Goal: Task Accomplishment & Management: Complete application form

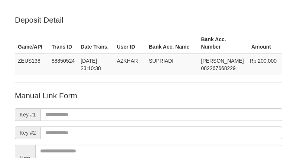
scroll to position [83, 0]
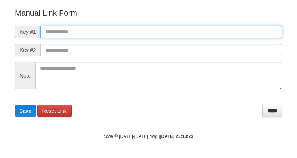
paste input "**********"
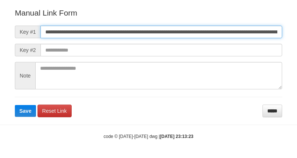
click at [206, 31] on input "**********" at bounding box center [160, 32] width 241 height 13
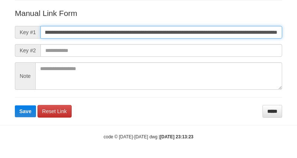
type input "**********"
click at [15, 105] on button "Save" at bounding box center [25, 111] width 21 height 12
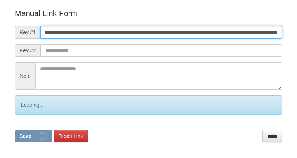
click at [15, 130] on button "Save" at bounding box center [33, 136] width 37 height 12
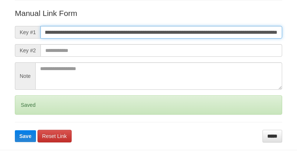
click at [15, 130] on button "Save" at bounding box center [25, 136] width 21 height 12
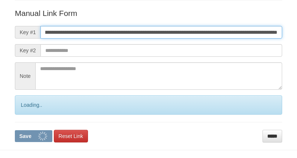
click at [15, 130] on button "Save" at bounding box center [33, 136] width 37 height 12
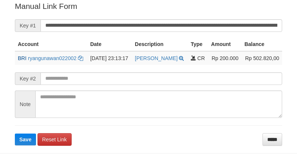
click at [15, 134] on button "Save" at bounding box center [25, 140] width 21 height 12
click at [179, 23] on input "**********" at bounding box center [160, 25] width 241 height 13
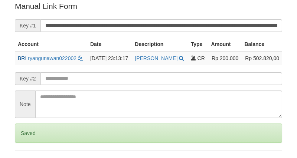
click at [186, 27] on input "**********" at bounding box center [160, 25] width 241 height 13
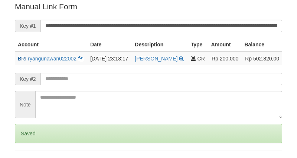
drag, startPoint x: 0, startPoint y: 0, endPoint x: 187, endPoint y: 27, distance: 189.3
click at [187, 27] on input "**********" at bounding box center [160, 26] width 241 height 13
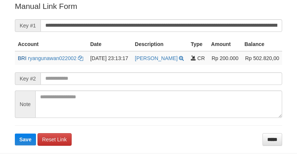
click at [15, 134] on button "Save" at bounding box center [25, 140] width 21 height 12
click at [185, 24] on input "**********" at bounding box center [160, 25] width 241 height 13
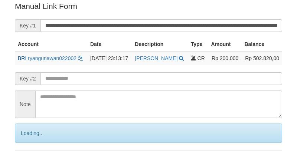
click at [182, 24] on input "**********" at bounding box center [160, 25] width 241 height 13
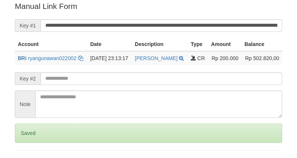
click at [182, 24] on input "**********" at bounding box center [160, 25] width 241 height 13
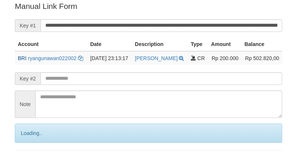
scroll to position [150, 0]
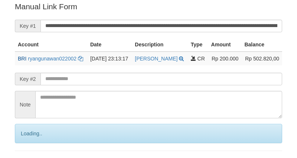
click at [182, 24] on input "**********" at bounding box center [160, 26] width 241 height 13
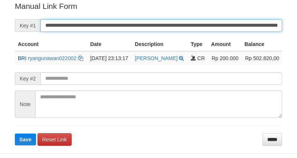
drag, startPoint x: 0, startPoint y: 0, endPoint x: 161, endPoint y: 20, distance: 161.8
click at [161, 20] on input "**********" at bounding box center [160, 25] width 241 height 13
click at [15, 134] on button "Save" at bounding box center [25, 140] width 21 height 12
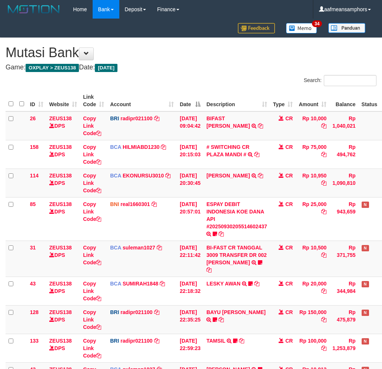
scroll to position [105, 0]
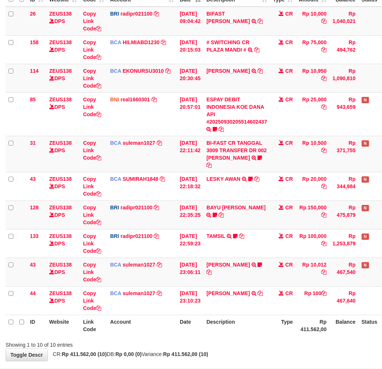
drag, startPoint x: 272, startPoint y: 315, endPoint x: 261, endPoint y: 321, distance: 12.1
click at [261, 321] on th "Description" at bounding box center [237, 325] width 67 height 21
click at [264, 315] on th "Description" at bounding box center [237, 325] width 67 height 21
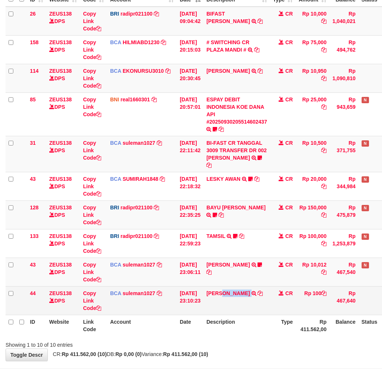
click at [228, 302] on td "YUNITA SARI TRSF E-BANKING CR 3009/FTSCY/WS95271 100.00YUNITA SARI" at bounding box center [237, 300] width 67 height 29
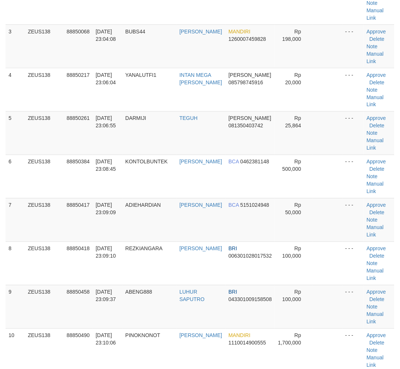
click at [137, 302] on td "ABENG888" at bounding box center [149, 306] width 54 height 43
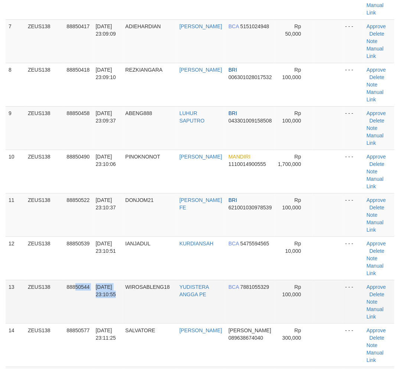
click at [128, 290] on tr "13 ZEUS138 88850544 30/09/2025 23:10:55 WIROSABLENG18 YUDISTERA ANGGA PE BCA 78…" at bounding box center [200, 301] width 388 height 43
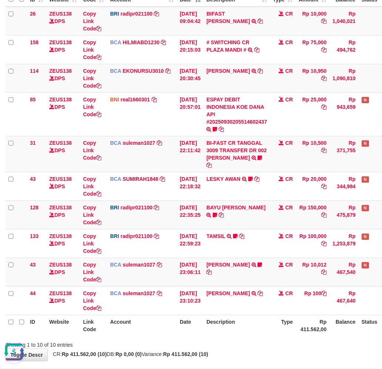
click at [157, 338] on div "Showing 1 to 10 of 10 entries" at bounding box center [80, 343] width 160 height 10
click at [232, 338] on div "Showing 1 to 10 of 10 entries" at bounding box center [191, 343] width 382 height 10
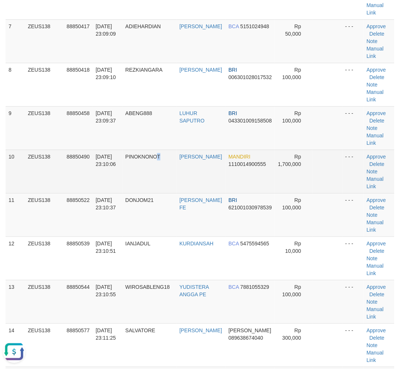
drag, startPoint x: 158, startPoint y: 170, endPoint x: 151, endPoint y: 174, distance: 8.7
click at [161, 171] on td "PINOKNONOT" at bounding box center [149, 170] width 54 height 43
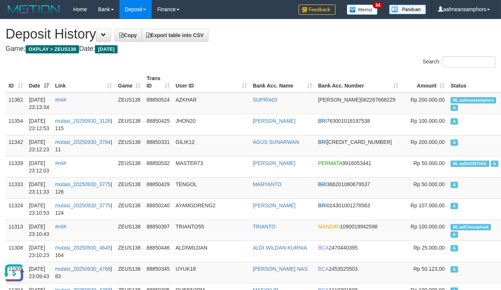
click at [247, 80] on th "User ID" at bounding box center [211, 82] width 77 height 21
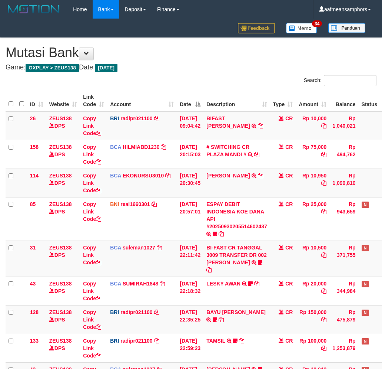
scroll to position [190, 0]
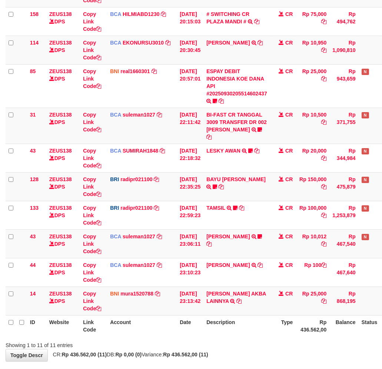
click at [243, 344] on div "**********" at bounding box center [191, 133] width 382 height 456
drag, startPoint x: 242, startPoint y: 344, endPoint x: 387, endPoint y: 242, distance: 177.3
click at [240, 345] on div "**********" at bounding box center [191, 133] width 382 height 456
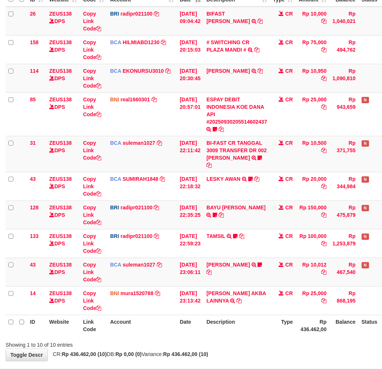
scroll to position [130, 0]
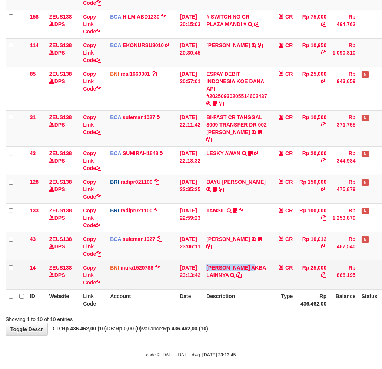
drag, startPoint x: 213, startPoint y: 253, endPoint x: 263, endPoint y: 255, distance: 49.7
click at [263, 260] on td "TOPAN ANA MUSUL AKBA LAINNYA TRF/PAY/TOP-UP ECHANNEL TOPAN ANA MUSUL AKBA LAINN…" at bounding box center [237, 274] width 67 height 29
copy link "TOPAN ANA MUSUL"
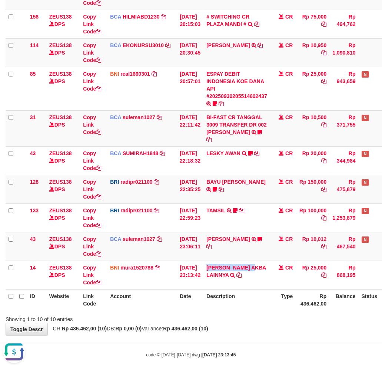
scroll to position [0, 0]
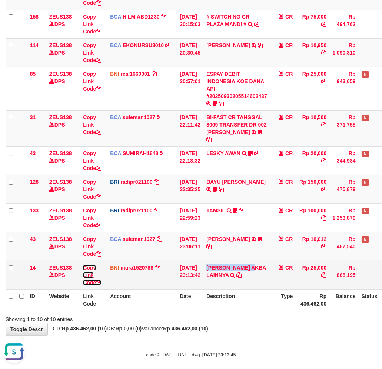
click at [88, 266] on link "Copy Link Code" at bounding box center [92, 274] width 18 height 21
copy link "TOPAN ANA MUSUL"
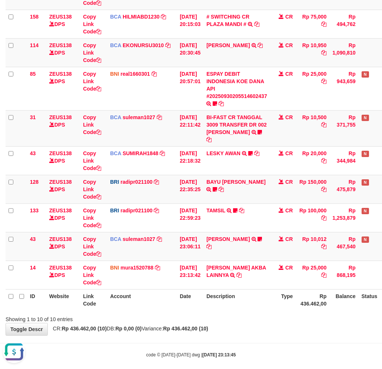
scroll to position [93, 0]
click at [261, 325] on div "**********" at bounding box center [191, 121] width 382 height 427
drag, startPoint x: 260, startPoint y: 325, endPoint x: 275, endPoint y: 322, distance: 15.3
click at [261, 325] on div "**********" at bounding box center [191, 121] width 382 height 427
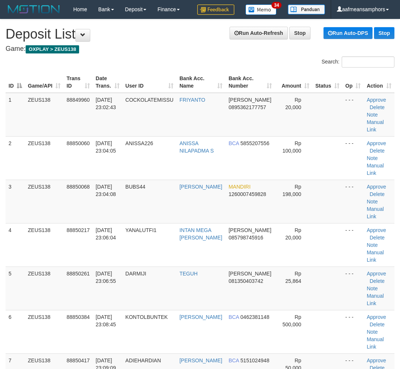
scroll to position [334, 0]
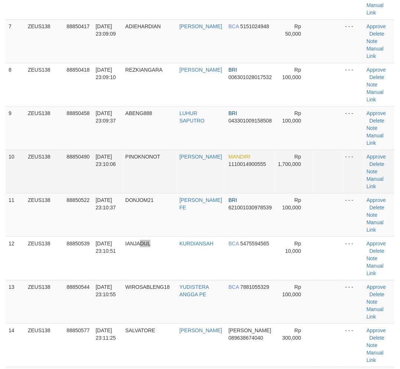
drag, startPoint x: 171, startPoint y: 273, endPoint x: 232, endPoint y: 183, distance: 107.9
click at [180, 264] on tr "12 ZEUS138 88850539 30/09/2025 23:10:51 IANJADUL KURDIANSAH BCA 5475594565 Rp 1…" at bounding box center [200, 257] width 388 height 43
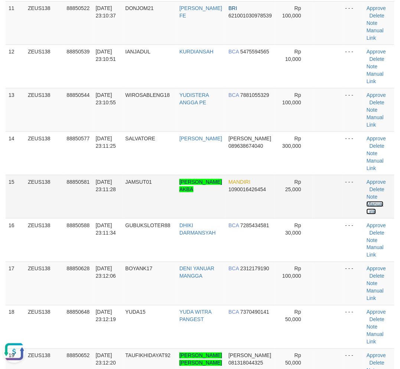
scroll to position [0, 0]
click at [375, 201] on link "Manual Link" at bounding box center [374, 207] width 17 height 13
click at [366, 201] on link "Manual Link" at bounding box center [374, 207] width 17 height 13
click at [371, 201] on link "Manual Link" at bounding box center [374, 207] width 17 height 13
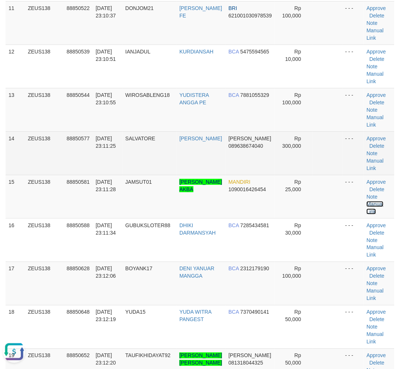
click at [366, 201] on link "Manual Link" at bounding box center [374, 207] width 17 height 13
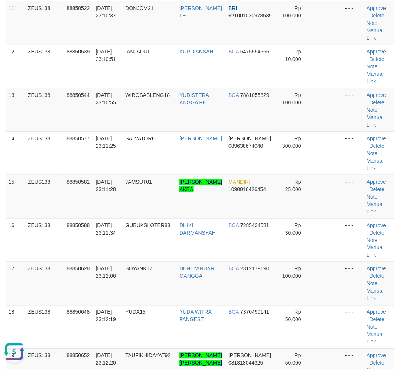
drag, startPoint x: 121, startPoint y: 321, endPoint x: 4, endPoint y: 305, distance: 118.0
click at [119, 320] on td "30/09/2025 23:12:19" at bounding box center [108, 326] width 30 height 43
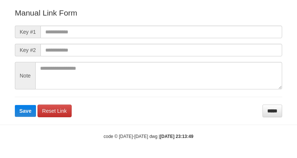
scroll to position [82, 0]
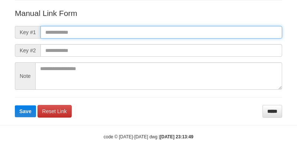
click at [204, 29] on input "text" at bounding box center [160, 32] width 241 height 13
paste input "**********"
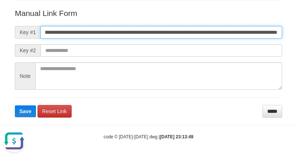
scroll to position [0, 0]
type input "**********"
click at [15, 105] on button "Save" at bounding box center [25, 111] width 21 height 12
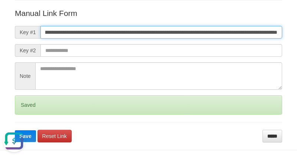
click at [15, 130] on button "Save" at bounding box center [25, 136] width 21 height 12
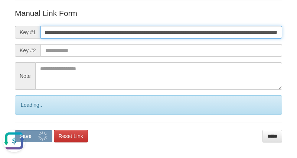
click at [15, 130] on button "Save" at bounding box center [33, 136] width 37 height 12
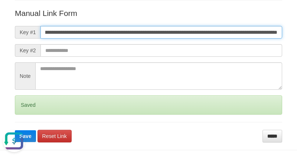
click at [15, 130] on button "Save" at bounding box center [25, 136] width 21 height 12
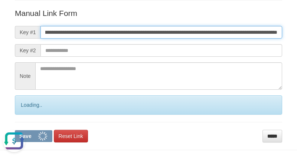
click at [15, 130] on button "Save" at bounding box center [33, 136] width 37 height 12
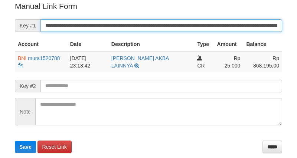
click at [190, 21] on input "**********" at bounding box center [160, 25] width 241 height 13
click at [15, 141] on button "Save" at bounding box center [25, 147] width 21 height 12
click at [190, 21] on input "**********" at bounding box center [160, 25] width 241 height 13
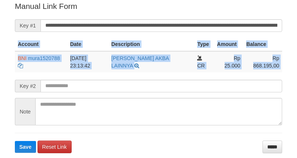
click at [206, 17] on form "**********" at bounding box center [148, 77] width 267 height 152
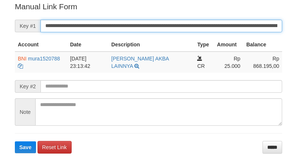
click at [202, 25] on input "**********" at bounding box center [160, 26] width 241 height 13
click at [15, 141] on button "Save" at bounding box center [25, 147] width 21 height 12
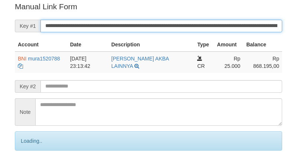
click at [202, 25] on input "**********" at bounding box center [160, 26] width 241 height 13
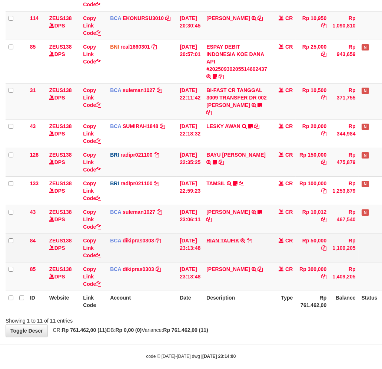
scroll to position [158, 0]
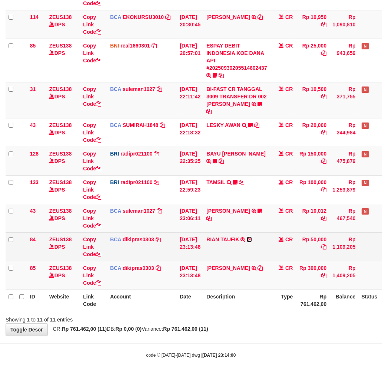
click at [252, 237] on icon at bounding box center [249, 239] width 5 height 5
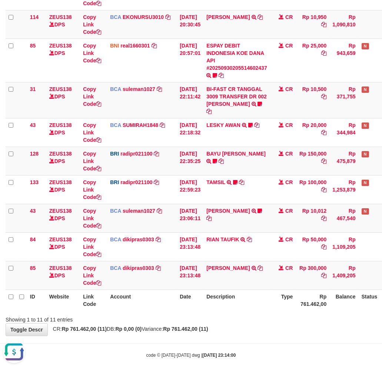
scroll to position [0, 0]
drag, startPoint x: 269, startPoint y: 323, endPoint x: 269, endPoint y: 303, distance: 20.4
click at [269, 321] on div "**********" at bounding box center [191, 107] width 382 height 456
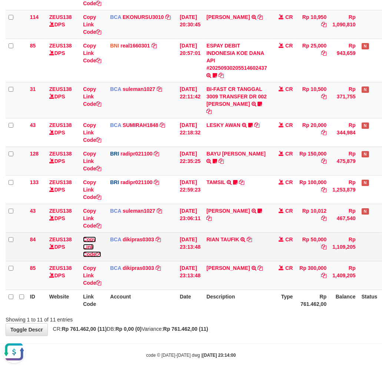
click at [92, 236] on link "Copy Link Code" at bounding box center [92, 246] width 18 height 21
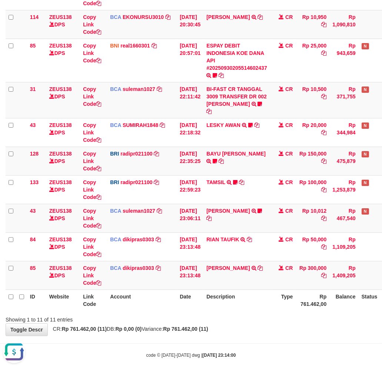
scroll to position [102, 0]
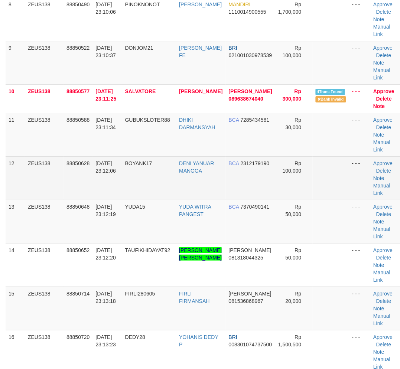
drag, startPoint x: 135, startPoint y: 288, endPoint x: 240, endPoint y: 166, distance: 160.9
click at [142, 283] on tr "14 ZEUS138 88850652 [DATE] 23:12:20 TAUFIKHIDAYAT92 [PERSON_NAME] [PERSON_NAME]…" at bounding box center [203, 264] width 395 height 43
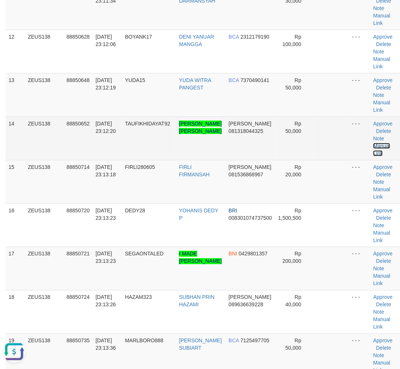
click at [373, 143] on link "Manual Link" at bounding box center [381, 149] width 17 height 13
click at [375, 143] on link "Manual Link" at bounding box center [381, 149] width 17 height 13
click at [379, 147] on link "Manual Link" at bounding box center [381, 149] width 17 height 13
click at [373, 143] on link "Manual Link" at bounding box center [381, 149] width 17 height 13
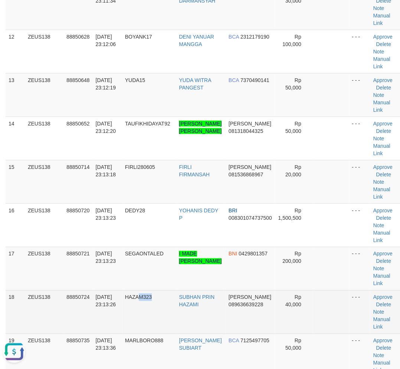
drag, startPoint x: 151, startPoint y: 318, endPoint x: 34, endPoint y: 303, distance: 118.5
click at [146, 316] on td "HAZAM323" at bounding box center [149, 311] width 54 height 43
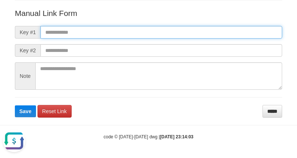
paste input "**********"
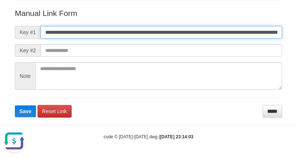
click at [218, 32] on input "**********" at bounding box center [160, 32] width 241 height 13
type input "**********"
click at [15, 105] on button "Save" at bounding box center [25, 111] width 21 height 12
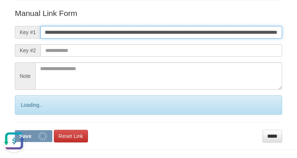
click at [15, 130] on button "Save" at bounding box center [33, 136] width 37 height 12
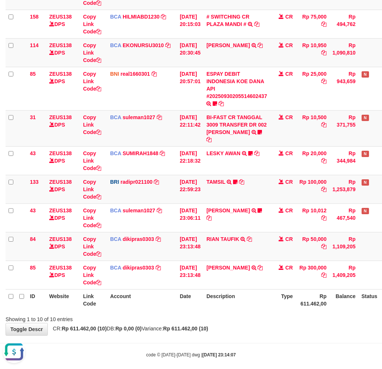
click at [295, 303] on div "ID Website Link Code Account Date Description Type Amount Balance Status Action…" at bounding box center [191, 135] width 382 height 355
drag, startPoint x: 293, startPoint y: 302, endPoint x: 387, endPoint y: 305, distance: 93.2
click at [293, 302] on div "ID Website Link Code Account Date Description Type Amount Balance Status Action…" at bounding box center [191, 135] width 382 height 355
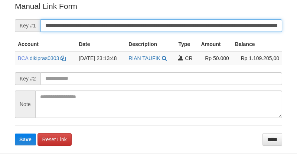
click at [194, 27] on input "**********" at bounding box center [160, 25] width 241 height 13
click at [15, 134] on button "Save" at bounding box center [25, 140] width 21 height 12
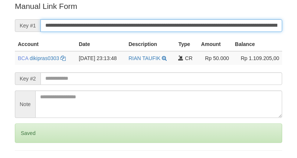
scroll to position [150, 0]
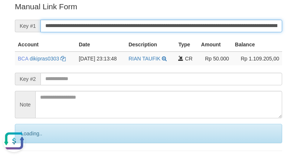
scroll to position [0, 0]
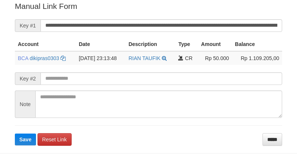
click at [15, 134] on button "Save" at bounding box center [25, 140] width 21 height 12
click at [206, 20] on input "**********" at bounding box center [160, 25] width 241 height 13
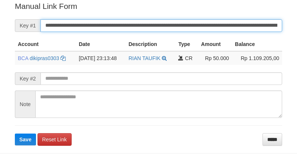
drag, startPoint x: 0, startPoint y: 0, endPoint x: 209, endPoint y: 19, distance: 210.0
click at [209, 19] on input "**********" at bounding box center [160, 25] width 241 height 13
click at [15, 134] on button "Save" at bounding box center [25, 140] width 21 height 12
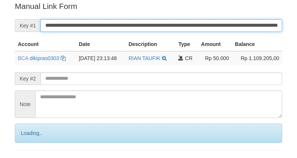
click at [209, 19] on input "**********" at bounding box center [160, 25] width 241 height 13
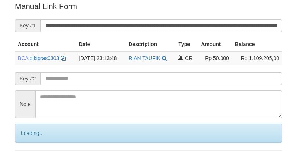
click at [206, 19] on input "**********" at bounding box center [160, 25] width 241 height 13
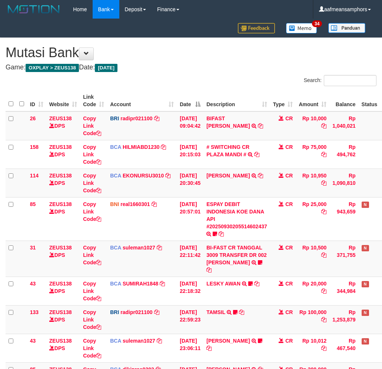
scroll to position [115, 0]
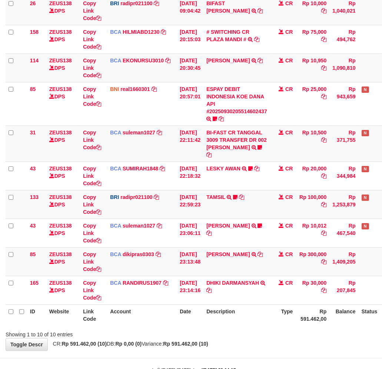
click at [269, 294] on td "DHIKI DARMANSYAH TRSF E-BANKING CR 3009/FTSCY/WS95031 30000.00DHIKI DARMANSYAH" at bounding box center [237, 290] width 67 height 29
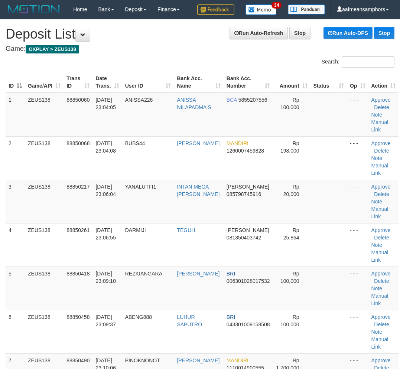
scroll to position [414, 0]
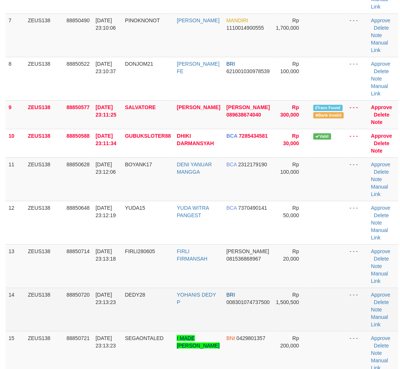
click at [119, 312] on td "30/09/2025 23:13:23" at bounding box center [106, 308] width 29 height 43
drag, startPoint x: 119, startPoint y: 311, endPoint x: 34, endPoint y: 316, distance: 85.1
click at [115, 310] on td "30/09/2025 23:13:23" at bounding box center [106, 308] width 29 height 43
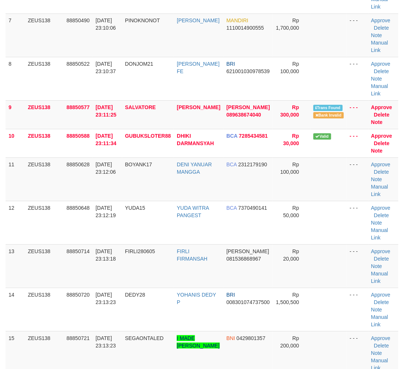
scroll to position [414, 0]
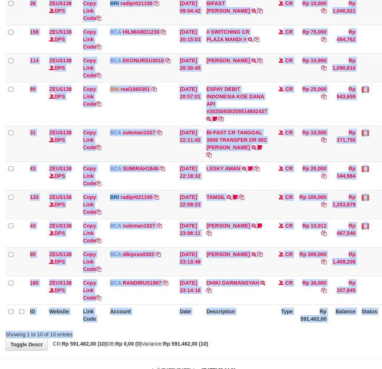
click at [243, 320] on div "Search: ID Website Link Code Account Date Description Type Amount Balance Statu…" at bounding box center [191, 149] width 371 height 378
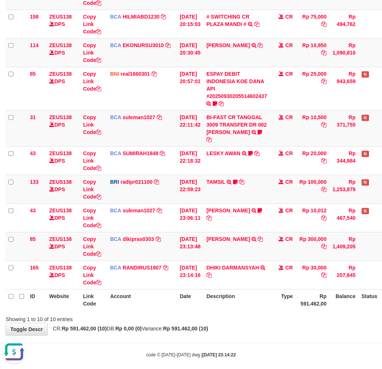
click at [225, 334] on body "Toggle navigation Home Bank Account List Load By Website Group [OXPLAY] ZEUS138…" at bounding box center [191, 123] width 382 height 507
click at [255, 329] on body "Toggle navigation Home Bank Account List Load By Website Group [OXPLAY] ZEUS138…" at bounding box center [191, 123] width 382 height 507
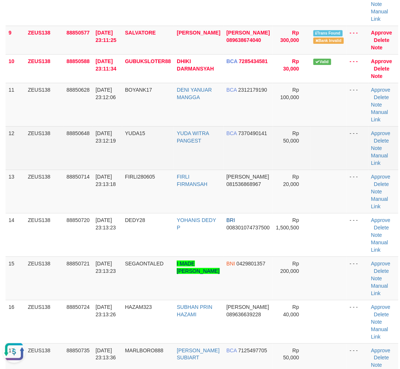
click at [137, 146] on td "YUDA15" at bounding box center [148, 147] width 52 height 43
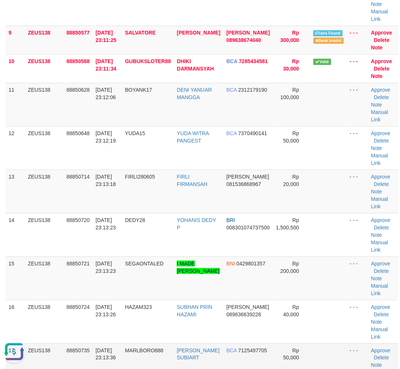
scroll to position [709, 0]
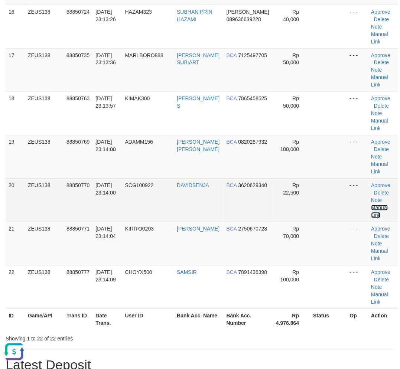
click at [372, 206] on link "Manual Link" at bounding box center [379, 211] width 17 height 13
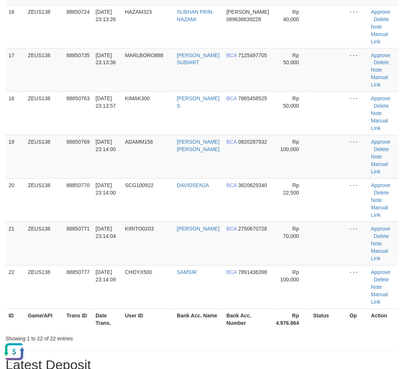
drag, startPoint x: 129, startPoint y: 323, endPoint x: 134, endPoint y: 320, distance: 6.4
click at [132, 323] on th "User ID" at bounding box center [148, 319] width 52 height 21
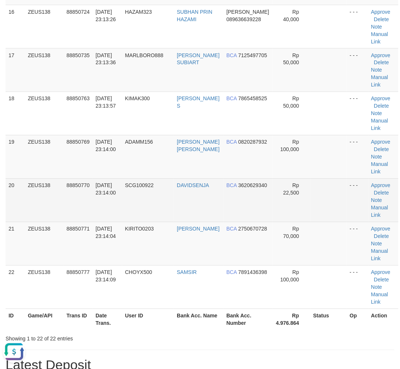
click at [136, 188] on td "SCG100922" at bounding box center [148, 199] width 52 height 43
drag, startPoint x: 136, startPoint y: 188, endPoint x: 390, endPoint y: 188, distance: 254.5
click at [139, 188] on td "SCG100922" at bounding box center [148, 199] width 52 height 43
copy span "SCG100922"
click at [184, 195] on td "DAVIDSENJA" at bounding box center [198, 199] width 49 height 43
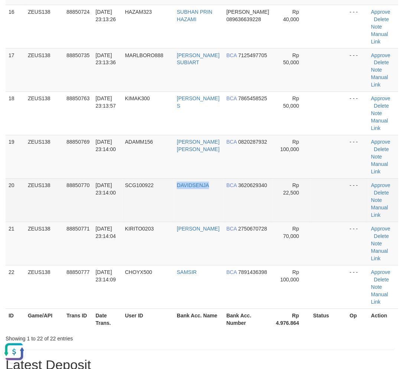
drag, startPoint x: 184, startPoint y: 195, endPoint x: 180, endPoint y: 195, distance: 4.1
click at [184, 194] on td "DAVIDSENJA" at bounding box center [198, 199] width 49 height 43
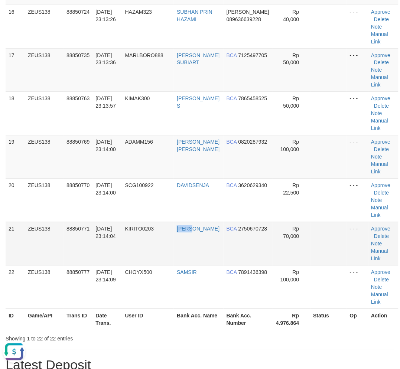
click at [203, 227] on tr "21 ZEUS138 88850771 30/09/2025 23:14:04 KIRITO0203 RENDI HERMAWAN BCA 275067072…" at bounding box center [202, 243] width 392 height 43
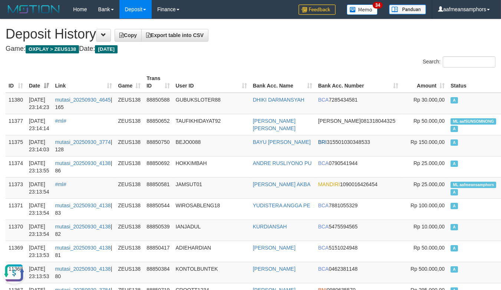
click at [237, 64] on div "Search:" at bounding box center [250, 62] width 501 height 13
drag, startPoint x: 237, startPoint y: 64, endPoint x: 1, endPoint y: 73, distance: 236.1
click at [234, 64] on div "Search:" at bounding box center [250, 62] width 501 height 13
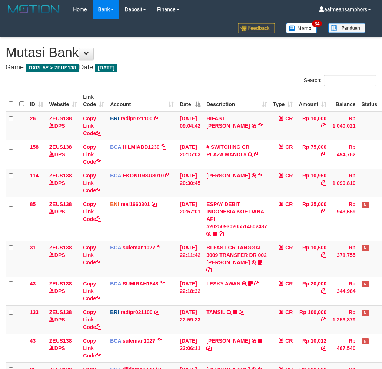
scroll to position [115, 0]
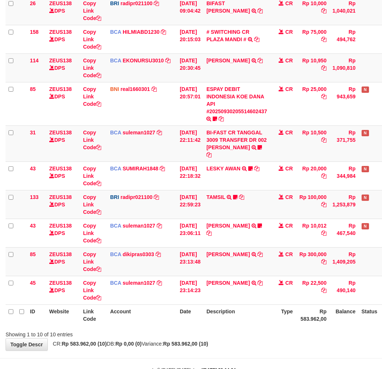
click at [252, 329] on div "Showing 1 to 10 of 10 entries" at bounding box center [191, 333] width 382 height 10
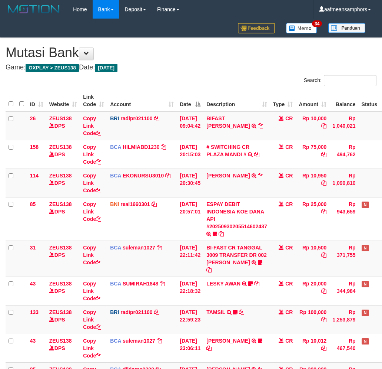
scroll to position [107, 0]
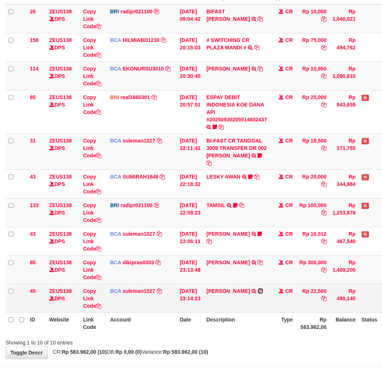
click at [258, 288] on icon at bounding box center [260, 290] width 5 height 5
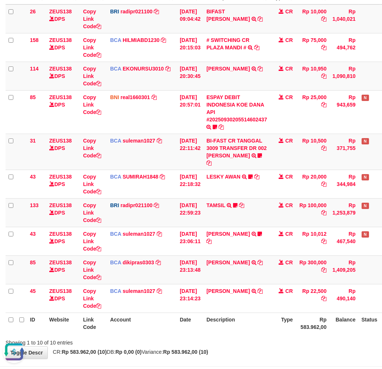
scroll to position [0, 0]
drag, startPoint x: 213, startPoint y: 345, endPoint x: 219, endPoint y: 336, distance: 11.2
click at [208, 349] on strong "Rp 583.962,00 (10)" at bounding box center [185, 352] width 45 height 6
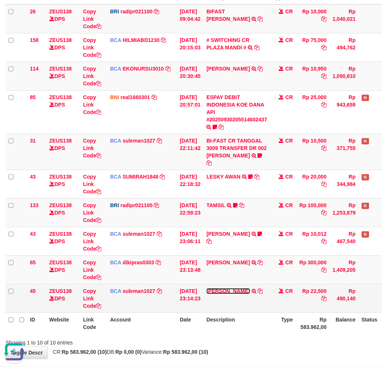
click at [226, 288] on link "DAVID SENJA" at bounding box center [228, 291] width 43 height 6
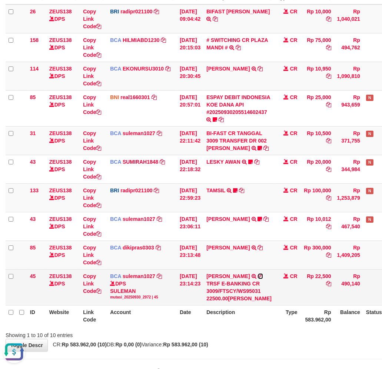
click at [258, 279] on icon at bounding box center [260, 275] width 5 height 5
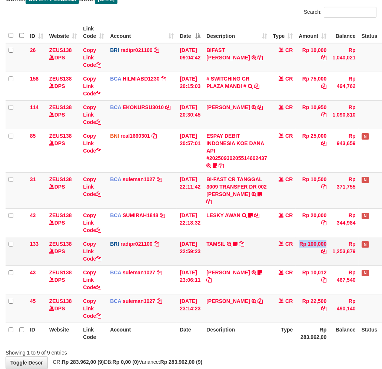
drag, startPoint x: 303, startPoint y: 239, endPoint x: 298, endPoint y: 243, distance: 6.8
click at [298, 243] on tr "133 ZEUS138 DPS Copy Link Code BRI radipr021100 DPS REYNALDI ADI PRATAMA mutasi…" at bounding box center [208, 251] width 405 height 29
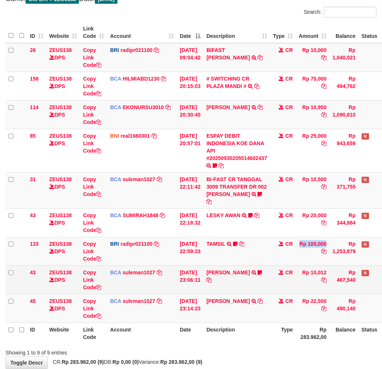
scroll to position [101, 0]
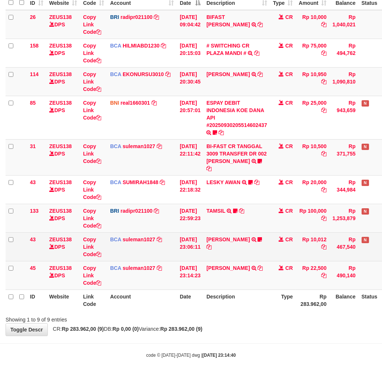
click at [296, 242] on td "CR" at bounding box center [283, 246] width 26 height 29
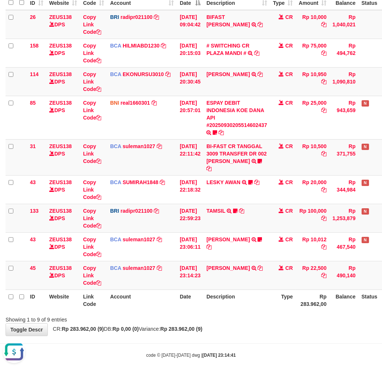
drag, startPoint x: 200, startPoint y: 299, endPoint x: 204, endPoint y: 298, distance: 4.0
click at [200, 299] on th "Date" at bounding box center [190, 299] width 27 height 21
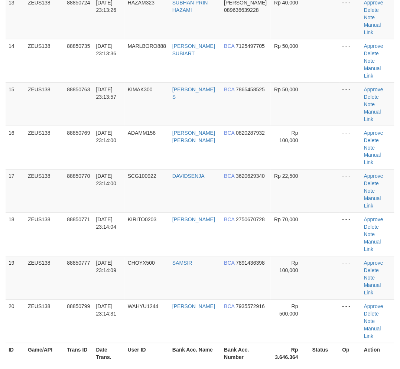
scroll to position [709, 0]
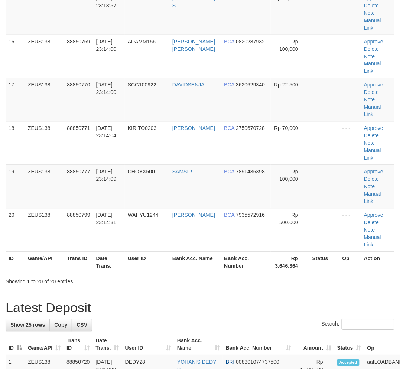
click at [219, 319] on div "Search:" at bounding box center [200, 325] width 388 height 13
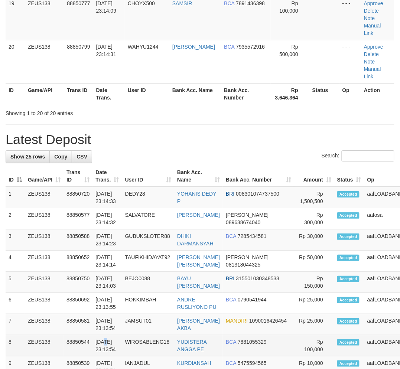
drag, startPoint x: 0, startPoint y: 0, endPoint x: 104, endPoint y: 190, distance: 217.0
click at [104, 335] on td "[DATE] 23:13:54" at bounding box center [106, 345] width 29 height 21
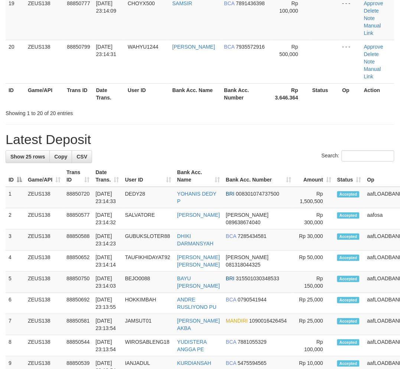
scroll to position [709, 0]
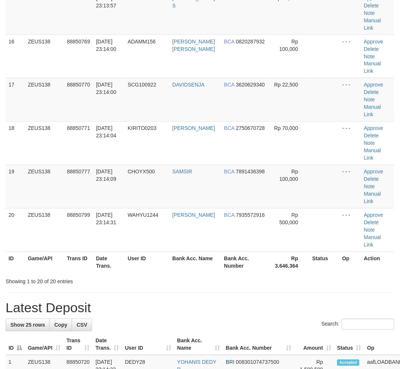
click at [110, 334] on th "Date Trans." at bounding box center [106, 344] width 29 height 21
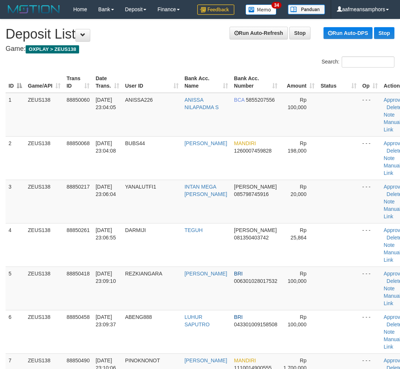
scroll to position [709, 0]
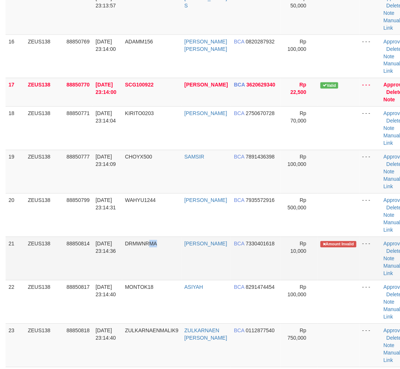
click at [158, 264] on td "DRMWNRMA" at bounding box center [151, 258] width 59 height 43
drag, startPoint x: 124, startPoint y: 255, endPoint x: 115, endPoint y: 256, distance: 9.0
click at [122, 255] on tr "21 ZEUS138 88850814 30/09/2025 23:14:36 DRMWNRMA RAMA DARMAWAN BCA 7330401618 R…" at bounding box center [208, 258] width 405 height 43
click at [107, 258] on td "[DATE] 23:14:36" at bounding box center [106, 258] width 29 height 43
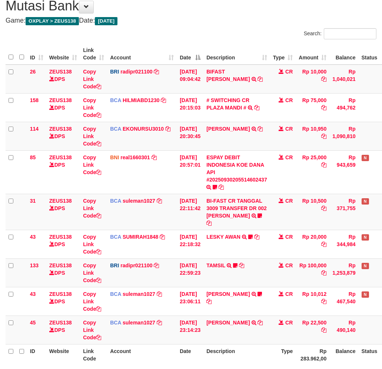
scroll to position [101, 0]
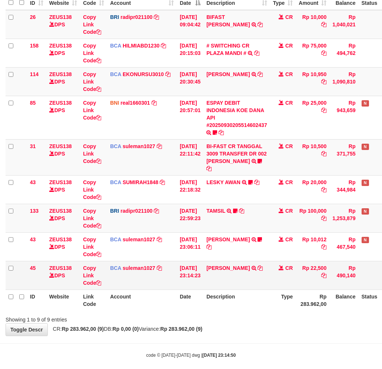
click at [257, 276] on td "DAVID SENJA TRSF E-BANKING CR 3009/FTSCY/WS95031 22500.00DAVID SENJA" at bounding box center [237, 275] width 67 height 29
click at [270, 272] on td "DAVID SENJA TRSF E-BANKING CR 3009/FTSCY/WS95031 22500.00DAVID SENJA" at bounding box center [237, 275] width 67 height 29
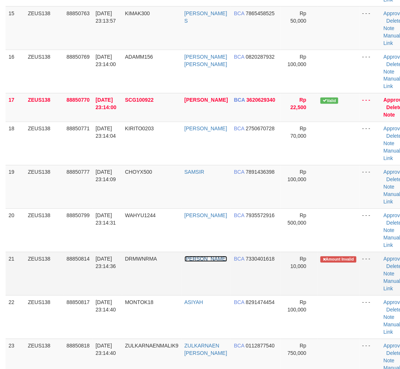
scroll to position [709, 0]
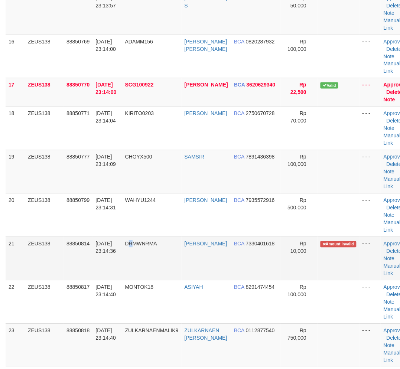
drag, startPoint x: 132, startPoint y: 255, endPoint x: 128, endPoint y: 255, distance: 4.1
click at [129, 255] on td "DRMWNRMA" at bounding box center [151, 258] width 59 height 43
click at [128, 255] on td "DRMWNRMA" at bounding box center [151, 258] width 59 height 43
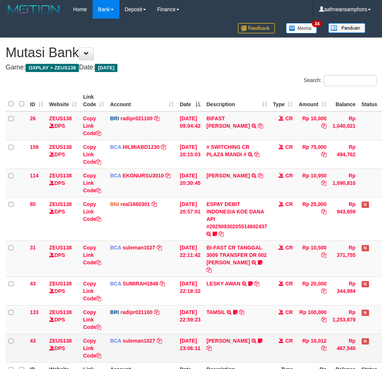
scroll to position [41, 0]
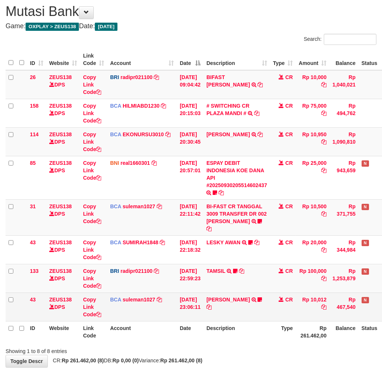
click at [240, 309] on td "RAMA DARMAWAN TRSF E-BANKING CR 3009/FTSCY/WS95031 10012.00RAMA DARMAWAN drmwnr…" at bounding box center [237, 306] width 67 height 29
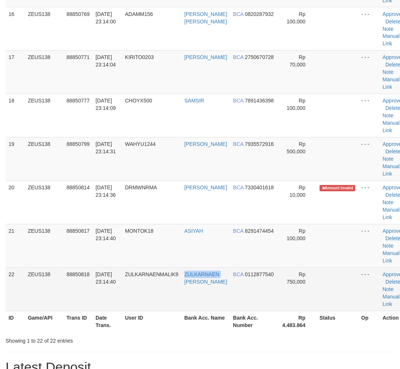
click at [184, 279] on td "ZULKARNAEN [PERSON_NAME]" at bounding box center [205, 288] width 49 height 43
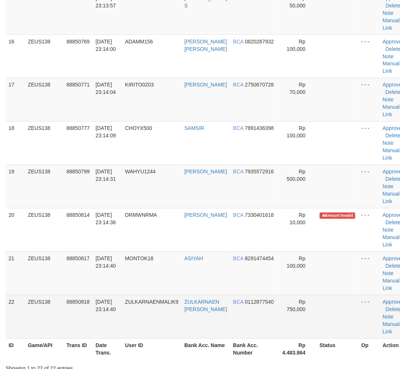
click at [184, 279] on td "ASIYAH" at bounding box center [205, 273] width 49 height 43
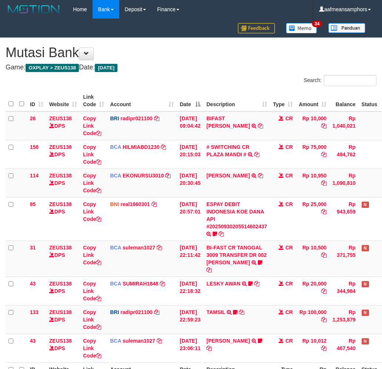
scroll to position [41, 0]
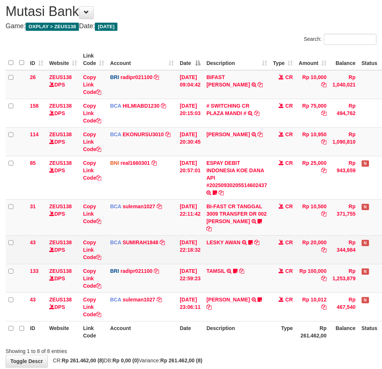
click at [224, 235] on td "LESKY AWAN TRSF E-BANKING CR 3009/FTSCY/WS95031 20000.00LESKY AWAN LESKY0927" at bounding box center [237, 249] width 67 height 29
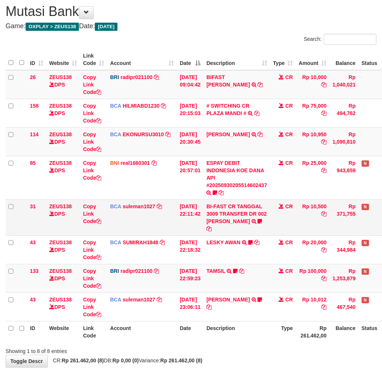
click at [227, 216] on td "BI-FAST CR TANGGAL 3009 TRANSFER DR 002 ASMANTONI BI-FAST CR TANGGAL :30/09 TRA…" at bounding box center [237, 217] width 67 height 36
click at [230, 221] on link "BI-FAST CR TANGGAL 3009 TRANSFER DR 002 [PERSON_NAME]" at bounding box center [237, 213] width 60 height 21
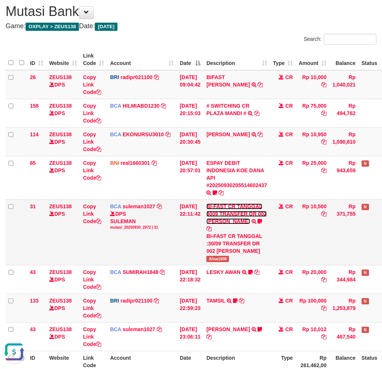
scroll to position [0, 0]
click at [227, 256] on span "Alisa1608" at bounding box center [218, 259] width 23 height 6
click at [226, 256] on span "Alisa1608" at bounding box center [218, 259] width 23 height 6
copy span "Alisa1608"
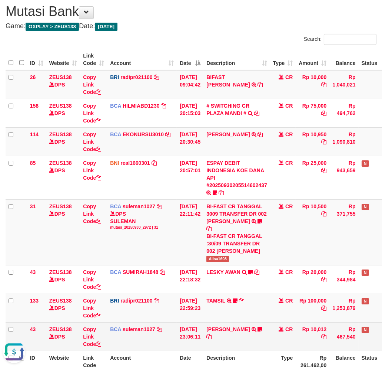
click at [258, 338] on td "RAMA DARMAWAN TRSF E-BANKING CR 3009/FTSCY/WS95031 10012.00RAMA DARMAWAN drmwnr…" at bounding box center [237, 336] width 67 height 29
click at [242, 334] on td "RAMA DARMAWAN TRSF E-BANKING CR 3009/FTSCY/WS95031 10012.00RAMA DARMAWAN drmwnr…" at bounding box center [237, 336] width 67 height 29
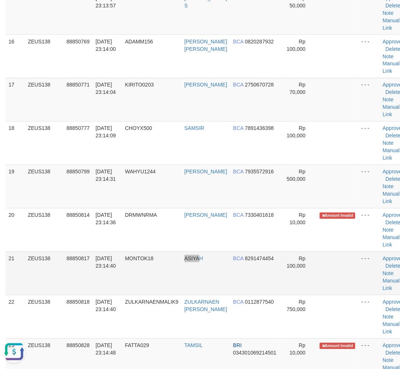
click at [203, 265] on tr "21 ZEUS138 88850817 30/09/2025 23:14:40 MONTOK18 ASIYAH BCA 8291474454 Rp 100,0…" at bounding box center [208, 273] width 404 height 43
click at [168, 287] on td "MONTOK18" at bounding box center [151, 273] width 59 height 43
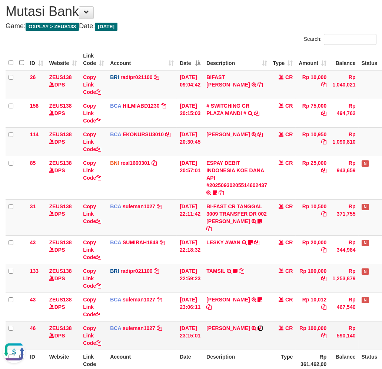
click at [258, 325] on icon at bounding box center [260, 327] width 5 height 5
drag, startPoint x: 272, startPoint y: 266, endPoint x: 275, endPoint y: 266, distance: 3.8
click at [275, 266] on tr "133 ZEUS138 DPS Copy Link Code BRI radipr021100 DPS REYNALDI ADI PRATAMA mutasi…" at bounding box center [208, 278] width 405 height 29
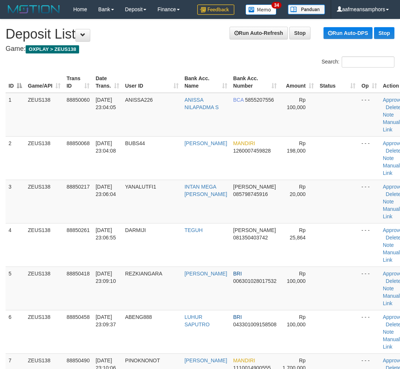
scroll to position [709, 0]
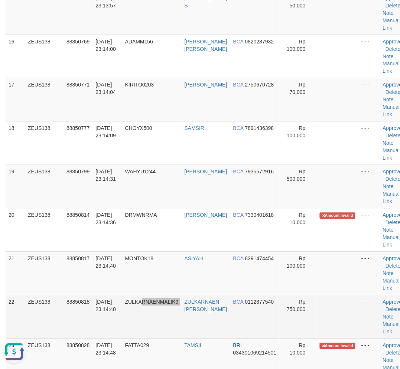
click at [186, 303] on tr "22 ZEUS138 88850818 [DATE] 23:14:40 ZULKARNAENMALIK9 ZULKARNAEN MALIK BCA 01128…" at bounding box center [208, 316] width 404 height 43
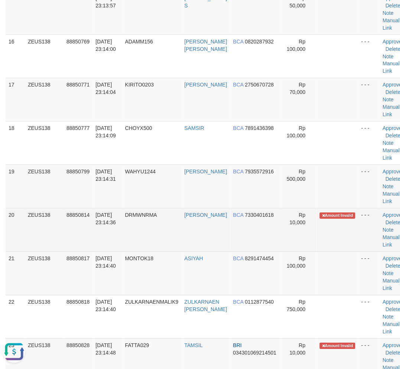
click at [104, 239] on td "[DATE] 23:14:36" at bounding box center [106, 229] width 29 height 43
click at [121, 230] on td "[DATE] 23:14:36" at bounding box center [106, 229] width 29 height 43
drag, startPoint x: 110, startPoint y: 233, endPoint x: 53, endPoint y: 236, distance: 57.2
click at [112, 233] on td "30/09/2025 23:14:36" at bounding box center [106, 229] width 29 height 43
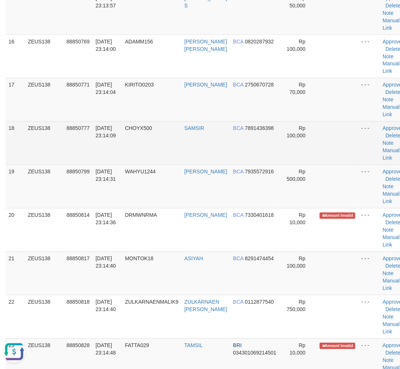
click at [177, 147] on td "CHOYX500" at bounding box center [151, 142] width 59 height 43
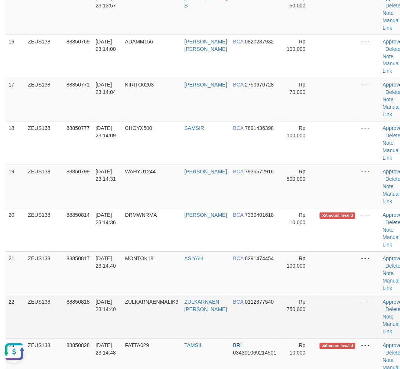
scroll to position [916, 0]
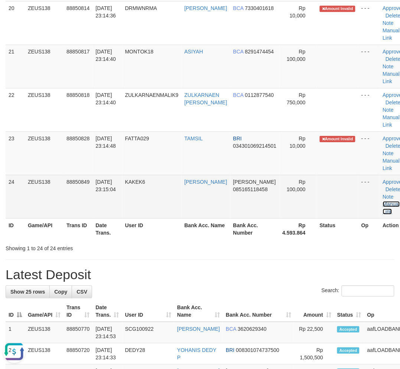
click at [387, 203] on link "Manual Link" at bounding box center [390, 207] width 17 height 13
drag, startPoint x: 388, startPoint y: 203, endPoint x: 211, endPoint y: 199, distance: 177.3
click at [388, 202] on link "Manual Link" at bounding box center [390, 207] width 17 height 13
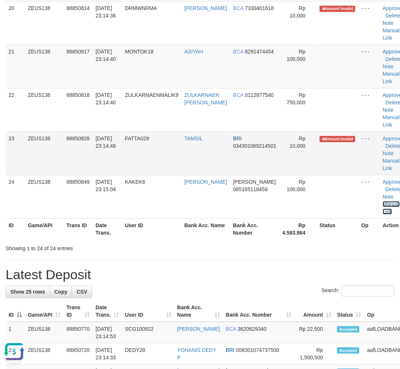
click at [382, 201] on link "Manual Link" at bounding box center [390, 207] width 17 height 13
click at [305, 232] on th "Rp 4.593.864" at bounding box center [297, 228] width 37 height 21
click at [299, 232] on th "Rp 4.593.864" at bounding box center [297, 228] width 37 height 21
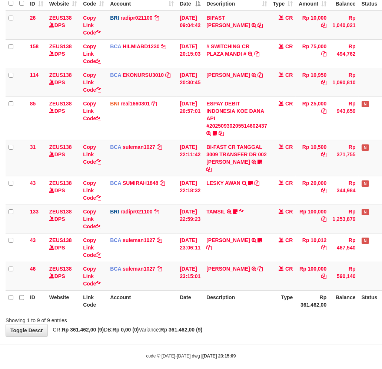
scroll to position [101, 0]
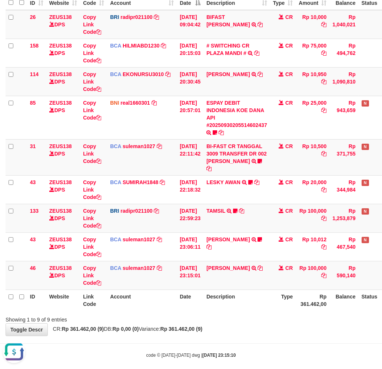
click at [197, 325] on div "**********" at bounding box center [191, 136] width 382 height 399
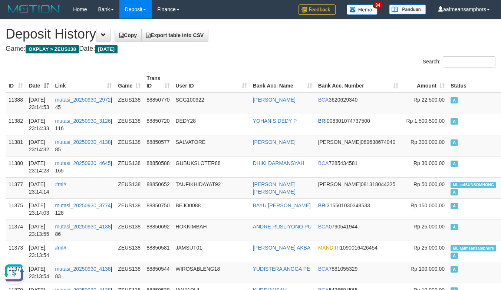
click at [186, 64] on div "Search:" at bounding box center [250, 62] width 501 height 13
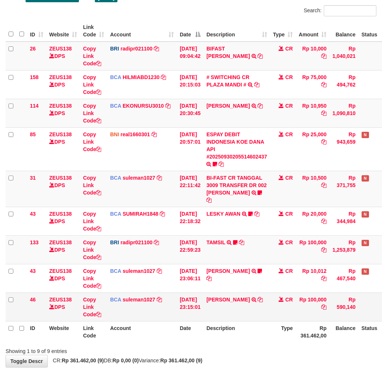
scroll to position [95, 0]
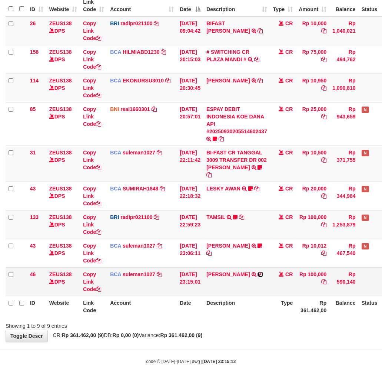
click at [258, 272] on icon at bounding box center [260, 274] width 5 height 5
drag, startPoint x: 256, startPoint y: 343, endPoint x: 256, endPoint y: 318, distance: 24.5
click at [257, 339] on body "Toggle navigation Home Bank Account List Load By Website Group [OXPLAY] ZEUS138…" at bounding box center [191, 144] width 382 height 478
click at [85, 272] on link "Copy Link Code" at bounding box center [92, 281] width 18 height 21
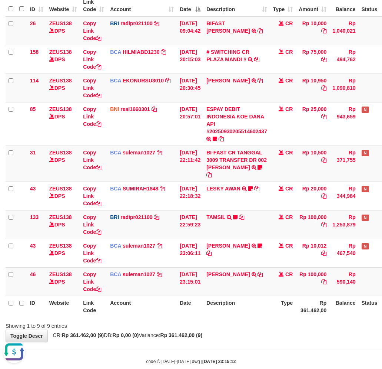
scroll to position [93, 0]
click at [283, 319] on div "Showing 1 to 9 of 9 entries" at bounding box center [191, 324] width 382 height 10
drag, startPoint x: 280, startPoint y: 316, endPoint x: 387, endPoint y: 279, distance: 112.7
click at [282, 319] on div "Showing 1 to 9 of 9 entries" at bounding box center [191, 324] width 382 height 10
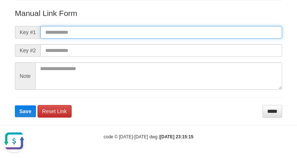
paste input "**********"
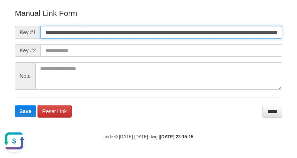
click at [196, 32] on input "**********" at bounding box center [160, 32] width 241 height 13
type input "**********"
click at [15, 105] on button "Save" at bounding box center [25, 111] width 21 height 12
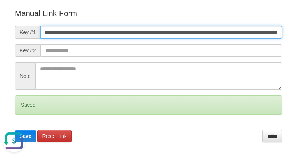
click at [15, 130] on button "Save" at bounding box center [25, 136] width 21 height 12
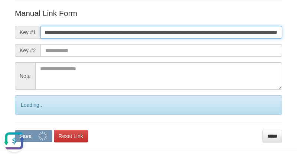
click at [15, 130] on button "Save" at bounding box center [33, 136] width 37 height 12
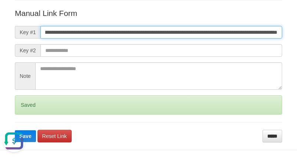
click at [15, 130] on button "Save" at bounding box center [25, 136] width 21 height 12
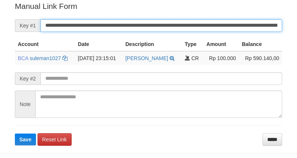
click at [191, 20] on input "**********" at bounding box center [160, 25] width 241 height 13
click at [15, 134] on button "Save" at bounding box center [25, 140] width 21 height 12
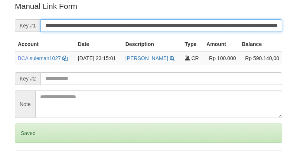
scroll to position [150, 0]
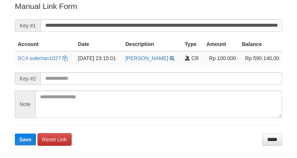
click at [201, 25] on input "**********" at bounding box center [160, 25] width 241 height 13
drag, startPoint x: 0, startPoint y: 0, endPoint x: 202, endPoint y: 24, distance: 203.3
click at [202, 24] on input "**********" at bounding box center [160, 25] width 241 height 13
click at [15, 134] on button "Save" at bounding box center [25, 140] width 21 height 12
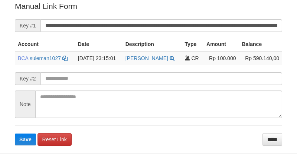
click at [186, 19] on input "**********" at bounding box center [160, 25] width 241 height 13
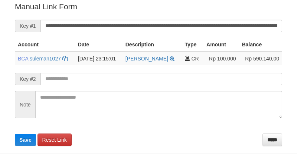
drag, startPoint x: 0, startPoint y: 0, endPoint x: 188, endPoint y: 19, distance: 188.7
click at [188, 20] on input "**********" at bounding box center [160, 26] width 241 height 13
click at [15, 134] on button "Save" at bounding box center [25, 140] width 21 height 12
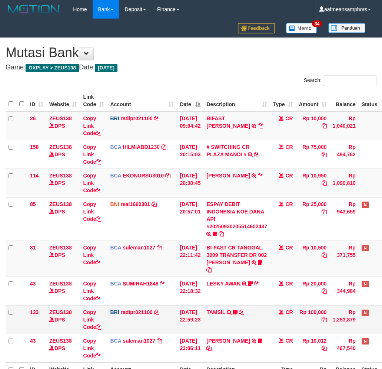
click at [260, 333] on td "[PERSON_NAME] TRSF E-BANKING CR 3009/FTSCY/WS95031 10012.00[PERSON_NAME] drmwnr…" at bounding box center [237, 347] width 67 height 29
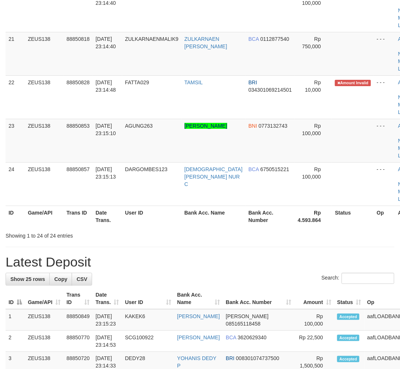
scroll to position [916, 0]
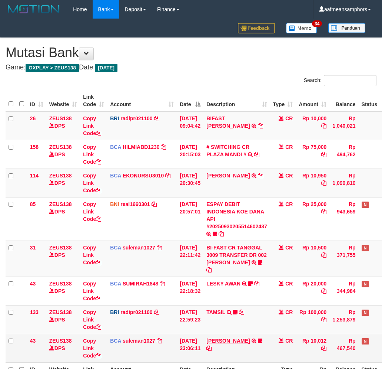
scroll to position [63, 0]
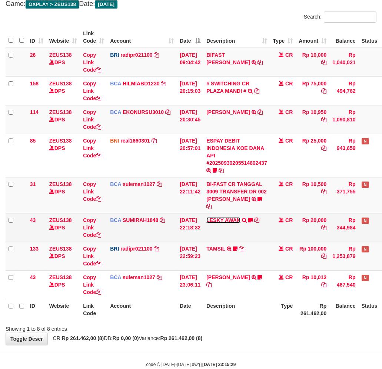
drag, startPoint x: 230, startPoint y: 209, endPoint x: 229, endPoint y: 227, distance: 18.2
click at [230, 217] on link "LESKY AWAN" at bounding box center [224, 220] width 34 height 6
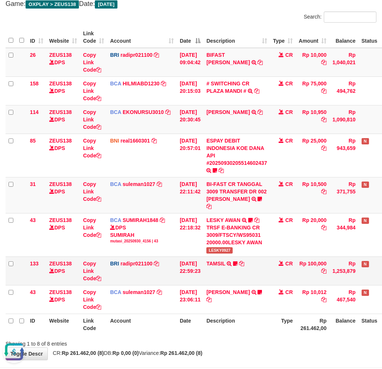
scroll to position [0, 0]
click at [223, 256] on td "TAMSIL TRANSFER NBMB TAMSIL TO REYNALDI ADI PRATAMA Fatta029" at bounding box center [237, 270] width 67 height 29
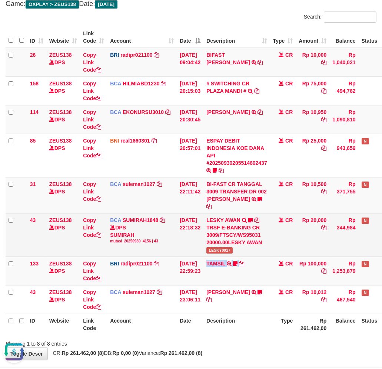
copy td "TAMSIL"
click at [224, 247] on span "LESKY0927" at bounding box center [220, 250] width 26 height 6
copy span "LESKY0927"
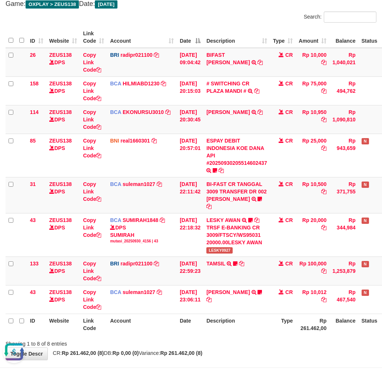
click at [294, 321] on th "Type" at bounding box center [283, 323] width 26 height 21
click at [281, 330] on div "Search: ID Website Link Code Account Date Description Type Amount Balance Statu…" at bounding box center [191, 179] width 371 height 336
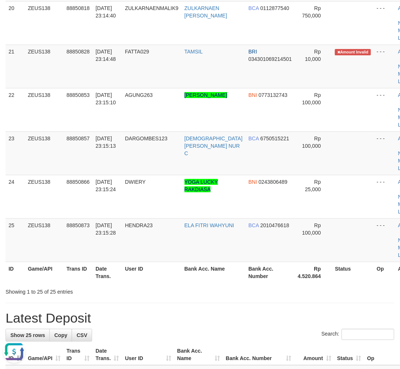
click at [245, 269] on tr "ID Game/API Trans ID Date Trans. User ID Bank Acc. Name Bank Acc. Number Rp 4.5…" at bounding box center [216, 272] width 420 height 21
drag, startPoint x: 178, startPoint y: 286, endPoint x: 188, endPoint y: 278, distance: 12.9
click at [178, 287] on div "Showing 1 to 25 of 25 entries" at bounding box center [200, 290] width 400 height 10
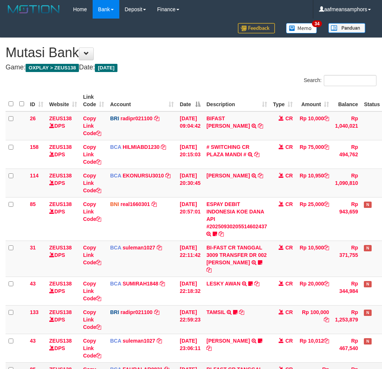
scroll to position [63, 0]
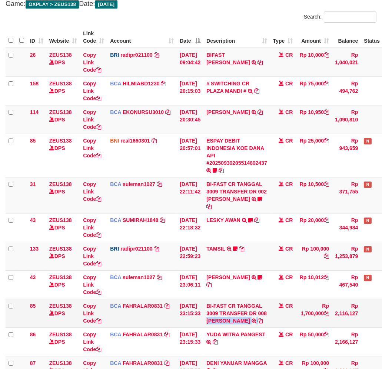
click at [270, 310] on td "BI-FAST CR TANGGAL 3009 TRANSFER DR 008 REZA FAHLEVI BI-FAST CR TANGGAL :30/09 …" at bounding box center [237, 313] width 67 height 29
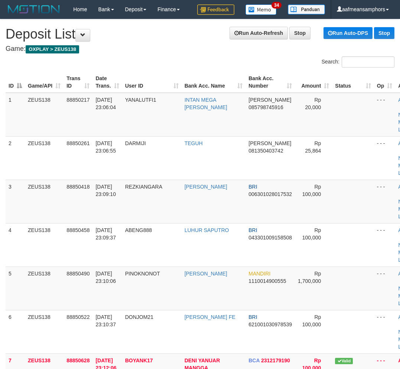
scroll to position [944, 0]
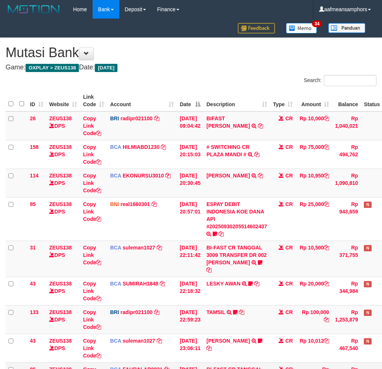
scroll to position [105, 0]
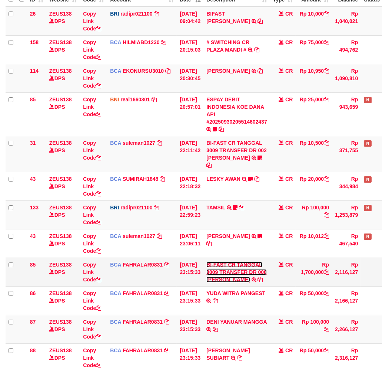
click at [228, 272] on link "BI-FAST CR TANGGAL 3009 TRANSFER DR 008 REZA FAHLEVI" at bounding box center [237, 272] width 60 height 21
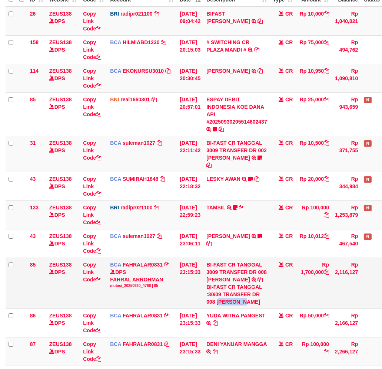
drag, startPoint x: 224, startPoint y: 295, endPoint x: 252, endPoint y: 295, distance: 28.2
click at [252, 295] on div "BI-FAST CR TANGGAL :30/09 TRANSFER DR 008 REZA FAHLEVI" at bounding box center [237, 294] width 61 height 22
copy div "EZA FAHL"
click at [88, 264] on link "Copy Link Code" at bounding box center [92, 272] width 18 height 21
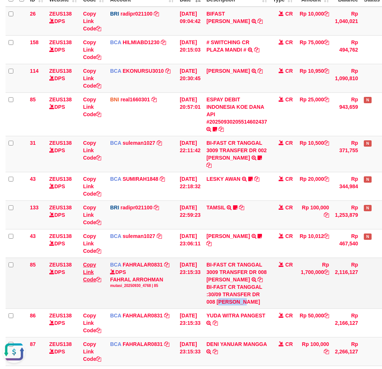
copy div "EZA FAHL"
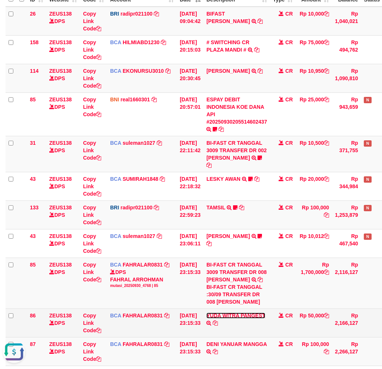
click at [265, 312] on link "YUDA WITRA PANGEST" at bounding box center [236, 315] width 59 height 6
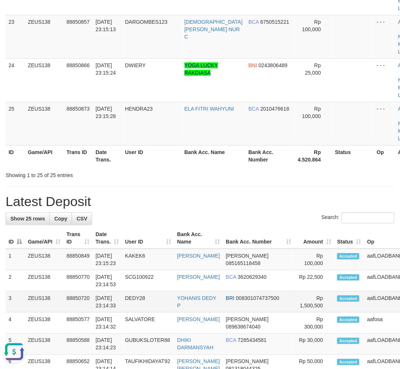
drag, startPoint x: 231, startPoint y: 308, endPoint x: 284, endPoint y: 148, distance: 168.6
click at [245, 296] on tr "3 ZEUS138 88850720 [DATE] 23:14:33 DEDY28 YOHANIS DEDY P BRI 008301074737500 Rp…" at bounding box center [228, 301] width 444 height 21
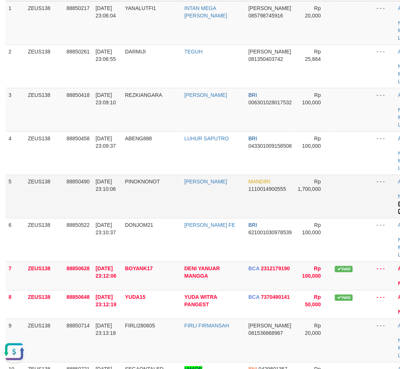
drag, startPoint x: 385, startPoint y: 204, endPoint x: 381, endPoint y: 204, distance: 3.7
click at [398, 203] on link "Manual Link" at bounding box center [406, 207] width 17 height 13
drag, startPoint x: 386, startPoint y: 203, endPoint x: 335, endPoint y: 199, distance: 50.9
click at [398, 203] on link "Manual Link" at bounding box center [406, 207] width 17 height 13
click at [142, 325] on tr "9 ZEUS138 88850714 30/09/2025 23:13:18 FIRLI280605 FIRLI FIRMANSAH DANA 0815368…" at bounding box center [216, 340] width 420 height 43
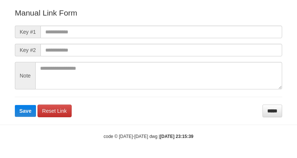
scroll to position [82, 0]
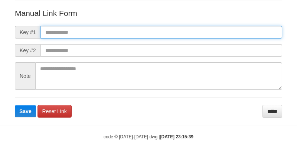
click at [206, 30] on input "text" at bounding box center [160, 32] width 241 height 13
paste input "**********"
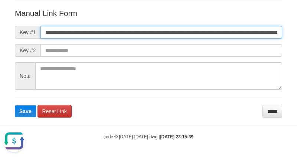
scroll to position [0, 454]
type input "**********"
click at [15, 105] on button "Save" at bounding box center [25, 111] width 21 height 12
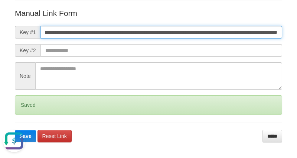
click at [15, 130] on button "Save" at bounding box center [25, 136] width 21 height 12
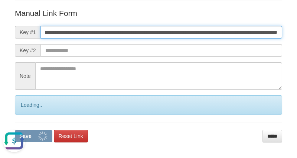
click at [15, 130] on button "Save" at bounding box center [33, 136] width 37 height 12
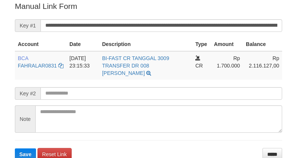
click at [15, 148] on button "Save" at bounding box center [25, 154] width 21 height 12
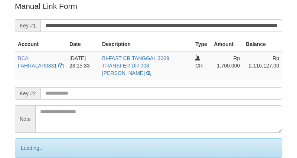
scroll to position [150, 0]
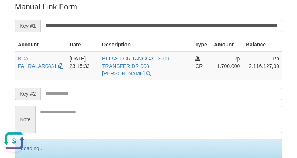
scroll to position [0, 0]
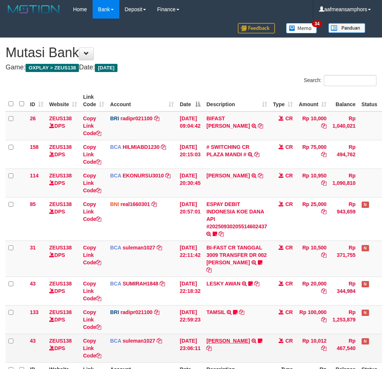
scroll to position [73, 0]
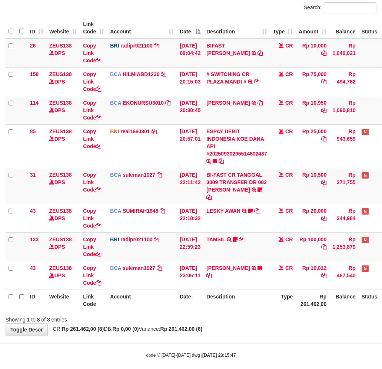
drag, startPoint x: 265, startPoint y: 322, endPoint x: 274, endPoint y: 319, distance: 9.2
click at [270, 320] on div "**********" at bounding box center [191, 150] width 382 height 370
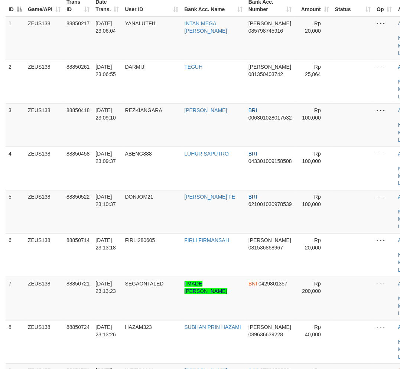
scroll to position [92, 0]
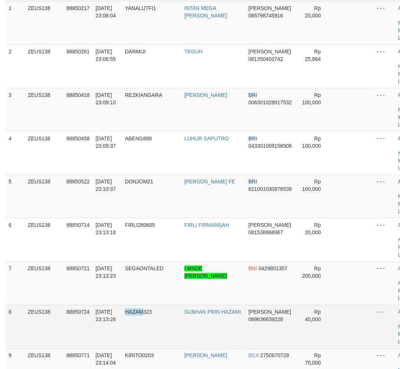
drag, startPoint x: 142, startPoint y: 311, endPoint x: 102, endPoint y: 312, distance: 40.5
click at [126, 312] on td "HAZAM323" at bounding box center [151, 326] width 59 height 43
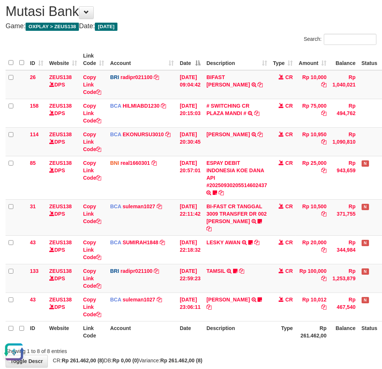
drag, startPoint x: 179, startPoint y: 333, endPoint x: 198, endPoint y: 329, distance: 19.6
click at [180, 333] on th "Date" at bounding box center [190, 331] width 27 height 21
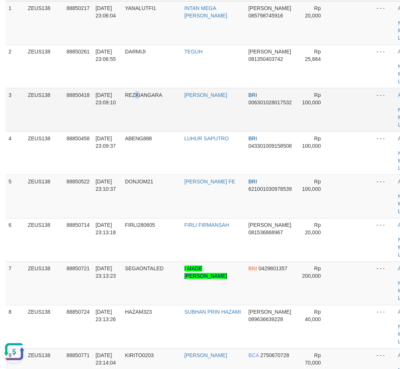
click at [139, 93] on span "REZKIANGARA" at bounding box center [143, 95] width 37 height 6
click at [140, 92] on span "REZKIANGARA" at bounding box center [143, 95] width 37 height 6
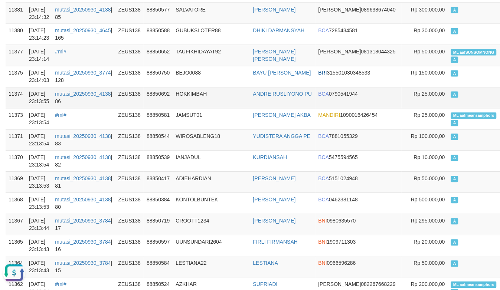
scroll to position [329, 0]
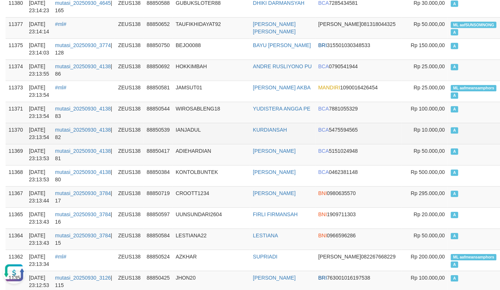
click at [453, 123] on td "A" at bounding box center [475, 133] width 55 height 21
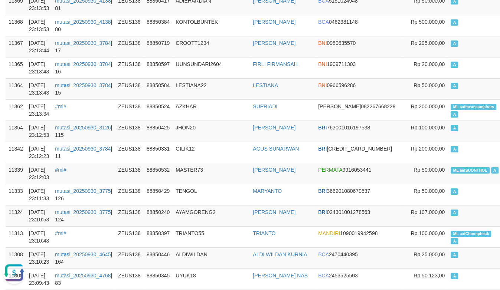
scroll to position [494, 0]
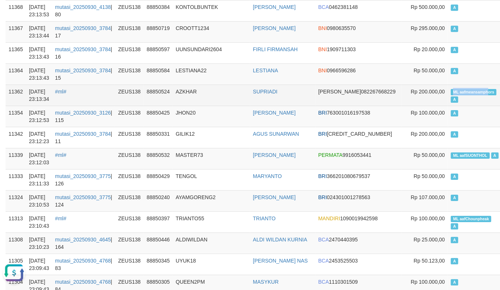
copy span "ML aafmeansamph"
drag, startPoint x: 450, startPoint y: 93, endPoint x: 454, endPoint y: 93, distance: 4.9
click at [454, 93] on span "ML aafmeansamphors" at bounding box center [474, 92] width 46 height 6
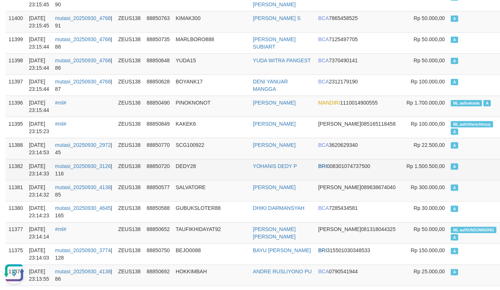
scroll to position [206, 0]
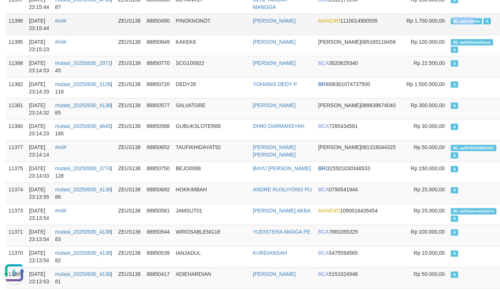
copy span "ML aafsoks"
drag, startPoint x: 420, startPoint y: 21, endPoint x: 442, endPoint y: 23, distance: 22.4
click at [448, 23] on td "ML aafsoksela A" at bounding box center [475, 24] width 55 height 21
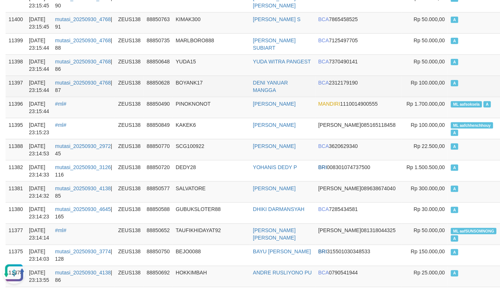
scroll to position [124, 0]
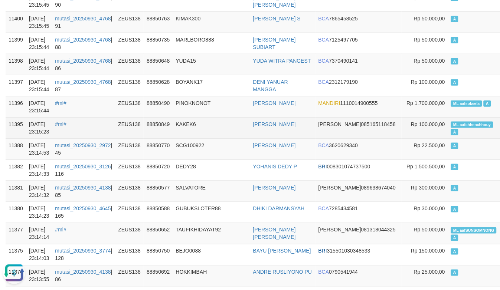
drag, startPoint x: 419, startPoint y: 128, endPoint x: 460, endPoint y: 126, distance: 41.2
click at [460, 126] on td "ML aafchhenchhouy A" at bounding box center [475, 127] width 55 height 21
click at [451, 124] on span "ML aafchhenchhouy" at bounding box center [472, 125] width 42 height 6
copy span "ML aafchhenchhou"
drag, startPoint x: 417, startPoint y: 124, endPoint x: 456, endPoint y: 125, distance: 39.3
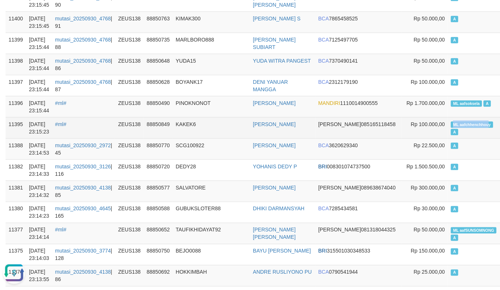
click at [456, 125] on td "ML aafchhenchhouy A" at bounding box center [475, 127] width 55 height 21
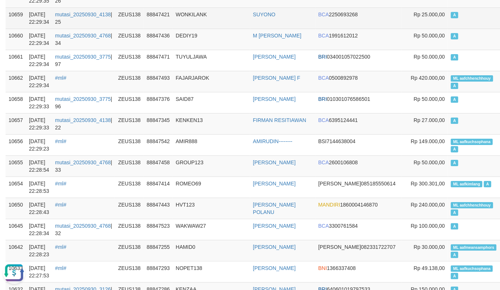
scroll to position [6273, 0]
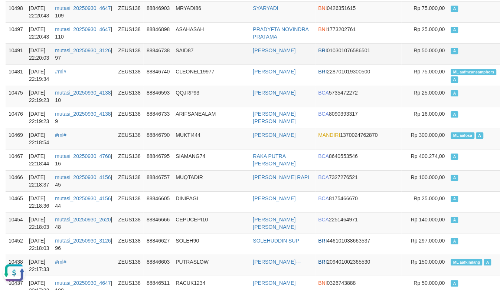
click at [222, 62] on td "SAID87" at bounding box center [211, 53] width 77 height 21
click at [223, 60] on td "SAID87" at bounding box center [211, 53] width 77 height 21
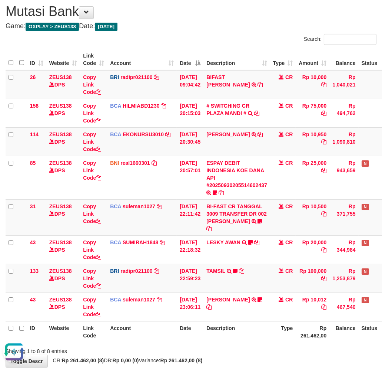
click at [236, 325] on th "Description" at bounding box center [237, 331] width 67 height 21
click at [240, 326] on th "Description" at bounding box center [237, 331] width 67 height 21
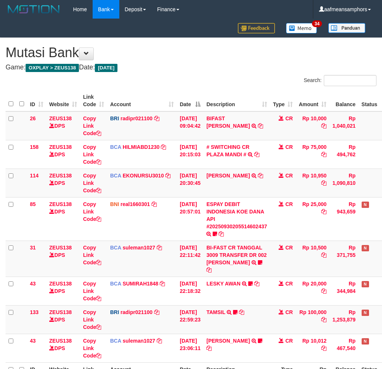
scroll to position [41, 0]
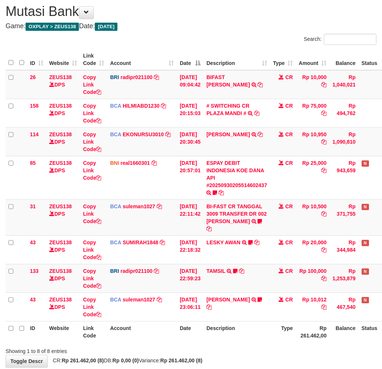
click at [252, 335] on div "ID Website Link Code Account Date Description Type Amount Balance Status Action…" at bounding box center [191, 196] width 382 height 298
click at [254, 329] on th "Description" at bounding box center [237, 331] width 67 height 21
click at [176, 322] on th "Account" at bounding box center [142, 331] width 70 height 21
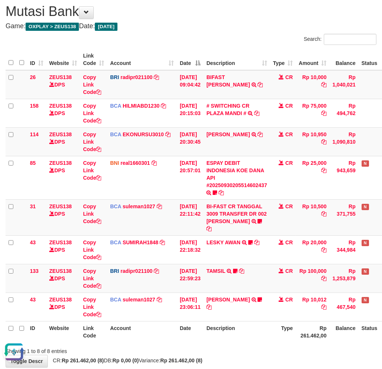
click at [208, 321] on tr "ID Website Link Code Account Date Description Type Rp 261.462,00 Balance Status…" at bounding box center [208, 331] width 405 height 21
click at [204, 321] on th "Date" at bounding box center [190, 331] width 27 height 21
drag, startPoint x: 208, startPoint y: 313, endPoint x: 232, endPoint y: 314, distance: 24.1
click at [204, 321] on th "Date" at bounding box center [190, 331] width 27 height 21
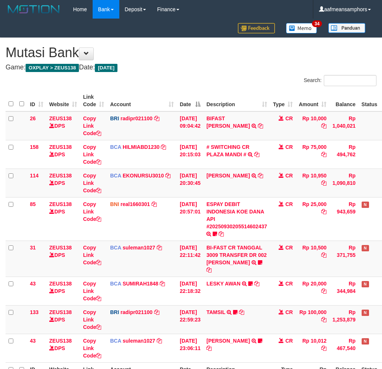
scroll to position [41, 0]
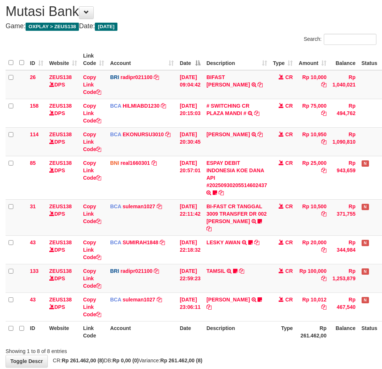
click at [248, 321] on th "Description" at bounding box center [237, 331] width 67 height 21
click at [227, 334] on th "Description" at bounding box center [237, 331] width 67 height 21
click at [226, 334] on th "Description" at bounding box center [237, 331] width 67 height 21
click at [233, 331] on th "Description" at bounding box center [237, 331] width 67 height 21
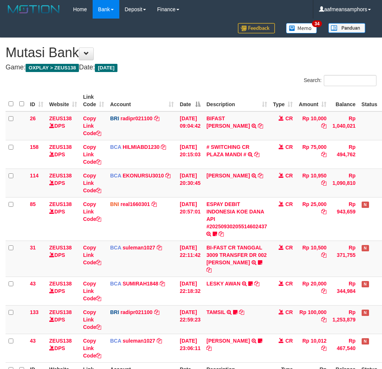
scroll to position [41, 0]
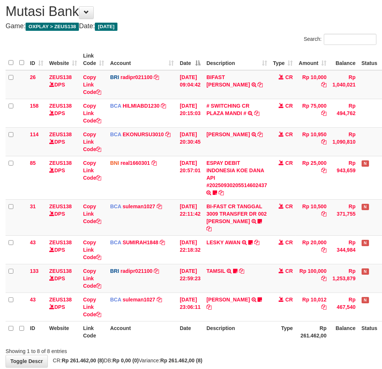
click at [237, 331] on th "Description" at bounding box center [237, 331] width 67 height 21
click at [252, 323] on th "Description" at bounding box center [237, 331] width 67 height 21
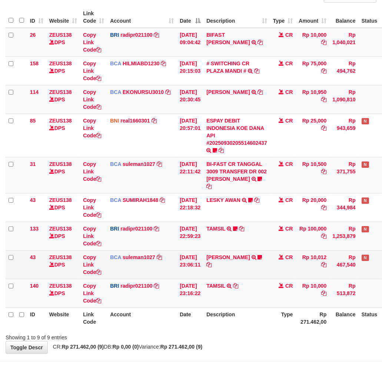
scroll to position [101, 0]
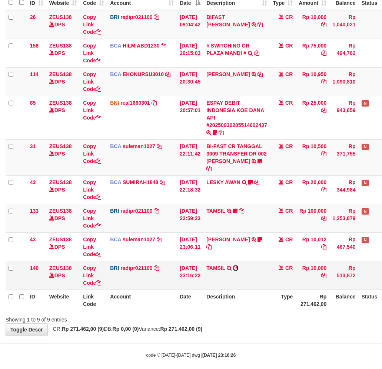
click at [239, 265] on icon at bounding box center [235, 267] width 5 height 5
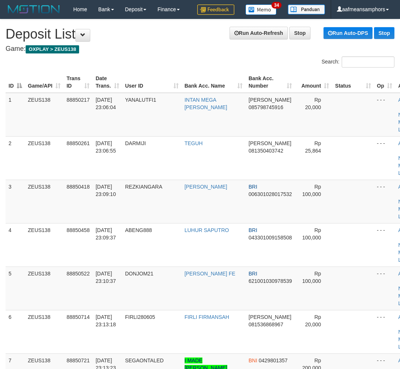
click at [181, 223] on td "ABENG888" at bounding box center [151, 244] width 59 height 43
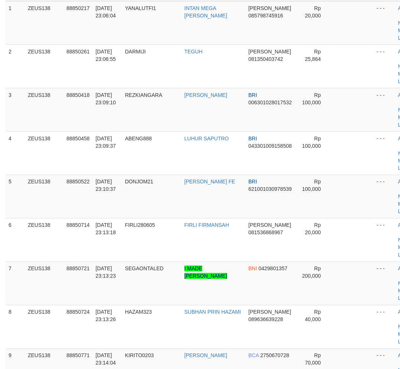
scroll to position [92, 0]
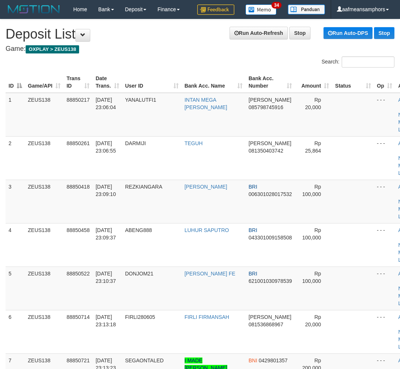
scroll to position [92, 0]
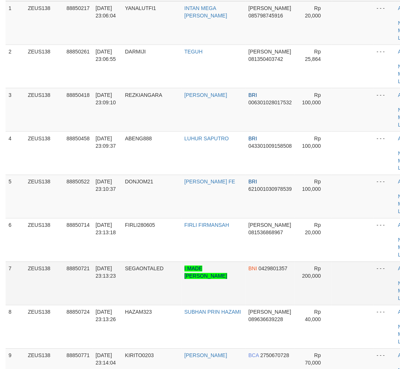
drag, startPoint x: 160, startPoint y: 287, endPoint x: 165, endPoint y: 287, distance: 5.2
click at [165, 287] on tr "7 ZEUS138 88850721 30/09/2025 23:13:23 SEGAONTALED I MADE INDRA MAHA DIPUTRA BN…" at bounding box center [216, 283] width 420 height 43
click at [136, 273] on td "SEGAONTALED" at bounding box center [151, 283] width 59 height 43
click at [112, 268] on span "[DATE] 23:13:23" at bounding box center [105, 272] width 20 height 13
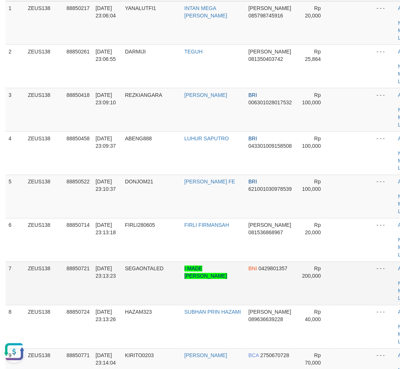
click at [105, 267] on span "[DATE] 23:13:23" at bounding box center [105, 272] width 20 height 13
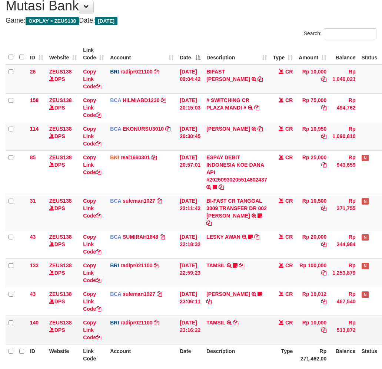
scroll to position [101, 0]
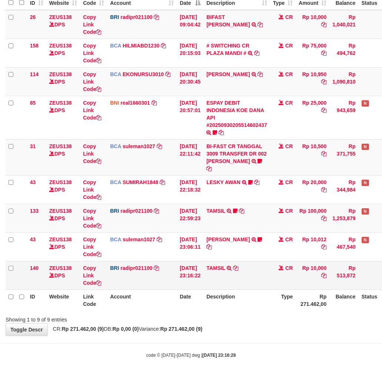
click at [264, 279] on td "TAMSIL TRANSFER NBMB TAMSIL TO [PERSON_NAME]" at bounding box center [237, 275] width 67 height 29
click at [270, 277] on td "TAMSIL TRANSFER NBMB TAMSIL TO REYNALDI ADI PRATAMA" at bounding box center [237, 275] width 67 height 29
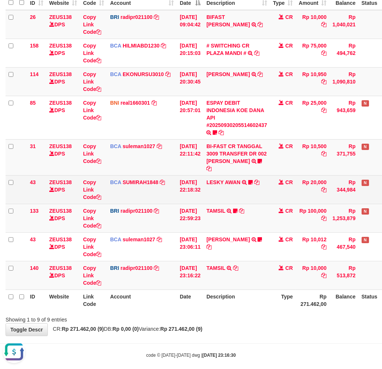
click at [236, 179] on td "LESKY AWAN TRSF E-BANKING CR 3009/FTSCY/WS95031 20000.00LESKY AWAN LESKY0927" at bounding box center [237, 189] width 67 height 29
click at [236, 179] on link "LESKY AWAN" at bounding box center [224, 182] width 34 height 6
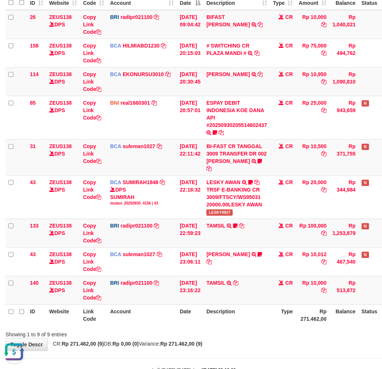
click at [277, 338] on div "**********" at bounding box center [191, 144] width 382 height 414
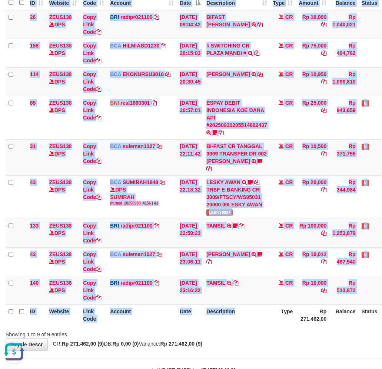
click at [235, 318] on div "ID Website Link Code Account Date Description Type Amount Balance Status Action…" at bounding box center [191, 157] width 382 height 341
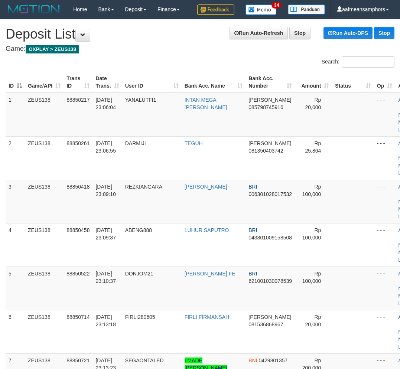
scroll to position [92, 0]
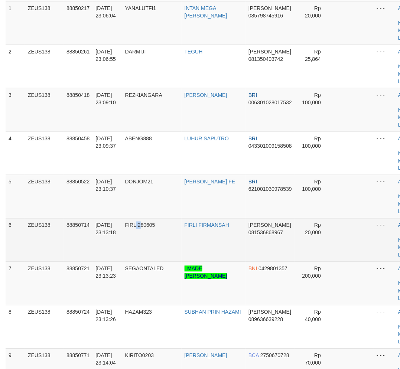
drag, startPoint x: 139, startPoint y: 223, endPoint x: 143, endPoint y: 225, distance: 5.0
click at [143, 225] on span "FIRLI280605" at bounding box center [140, 225] width 30 height 6
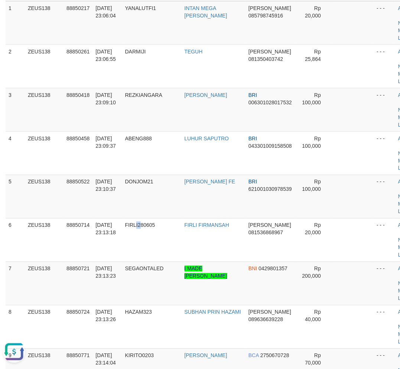
scroll to position [0, 0]
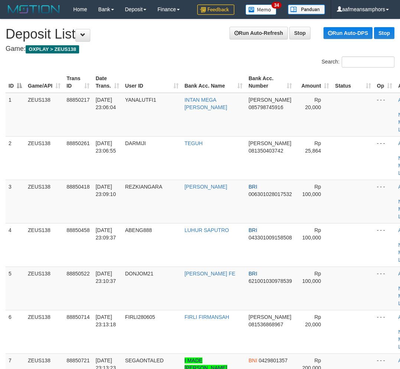
scroll to position [92, 0]
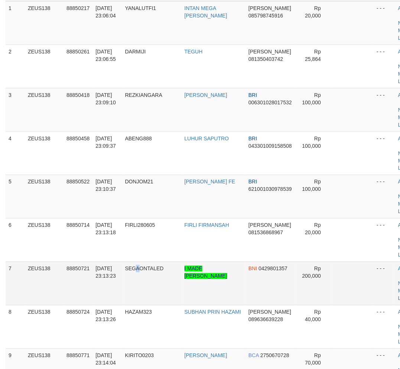
click at [142, 277] on td "SEGAONTALED" at bounding box center [151, 283] width 59 height 43
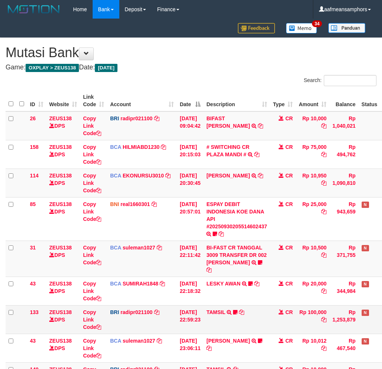
scroll to position [47, 0]
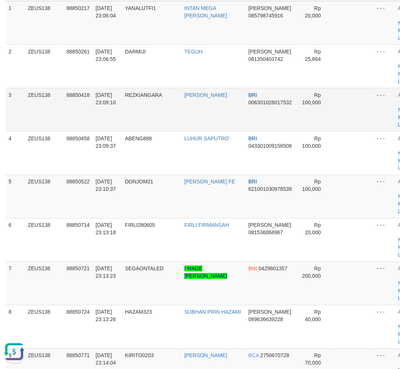
drag, startPoint x: 125, startPoint y: 108, endPoint x: 126, endPoint y: 102, distance: 6.1
click at [126, 106] on td "REZKIANGARA" at bounding box center [151, 109] width 59 height 43
click at [126, 102] on td "REZKIANGARA" at bounding box center [151, 109] width 59 height 43
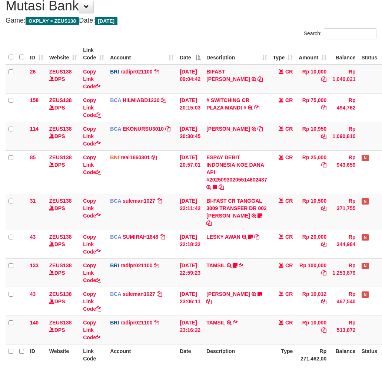
scroll to position [101, 0]
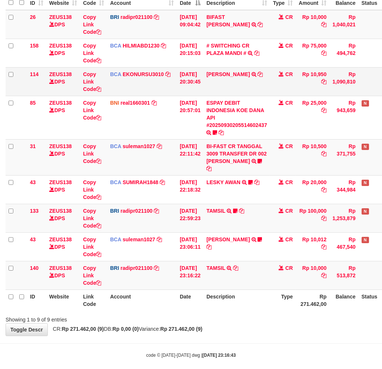
click at [268, 76] on tr "114 ZEUS138 DPS Copy Link Code BCA EKONURSU3010 DPS EKO NUR SUSILO mutasi_20250…" at bounding box center [208, 81] width 405 height 29
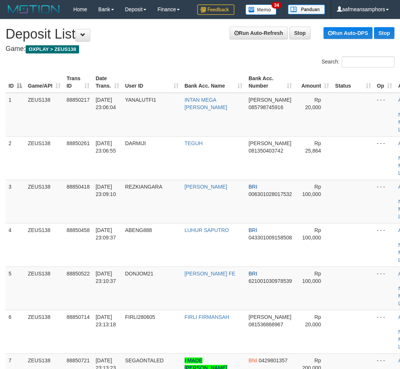
scroll to position [92, 0]
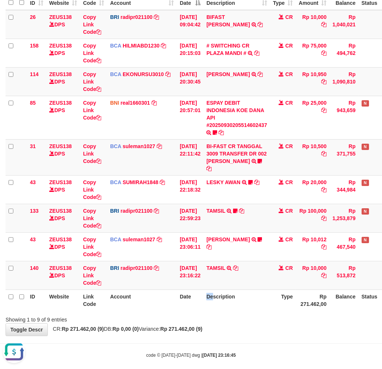
click at [219, 292] on tr "ID Website Link Code Account Date Description Type Rp 271.462,00 Balance Status…" at bounding box center [208, 299] width 405 height 21
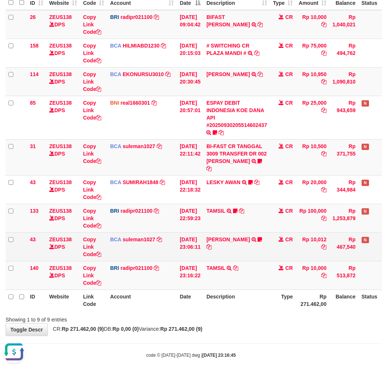
drag, startPoint x: 227, startPoint y: 287, endPoint x: 282, endPoint y: 252, distance: 66.0
click at [227, 289] on th "Description" at bounding box center [237, 299] width 67 height 21
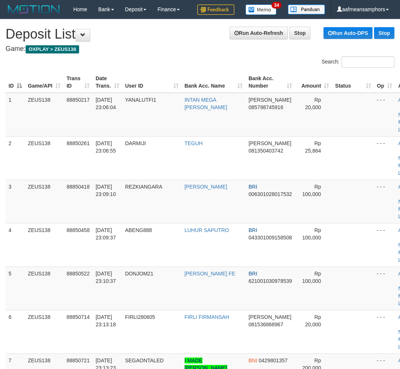
click at [106, 353] on td "[DATE] 23:13:23" at bounding box center [106, 374] width 29 height 43
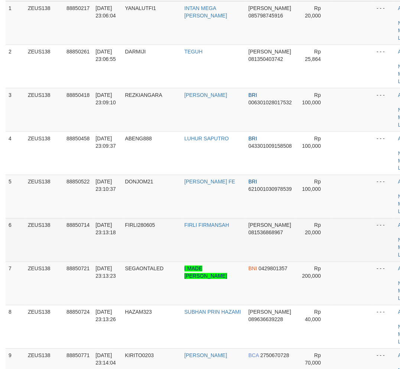
click at [115, 260] on td "[DATE] 23:13:18" at bounding box center [106, 239] width 29 height 43
click at [120, 258] on td "[DATE] 23:13:18" at bounding box center [106, 239] width 29 height 43
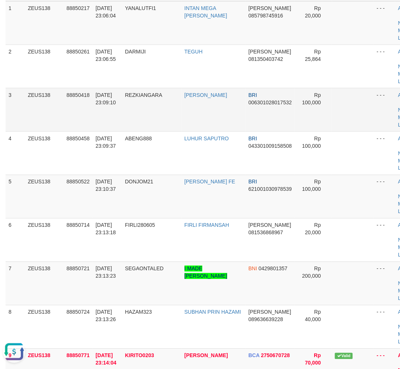
click at [157, 121] on td "REZKIANGARA" at bounding box center [151, 109] width 59 height 43
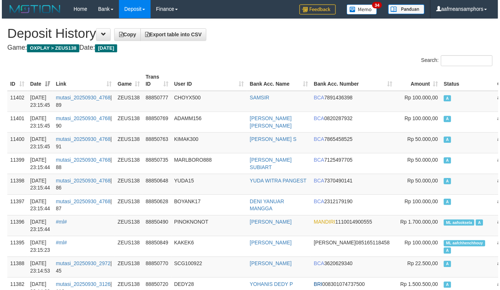
scroll to position [6273, 0]
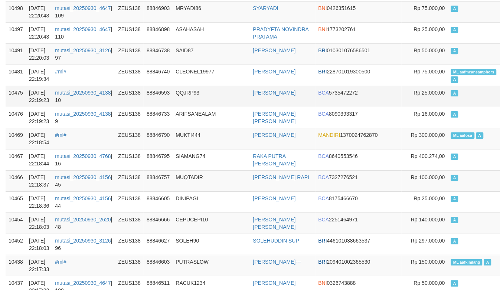
click at [229, 106] on td "QQJRP93" at bounding box center [211, 96] width 77 height 21
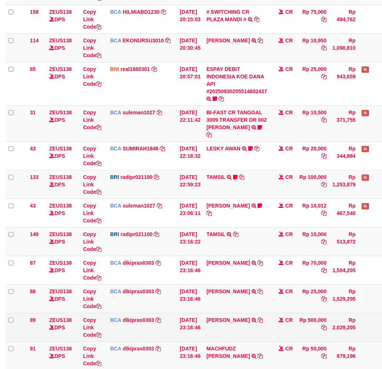
scroll to position [216, 0]
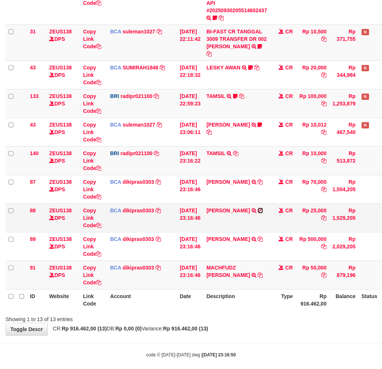
drag, startPoint x: 261, startPoint y: 201, endPoint x: 270, endPoint y: 202, distance: 8.6
click at [261, 208] on icon at bounding box center [260, 210] width 5 height 5
drag, startPoint x: 291, startPoint y: 316, endPoint x: 300, endPoint y: 318, distance: 9.3
click at [294, 317] on div "**********" at bounding box center [191, 78] width 382 height 513
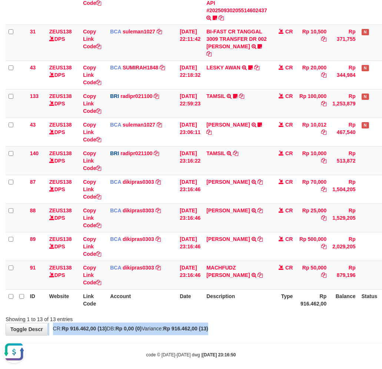
click at [271, 314] on div "Showing 1 to 13 of 13 entries" at bounding box center [191, 317] width 382 height 10
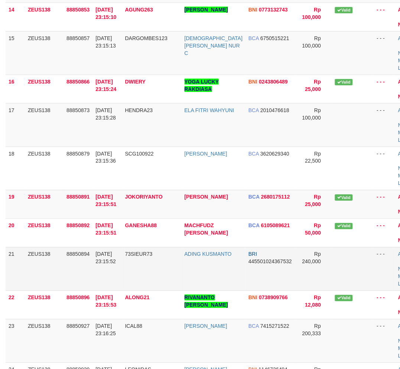
click at [116, 283] on td "30/09/2025 23:15:52" at bounding box center [106, 268] width 29 height 43
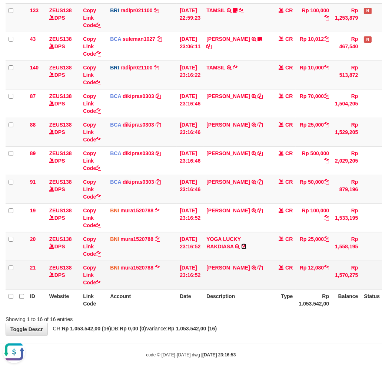
drag, startPoint x: 249, startPoint y: 237, endPoint x: 279, endPoint y: 254, distance: 34.3
click at [247, 244] on icon at bounding box center [243, 246] width 5 height 5
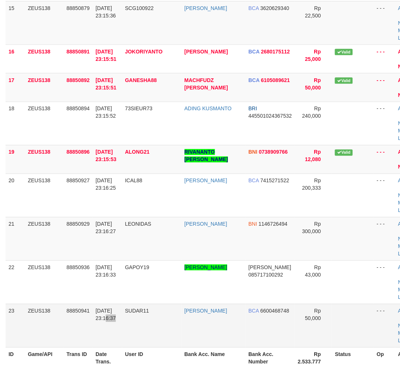
click at [125, 328] on tr "23 ZEUS138 88850941 30/09/2025 23:16:37 SUDAR11 ADE YULIANTO BCA 6600468748 Rp …" at bounding box center [216, 325] width 420 height 43
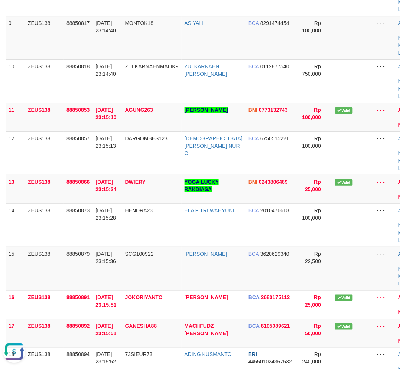
drag, startPoint x: 122, startPoint y: 323, endPoint x: 2, endPoint y: 310, distance: 121.2
click at [122, 323] on td "30/09/2025 23:15:51" at bounding box center [106, 333] width 29 height 29
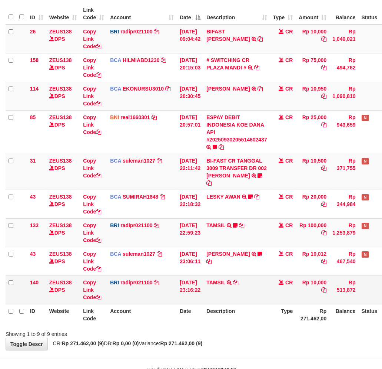
scroll to position [101, 0]
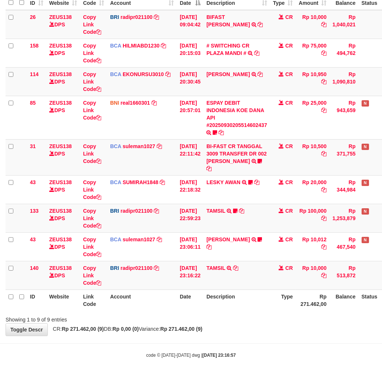
click at [246, 297] on th "Description" at bounding box center [237, 299] width 67 height 21
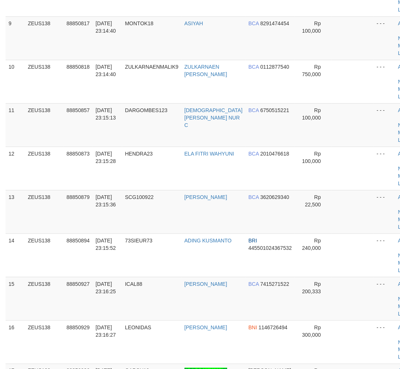
scroll to position [424, 0]
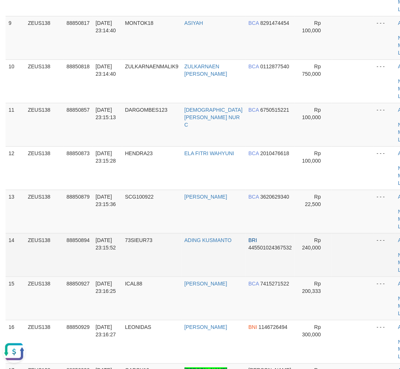
click at [154, 275] on td "73SIEUR73" at bounding box center [151, 254] width 59 height 43
click at [149, 271] on td "73SIEUR73" at bounding box center [151, 254] width 59 height 43
click at [134, 270] on td "73SIEUR73" at bounding box center [151, 254] width 59 height 43
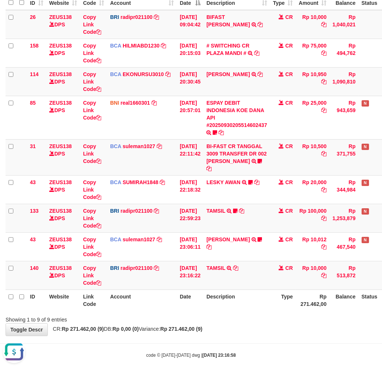
click at [293, 334] on body "Toggle navigation Home Bank Account List Load By Website Group [OXPLAY] ZEUS138…" at bounding box center [191, 138] width 382 height 478
click at [277, 313] on div "Showing 1 to 9 of 9 entries" at bounding box center [191, 318] width 382 height 10
click at [276, 313] on div "Showing 1 to 9 of 9 entries" at bounding box center [191, 318] width 382 height 10
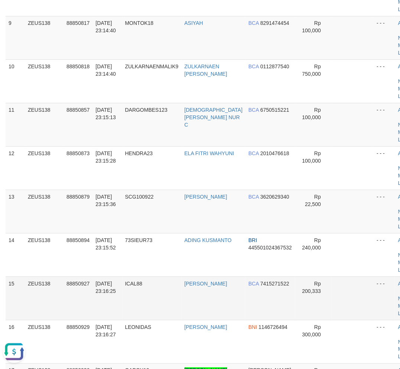
click at [164, 291] on td "ICAL88" at bounding box center [151, 297] width 59 height 43
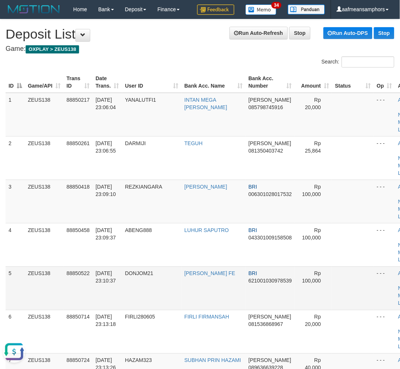
drag, startPoint x: 142, startPoint y: 302, endPoint x: 194, endPoint y: 294, distance: 52.1
click at [149, 302] on td "DONJOM21" at bounding box center [151, 287] width 59 height 43
click at [201, 294] on td "ANDRES FEMY FE" at bounding box center [213, 287] width 64 height 43
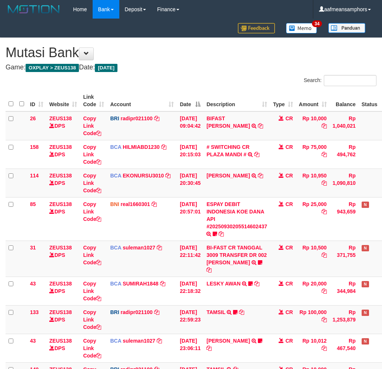
click at [276, 333] on td "CR" at bounding box center [283, 347] width 26 height 29
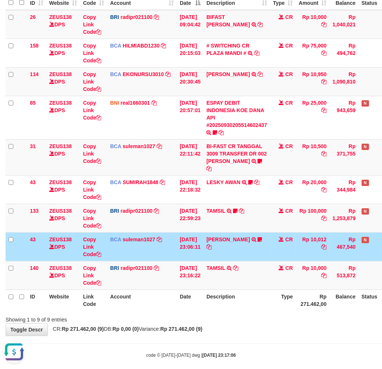
click at [145, 298] on th "Account" at bounding box center [142, 299] width 70 height 21
drag, startPoint x: 169, startPoint y: 297, endPoint x: 202, endPoint y: 292, distance: 33.8
click at [173, 297] on th "Account" at bounding box center [142, 299] width 70 height 21
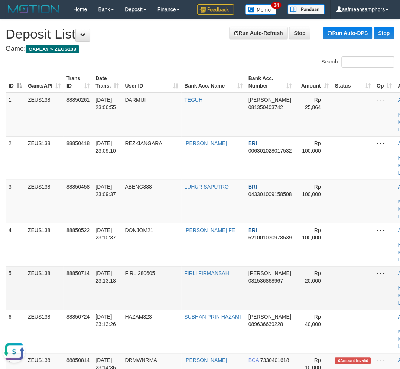
click at [175, 290] on td "FIRLI280605" at bounding box center [151, 287] width 59 height 43
click at [173, 290] on td "FIRLI280605" at bounding box center [151, 287] width 59 height 43
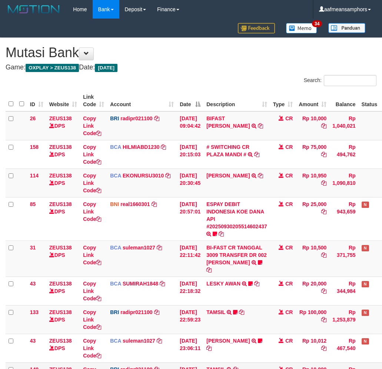
scroll to position [80, 0]
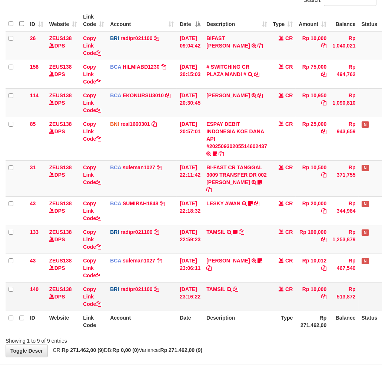
click at [268, 282] on td "TAMSIL TRANSFER NBMB TAMSIL TO [PERSON_NAME]" at bounding box center [237, 296] width 67 height 29
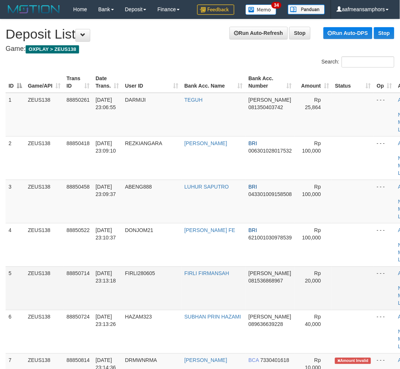
click at [176, 267] on td "FIRLI280605" at bounding box center [151, 287] width 59 height 43
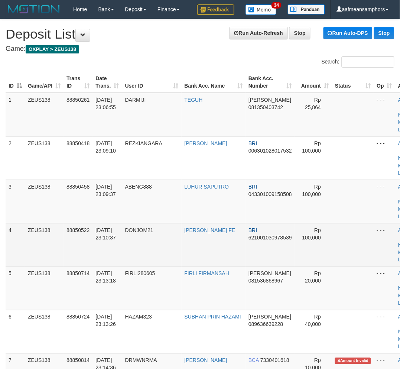
click at [170, 264] on td "DONJOM21" at bounding box center [151, 244] width 59 height 43
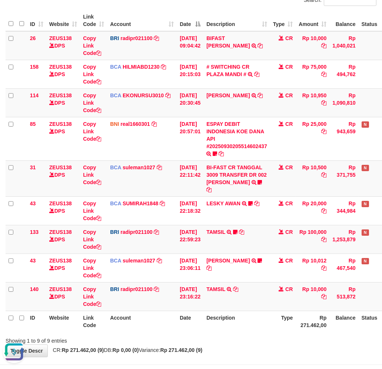
click at [259, 310] on th "Description" at bounding box center [237, 320] width 67 height 21
drag, startPoint x: 259, startPoint y: 310, endPoint x: 387, endPoint y: 294, distance: 129.3
click at [260, 310] on th "Description" at bounding box center [237, 320] width 67 height 21
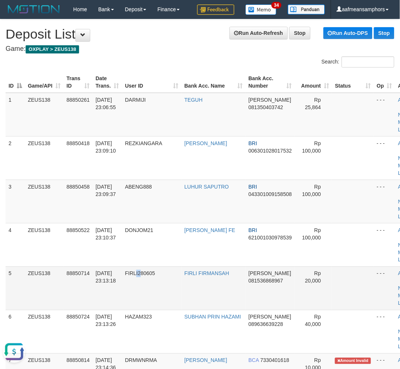
click at [143, 292] on td "FIRLI280605" at bounding box center [151, 287] width 59 height 43
click at [114, 280] on span "30/09/2025 23:13:18" at bounding box center [105, 276] width 20 height 13
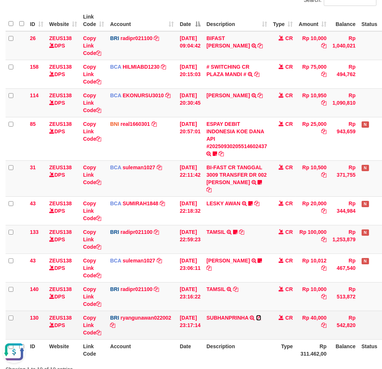
click at [262, 315] on icon at bounding box center [258, 317] width 5 height 5
click at [322, 310] on td "Rp 40,000" at bounding box center [313, 324] width 34 height 29
copy td "40,000"
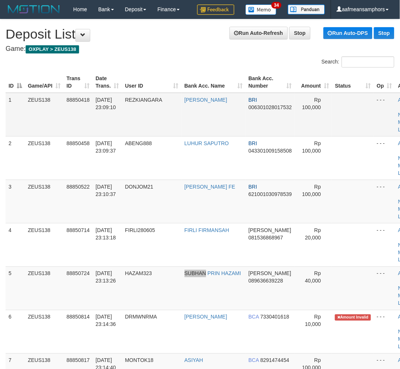
drag, startPoint x: 211, startPoint y: 273, endPoint x: 242, endPoint y: 121, distance: 155.6
click at [216, 266] on tr "5 ZEUS138 88850724 [DATE] 23:13:26 HAZAM323 SUBHAN PRIN HAZAMI [PERSON_NAME] 08…" at bounding box center [216, 287] width 420 height 43
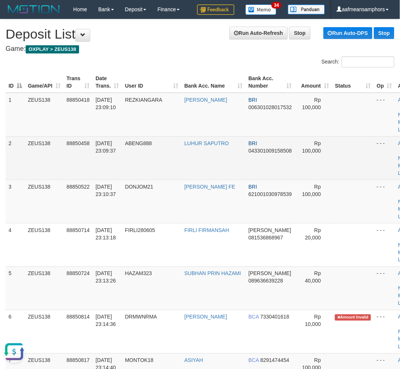
click at [141, 139] on td "ABENG888" at bounding box center [151, 157] width 59 height 43
click at [141, 140] on span "ABENG888" at bounding box center [138, 143] width 27 height 6
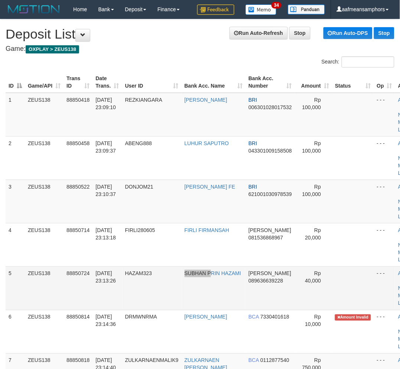
click at [190, 298] on tr "5 ZEUS138 88850724 30/09/2025 23:13:26 HAZAM323 SUBHAN PRIN HAZAMI DANA 0896366…" at bounding box center [216, 287] width 420 height 43
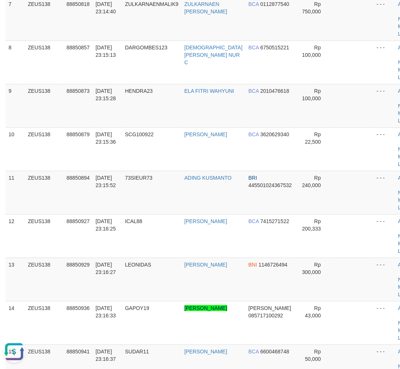
scroll to position [95, 0]
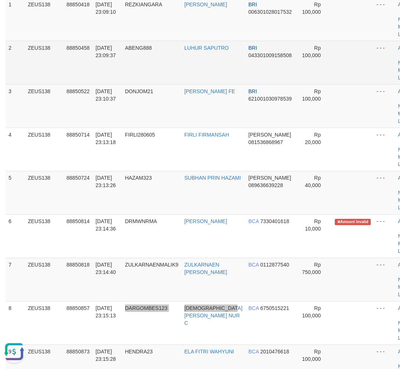
drag, startPoint x: 166, startPoint y: 323, endPoint x: 251, endPoint y: 73, distance: 264.5
click at [219, 306] on tr "8 ZEUS138 88850857 30/09/2025 23:15:13 DARGOMBES123 MUHAMMAD DWI NUR C BCA 6750…" at bounding box center [216, 322] width 420 height 43
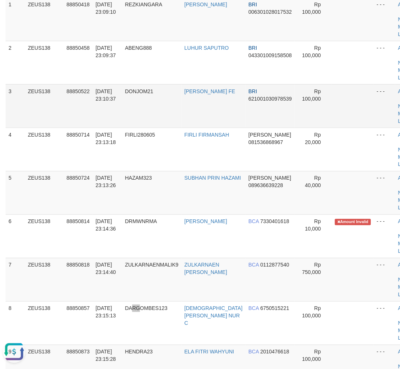
drag, startPoint x: 141, startPoint y: 310, endPoint x: 192, endPoint y: 122, distance: 194.9
click at [142, 307] on span "DARGOMBES123" at bounding box center [146, 308] width 42 height 6
click at [134, 184] on td "HAZAM323" at bounding box center [151, 192] width 59 height 43
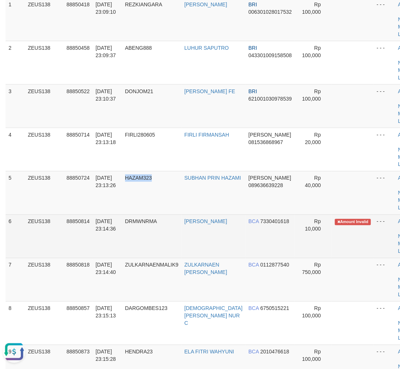
copy span "HAZAM323"
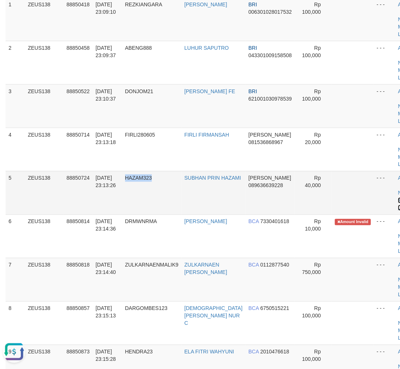
drag, startPoint x: 383, startPoint y: 198, endPoint x: 370, endPoint y: 202, distance: 13.6
click at [398, 198] on link "Manual Link" at bounding box center [406, 203] width 17 height 13
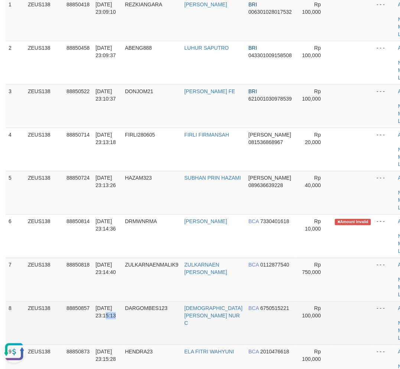
drag, startPoint x: 104, startPoint y: 322, endPoint x: 62, endPoint y: 322, distance: 42.3
click at [103, 322] on td "30/09/2025 23:15:13" at bounding box center [106, 322] width 29 height 43
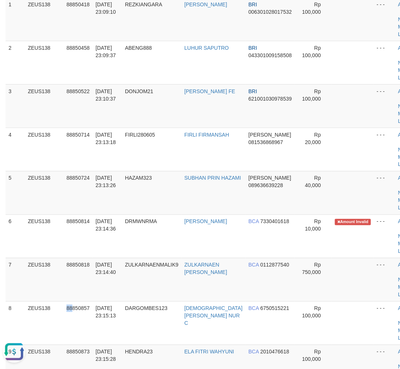
drag, startPoint x: 62, startPoint y: 322, endPoint x: 1, endPoint y: 324, distance: 60.9
click at [56, 322] on tr "8 ZEUS138 88850857 30/09/2025 23:15:13 DARGOMBES123 MUHAMMAD DWI NUR C BCA 6750…" at bounding box center [216, 322] width 420 height 43
click at [93, 290] on td "30/09/2025 23:14:40" at bounding box center [106, 279] width 29 height 43
click at [121, 290] on td "30/09/2025 23:14:40" at bounding box center [106, 279] width 29 height 43
drag, startPoint x: 132, startPoint y: 291, endPoint x: 0, endPoint y: 327, distance: 136.8
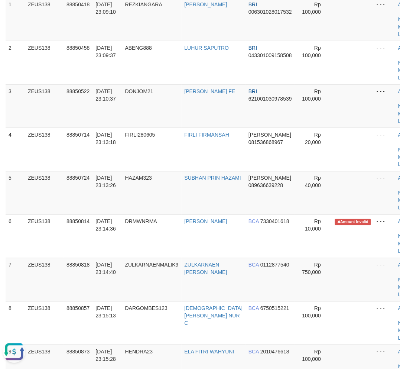
click at [131, 291] on td "ZULKARNAENMALIK9" at bounding box center [151, 279] width 59 height 43
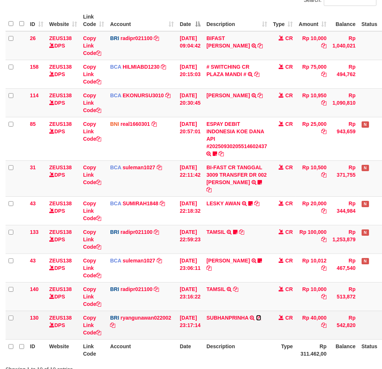
scroll to position [78, 0]
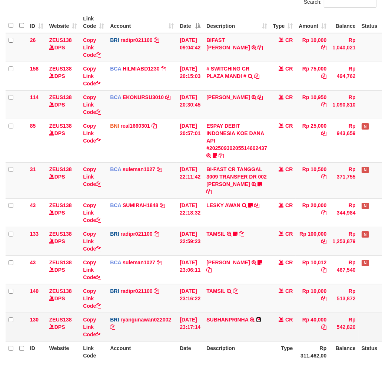
click at [263, 312] on td "SUBHANPRINHA TRANSFER NBMB SUBHANPRINHA TO [PERSON_NAME]" at bounding box center [237, 326] width 67 height 29
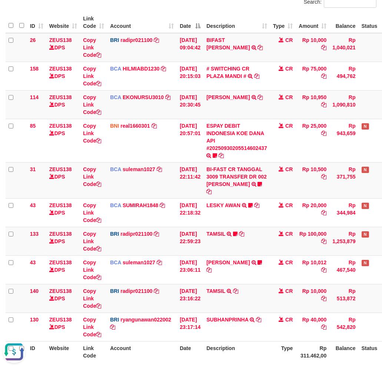
scroll to position [0, 0]
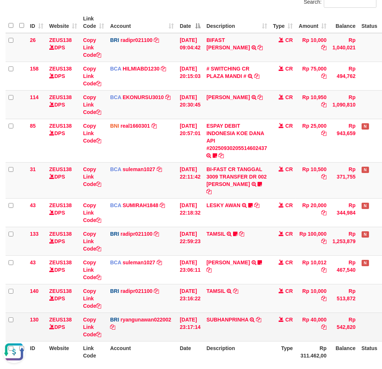
click at [267, 312] on td "SUBHANPRINHA TRANSFER NBMB SUBHANPRINHA TO [PERSON_NAME]" at bounding box center [237, 326] width 67 height 29
click at [262, 317] on icon at bounding box center [258, 319] width 5 height 5
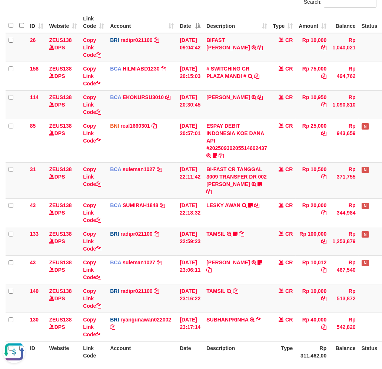
click at [268, 341] on th "Description" at bounding box center [237, 351] width 67 height 21
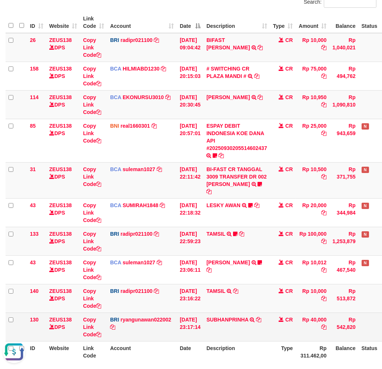
drag, startPoint x: 206, startPoint y: 324, endPoint x: 82, endPoint y: 318, distance: 124.4
click at [197, 324] on td "[DATE] 23:17:14" at bounding box center [190, 326] width 27 height 29
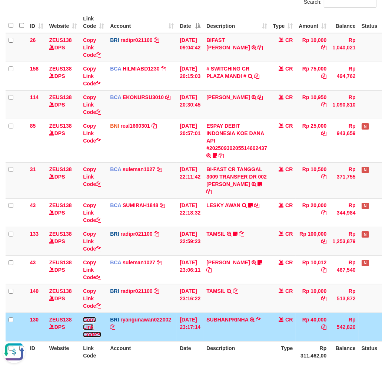
click at [86, 318] on link "Copy Link Code" at bounding box center [92, 326] width 18 height 21
copy td "4"
click at [86, 318] on link "Copy Link Code" at bounding box center [92, 326] width 18 height 21
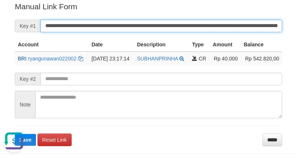
click at [215, 23] on input "**********" at bounding box center [160, 26] width 241 height 13
paste input "*"
type input "**********"
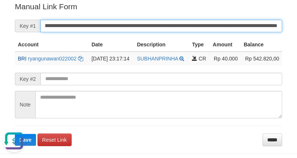
click at [15, 134] on button "Save" at bounding box center [25, 140] width 21 height 12
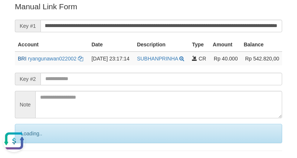
scroll to position [0, 0]
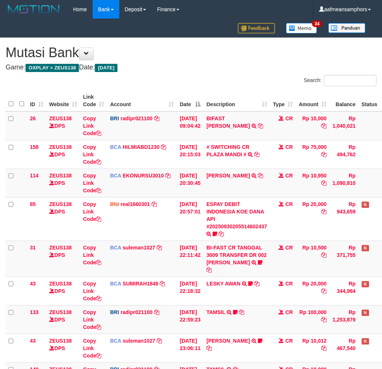
scroll to position [78, 0]
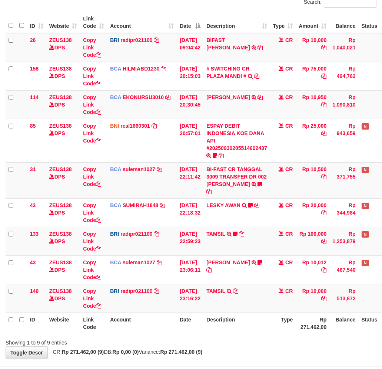
click at [213, 336] on div "Showing 1 to 9 of 9 entries" at bounding box center [191, 341] width 382 height 10
drag, startPoint x: 212, startPoint y: 329, endPoint x: 345, endPoint y: 311, distance: 134.0
click at [212, 336] on div "Showing 1 to 9 of 9 entries" at bounding box center [191, 341] width 382 height 10
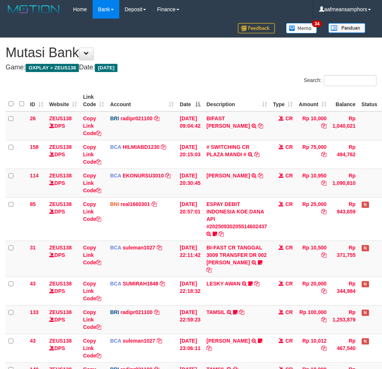
scroll to position [78, 0]
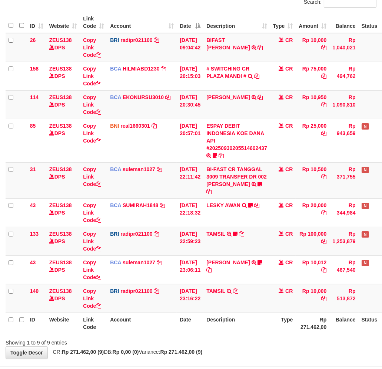
drag, startPoint x: 205, startPoint y: 331, endPoint x: 387, endPoint y: 295, distance: 185.2
click at [209, 336] on div "Showing 1 to 9 of 9 entries" at bounding box center [191, 341] width 382 height 10
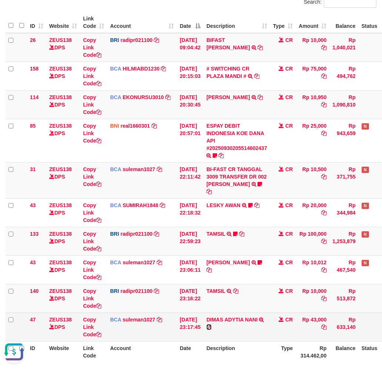
drag, startPoint x: 213, startPoint y: 318, endPoint x: 222, endPoint y: 318, distance: 8.9
click at [212, 324] on icon at bounding box center [209, 326] width 5 height 5
drag, startPoint x: 243, startPoint y: 343, endPoint x: 183, endPoint y: 308, distance: 69.9
click at [246, 341] on th "Description" at bounding box center [237, 351] width 67 height 21
click at [86, 319] on link "Copy Link Code" at bounding box center [92, 326] width 18 height 21
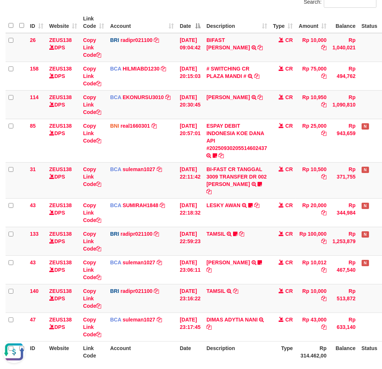
scroll to position [102, 0]
drag, startPoint x: 263, startPoint y: 349, endPoint x: 265, endPoint y: 346, distance: 4.2
click at [264, 348] on th "Description" at bounding box center [237, 351] width 67 height 21
click at [267, 343] on th "Description" at bounding box center [237, 351] width 67 height 21
click at [268, 341] on th "Description" at bounding box center [237, 351] width 67 height 21
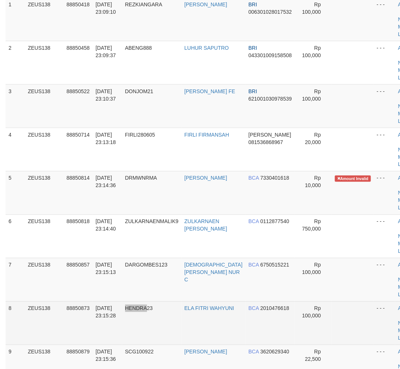
click at [149, 325] on tr "8 ZEUS138 88850873 [DATE] 23:15:28 HENDRA23 ELA FITRI WAHYUNI BCA 2010476618 Rp…" at bounding box center [216, 322] width 420 height 43
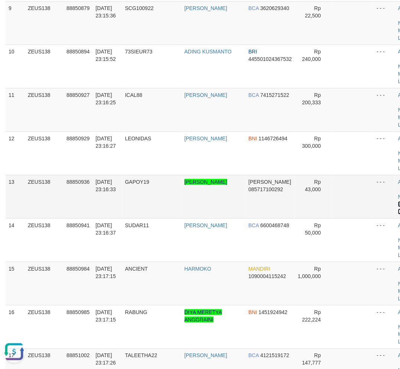
click at [398, 202] on link "Manual Link" at bounding box center [406, 207] width 17 height 13
click at [398, 201] on link "Manual Link" at bounding box center [406, 207] width 17 height 13
drag, startPoint x: 387, startPoint y: 201, endPoint x: 378, endPoint y: 201, distance: 9.3
click at [398, 201] on link "Manual Link" at bounding box center [406, 207] width 17 height 13
drag, startPoint x: 136, startPoint y: 324, endPoint x: 19, endPoint y: 301, distance: 119.4
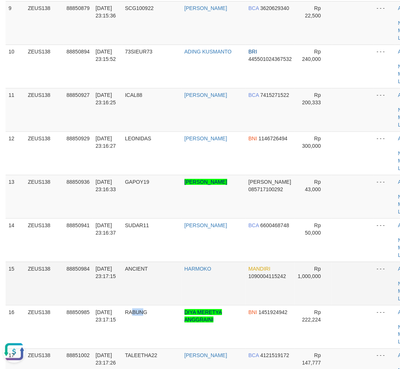
click at [132, 323] on td "RABUNG" at bounding box center [151, 326] width 59 height 43
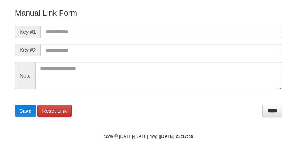
scroll to position [82, 0]
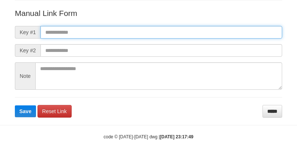
paste input "**********"
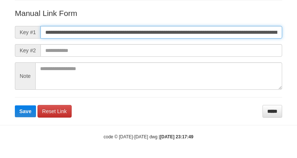
click at [192, 34] on input "**********" at bounding box center [160, 32] width 241 height 13
type input "**********"
click at [15, 105] on button "Save" at bounding box center [25, 111] width 21 height 12
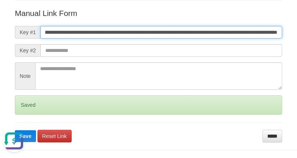
click at [15, 130] on button "Save" at bounding box center [25, 136] width 21 height 12
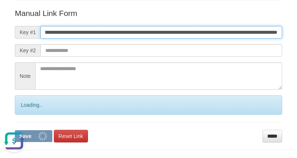
click at [15, 130] on button "Save" at bounding box center [33, 136] width 37 height 12
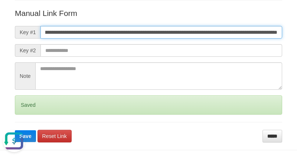
click at [15, 130] on button "Save" at bounding box center [25, 136] width 21 height 12
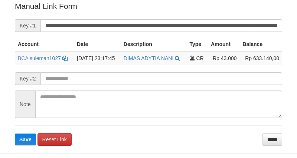
click at [15, 134] on button "Save" at bounding box center [25, 140] width 21 height 12
click at [178, 26] on input "**********" at bounding box center [160, 25] width 241 height 13
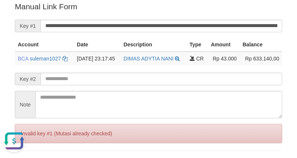
click at [266, 74] on input "text" at bounding box center [160, 79] width 241 height 13
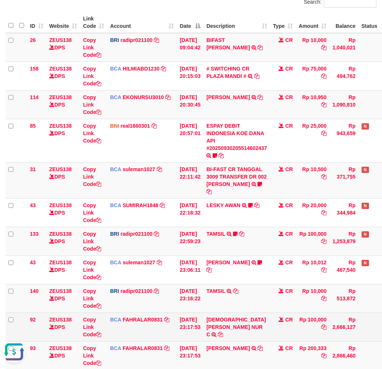
click at [259, 329] on td "MUHAMMAD DWI NUR C TRSF E-BANKING CR 3009/FTSCY/WS95031 100000.00MUHAMMAD DWI N…" at bounding box center [237, 326] width 67 height 29
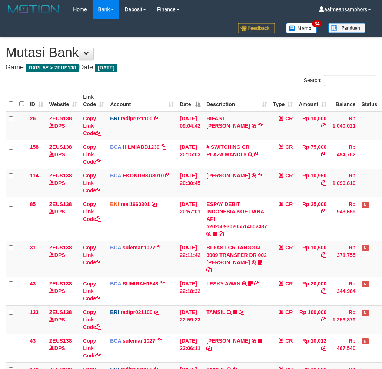
scroll to position [216, 0]
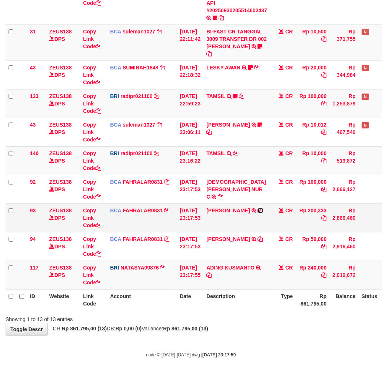
click at [260, 208] on icon at bounding box center [260, 210] width 5 height 5
click at [273, 312] on div "Showing 1 to 13 of 13 entries" at bounding box center [191, 317] width 382 height 10
drag, startPoint x: 267, startPoint y: 307, endPoint x: 302, endPoint y: 303, distance: 35.1
click at [266, 312] on div "Showing 1 to 13 of 13 entries" at bounding box center [191, 317] width 382 height 10
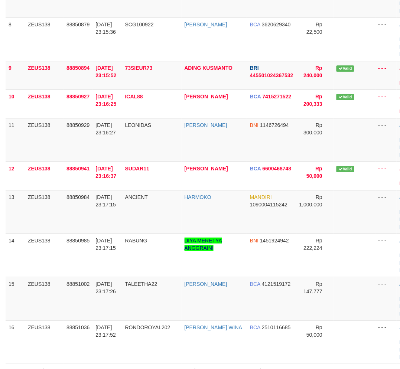
scroll to position [439, 0]
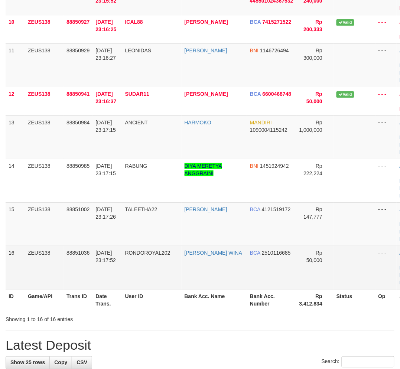
drag, startPoint x: 164, startPoint y: 323, endPoint x: 195, endPoint y: 280, distance: 52.9
click at [166, 321] on div "Showing 1 to 16 of 16 entries" at bounding box center [83, 317] width 167 height 10
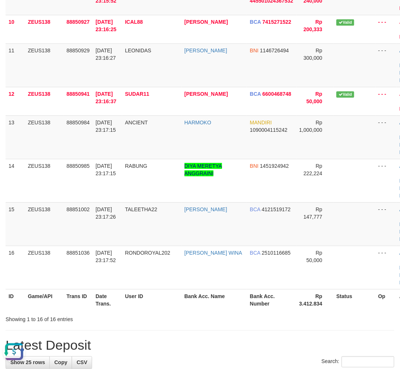
scroll to position [0, 0]
drag, startPoint x: 143, startPoint y: 299, endPoint x: 81, endPoint y: 295, distance: 62.1
click at [141, 299] on th "User ID" at bounding box center [151, 299] width 59 height 21
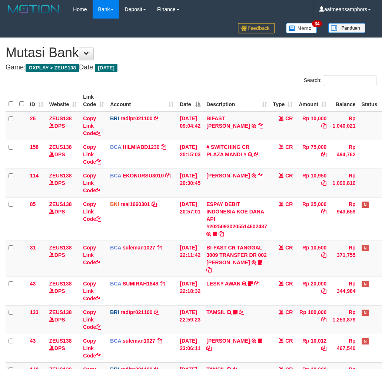
scroll to position [216, 0]
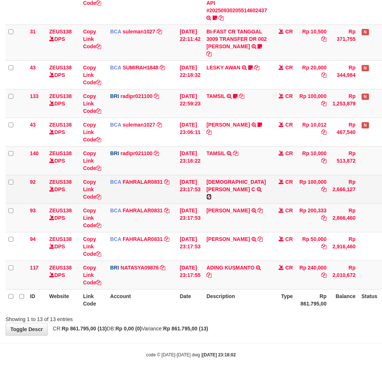
click at [212, 194] on icon at bounding box center [209, 196] width 5 height 5
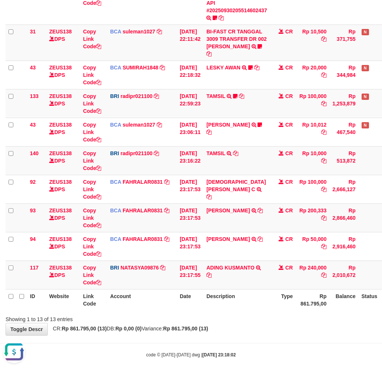
scroll to position [0, 0]
click at [287, 313] on div "Showing 1 to 13 of 13 entries" at bounding box center [191, 317] width 382 height 10
click at [279, 312] on div "Showing 1 to 13 of 13 entries" at bounding box center [191, 317] width 382 height 10
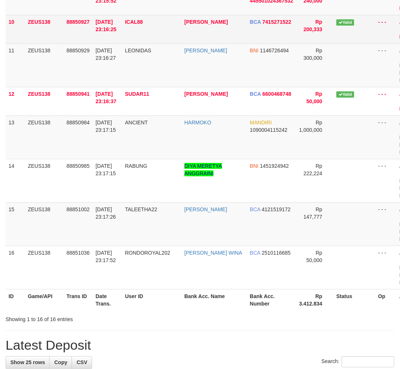
drag, startPoint x: 214, startPoint y: 326, endPoint x: 229, endPoint y: 327, distance: 15.7
click at [229, 329] on div "**********" at bounding box center [200, 275] width 400 height 1390
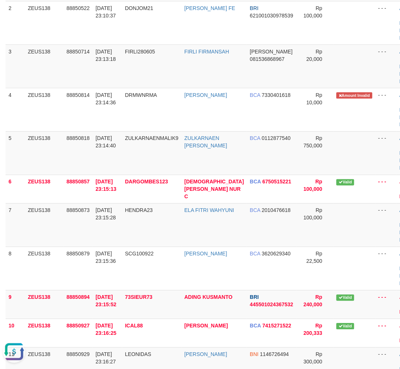
drag, startPoint x: 106, startPoint y: 277, endPoint x: 0, endPoint y: 300, distance: 108.7
click at [99, 279] on td "30/09/2025 23:15:36" at bounding box center [106, 268] width 29 height 43
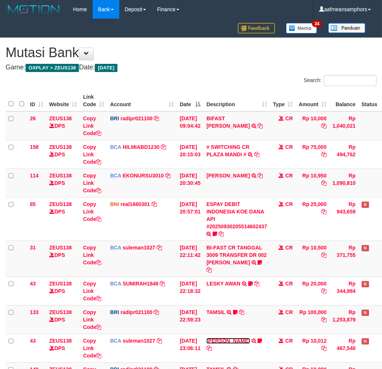
scroll to position [101, 0]
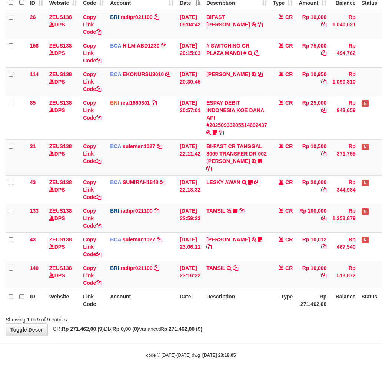
drag, startPoint x: 247, startPoint y: 319, endPoint x: 254, endPoint y: 320, distance: 7.1
click at [250, 320] on div "**********" at bounding box center [191, 136] width 382 height 399
click at [254, 320] on div "**********" at bounding box center [191, 136] width 382 height 399
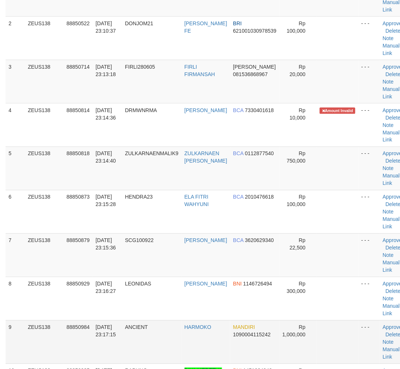
scroll to position [135, 0]
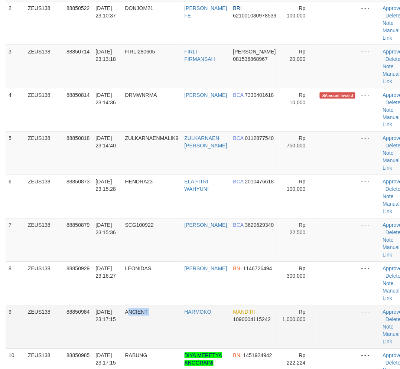
click at [187, 317] on tr "9 ZEUS138 88850984 30/09/2025 23:17:15 ANCIENT HARMOKO MANDIRI 1090004115242 Rp…" at bounding box center [208, 326] width 404 height 43
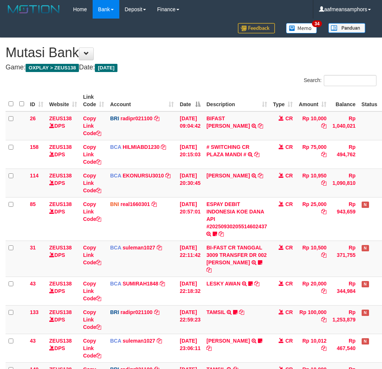
scroll to position [47, 0]
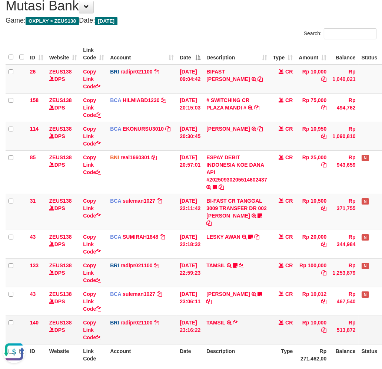
click at [197, 328] on td "30/09/2025 23:16:22" at bounding box center [190, 329] width 27 height 29
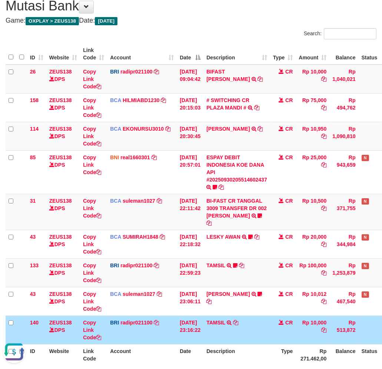
drag, startPoint x: 197, startPoint y: 328, endPoint x: 237, endPoint y: 314, distance: 41.6
click at [197, 328] on td "30/09/2025 23:16:22" at bounding box center [190, 329] width 27 height 29
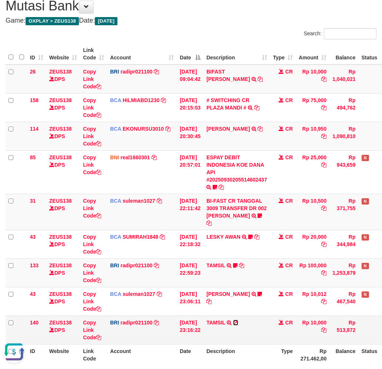
click at [239, 320] on icon at bounding box center [235, 322] width 5 height 5
copy td "22"
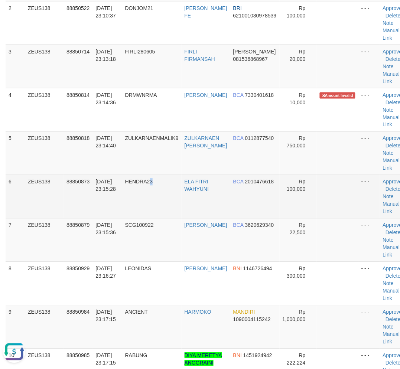
click at [160, 180] on td "HENDRA23" at bounding box center [151, 196] width 59 height 43
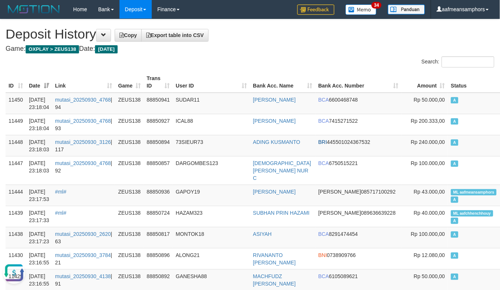
click at [299, 49] on h4 "Game: OXPLAY > ZEUS138 Date: Today" at bounding box center [250, 48] width 489 height 7
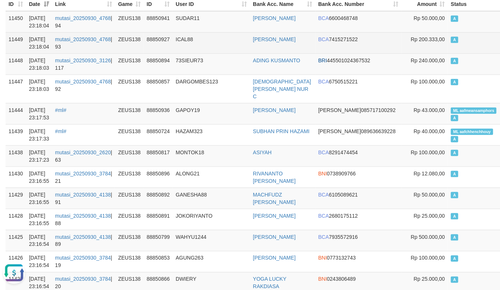
scroll to position [82, 0]
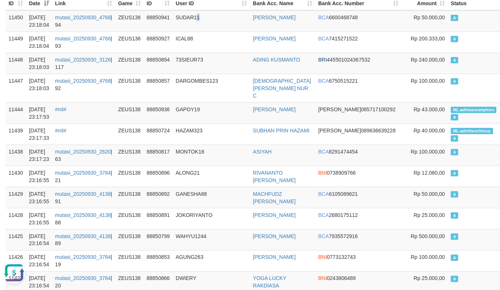
drag, startPoint x: 202, startPoint y: 29, endPoint x: 220, endPoint y: 0, distance: 34.1
click at [208, 28] on td "SUDAR11" at bounding box center [211, 21] width 77 height 22
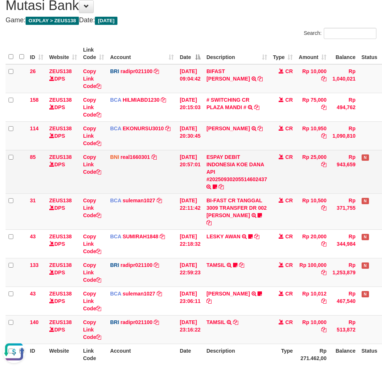
click at [246, 168] on td "ESPAY DEBIT INDONESIA KOE DANA API #20250930205514602437 TRANSFER DARI ESPAY DE…" at bounding box center [237, 171] width 67 height 43
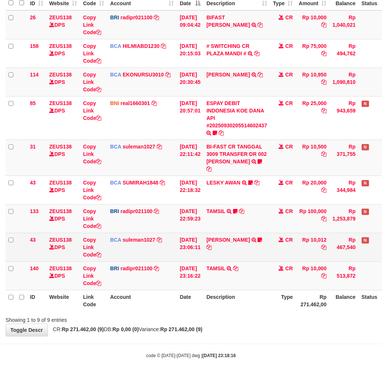
scroll to position [101, 0]
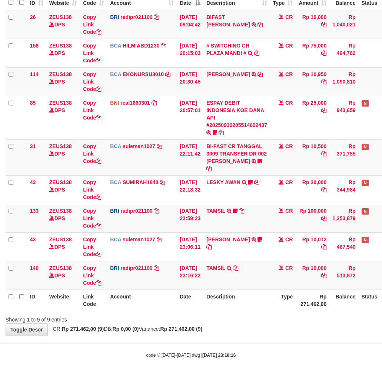
click at [251, 291] on th "Description" at bounding box center [237, 299] width 67 height 21
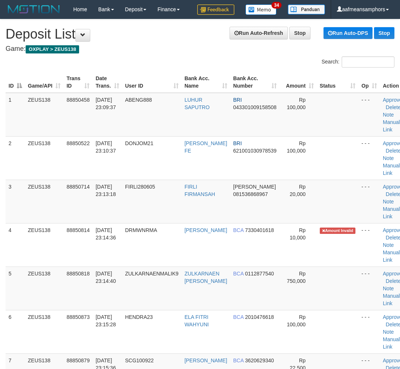
scroll to position [135, 0]
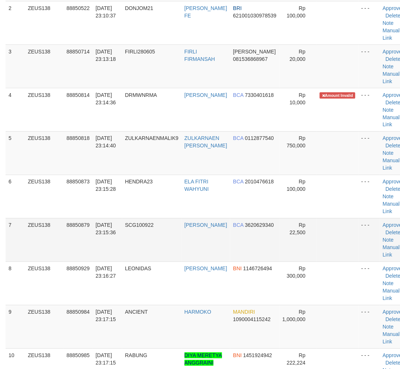
click at [169, 223] on td "SCG100922" at bounding box center [151, 239] width 59 height 43
click at [176, 219] on td "SCG100922" at bounding box center [151, 239] width 59 height 43
click at [185, 260] on tr "7 ZEUS138 88850879 [DATE] 23:15:36 SCG100922 [PERSON_NAME] BCA 3620629340 Rp 22…" at bounding box center [208, 239] width 404 height 43
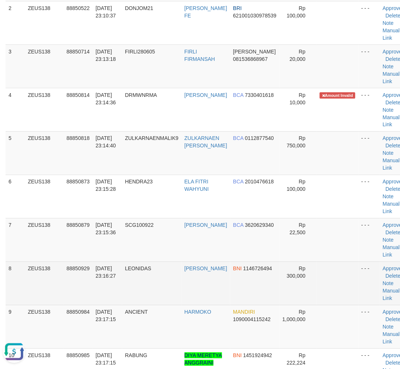
click at [162, 270] on td "LEONIDAS" at bounding box center [151, 283] width 59 height 43
click at [164, 270] on td "LEONIDAS" at bounding box center [151, 283] width 59 height 43
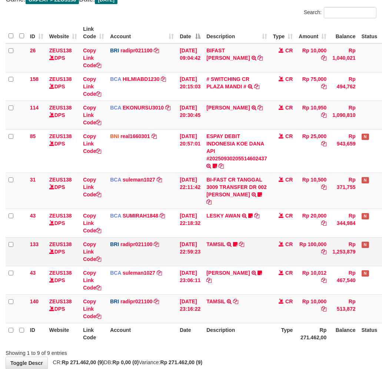
scroll to position [101, 0]
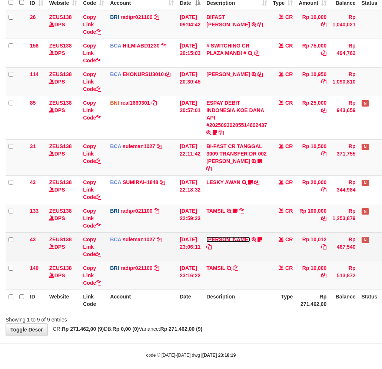
click at [240, 236] on link "[PERSON_NAME]" at bounding box center [228, 239] width 43 height 6
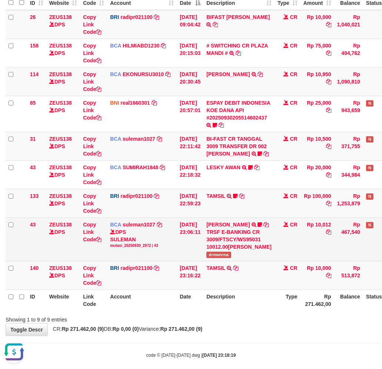
click at [213, 258] on span "drmwnrma" at bounding box center [219, 255] width 24 height 6
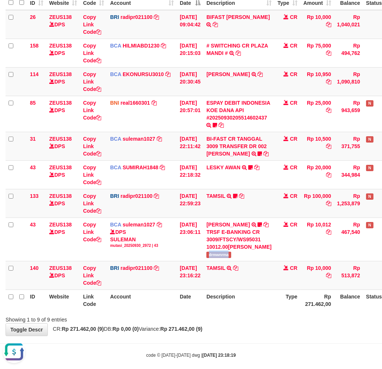
copy span "drmwnrma"
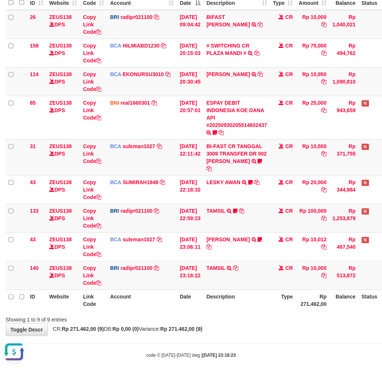
click at [296, 296] on th "Type" at bounding box center [283, 299] width 26 height 21
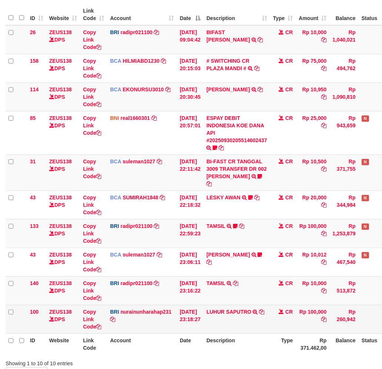
scroll to position [101, 0]
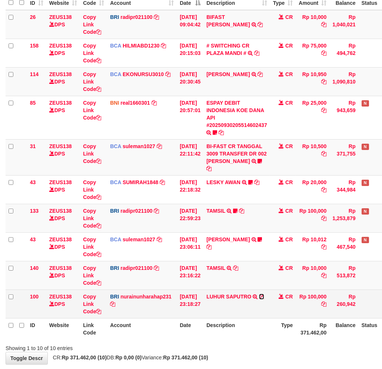
click at [264, 294] on icon at bounding box center [261, 296] width 5 height 5
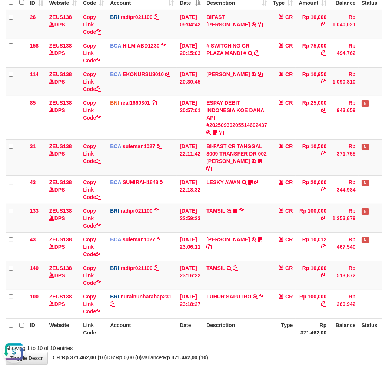
scroll to position [0, 0]
click at [270, 318] on th "Description" at bounding box center [237, 328] width 67 height 21
click at [276, 341] on div "Showing 1 to 10 of 10 entries" at bounding box center [191, 346] width 382 height 10
drag, startPoint x: 276, startPoint y: 337, endPoint x: 387, endPoint y: 313, distance: 113.1
click at [280, 341] on div "Showing 1 to 10 of 10 entries" at bounding box center [191, 346] width 382 height 10
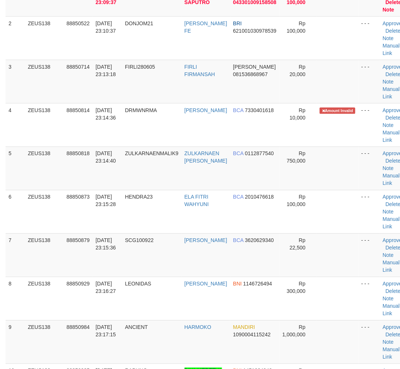
scroll to position [135, 0]
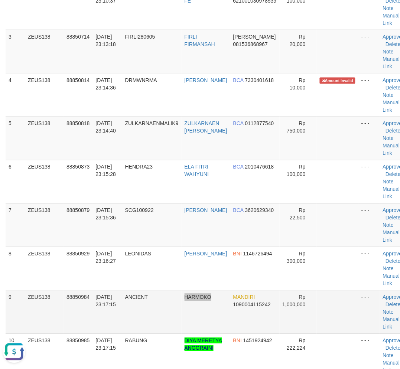
click at [220, 296] on tr "9 ZEUS138 88850984 [DATE] 23:17:15 ANCIENT HARMOKO MANDIRI 1090004115242 Rp 1,0…" at bounding box center [208, 311] width 404 height 43
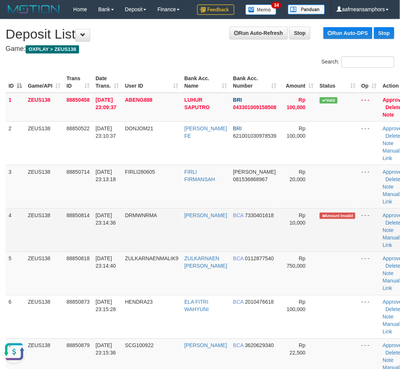
click at [84, 246] on td "88850814" at bounding box center [77, 229] width 29 height 43
click at [132, 243] on tr "4 ZEUS138 88850814 30/09/2025 23:14:36 DRMWNRMA RAMA DARMAWAN BCA 7330401618 Rp…" at bounding box center [208, 229] width 404 height 43
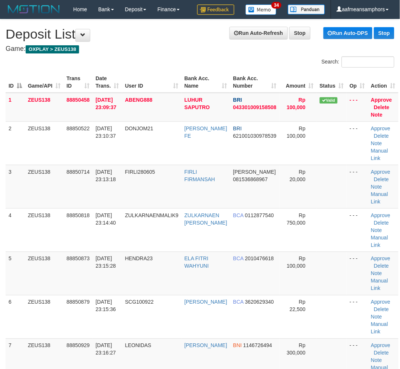
scroll to position [0, 0]
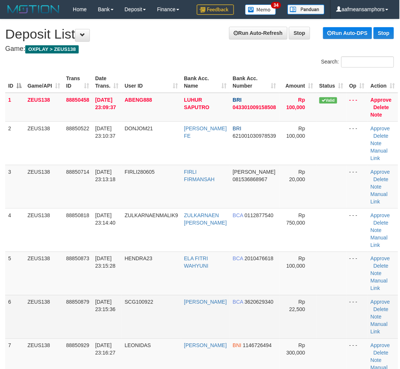
drag, startPoint x: 174, startPoint y: 294, endPoint x: 161, endPoint y: 297, distance: 12.9
click at [168, 295] on td "SCG100922" at bounding box center [151, 316] width 59 height 43
click at [148, 295] on td "SCG100922" at bounding box center [151, 316] width 59 height 43
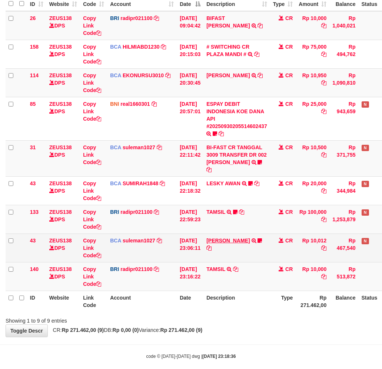
scroll to position [101, 0]
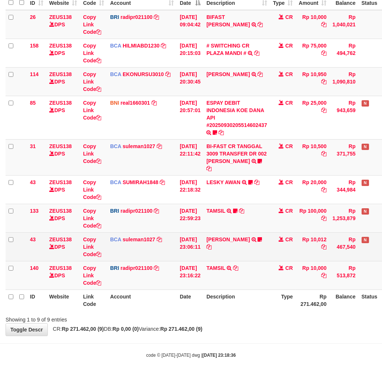
click at [239, 232] on td "[PERSON_NAME] TRSF E-BANKING CR 3009/FTSCY/WS95031 10012.00[PERSON_NAME] drmwnr…" at bounding box center [237, 246] width 67 height 29
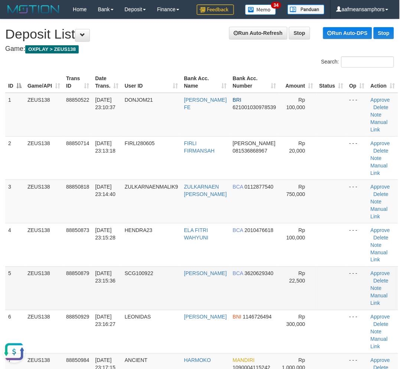
click at [177, 306] on td "SCG100922" at bounding box center [151, 287] width 59 height 43
click at [174, 306] on td "SCG100922" at bounding box center [151, 287] width 59 height 43
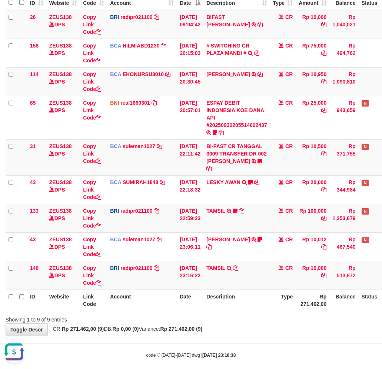
click at [268, 319] on div "**********" at bounding box center [191, 136] width 382 height 399
click at [269, 318] on div "**********" at bounding box center [191, 136] width 382 height 399
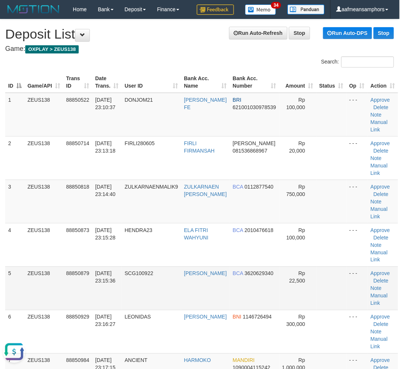
click at [162, 293] on td "SCG100922" at bounding box center [151, 287] width 59 height 43
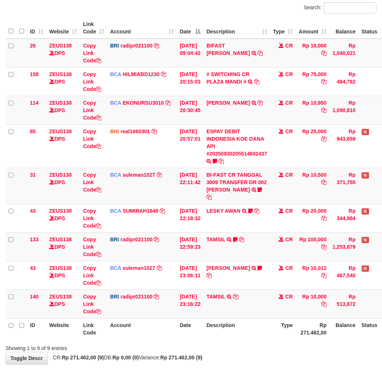
scroll to position [88, 0]
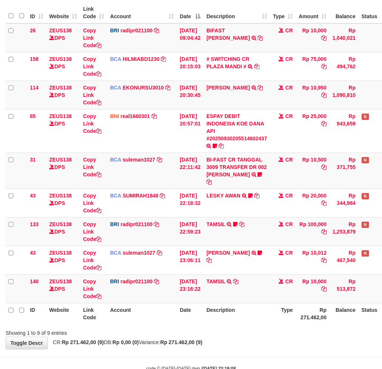
drag, startPoint x: 279, startPoint y: 296, endPoint x: 275, endPoint y: 297, distance: 3.8
click at [276, 303] on th "Type" at bounding box center [283, 313] width 26 height 21
drag, startPoint x: 263, startPoint y: 299, endPoint x: 249, endPoint y: 306, distance: 15.8
click at [254, 303] on th "Description" at bounding box center [237, 313] width 67 height 21
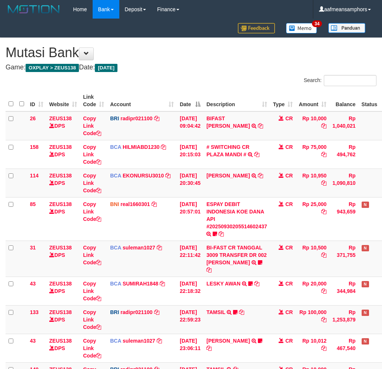
scroll to position [73, 0]
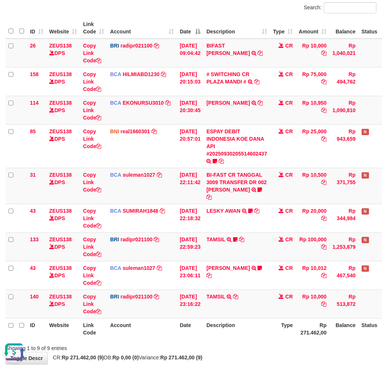
click at [278, 329] on th "Type" at bounding box center [283, 328] width 26 height 21
click at [254, 341] on div "Showing 1 to 9 of 9 entries" at bounding box center [191, 346] width 382 height 10
drag, startPoint x: 240, startPoint y: 336, endPoint x: 250, endPoint y: 330, distance: 11.0
click at [239, 341] on div "Showing 1 to 9 of 9 entries" at bounding box center [191, 346] width 382 height 10
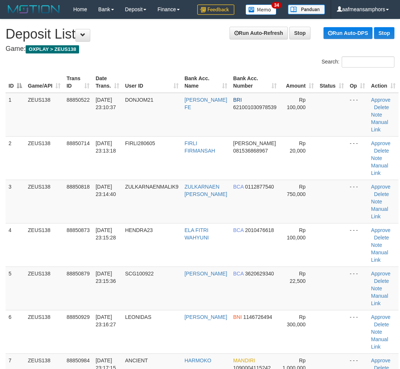
scroll to position [0, 0]
click at [154, 295] on td "SCG100922" at bounding box center [151, 287] width 59 height 43
click at [149, 293] on td "SCG100922" at bounding box center [151, 287] width 59 height 43
click at [170, 296] on td "SCG100922" at bounding box center [151, 287] width 59 height 43
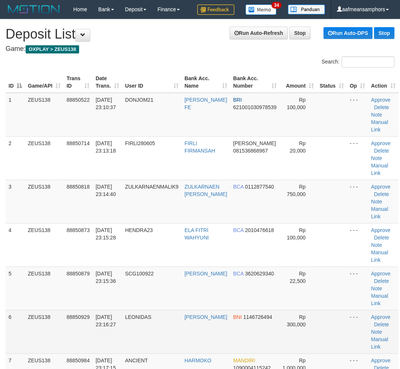
scroll to position [0, 0]
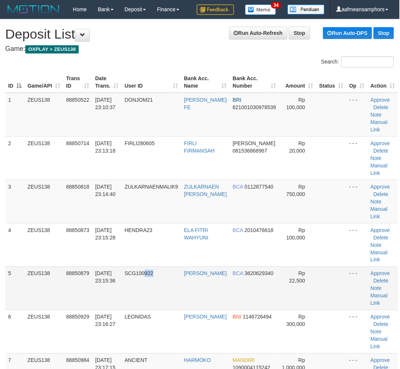
click at [159, 301] on td "SCG100922" at bounding box center [151, 287] width 59 height 43
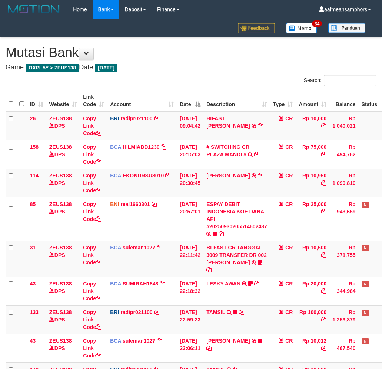
scroll to position [73, 0]
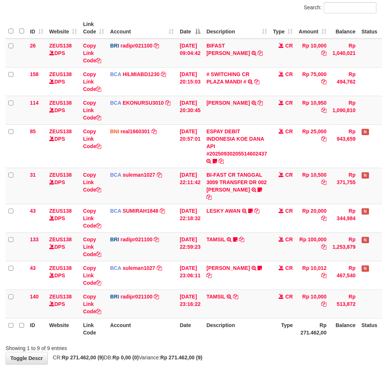
drag, startPoint x: 287, startPoint y: 336, endPoint x: 387, endPoint y: 309, distance: 102.9
click at [287, 341] on div "Showing 1 to 9 of 9 entries" at bounding box center [191, 346] width 382 height 10
click at [264, 354] on div "**********" at bounding box center [191, 164] width 382 height 399
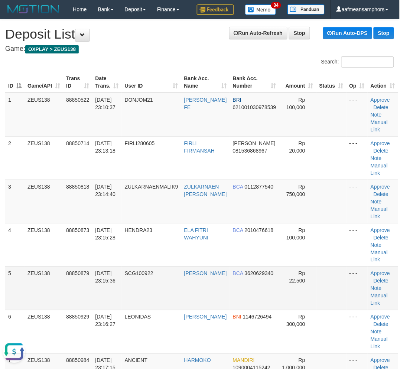
drag, startPoint x: 190, startPoint y: 298, endPoint x: 138, endPoint y: 308, distance: 53.0
click at [191, 298] on td "[PERSON_NAME]" at bounding box center [205, 287] width 49 height 43
click at [230, 295] on tr "5 ZEUS138 88850879 [DATE] 23:15:36 SCG100922 [PERSON_NAME] BCA 3620629340 Rp 22…" at bounding box center [201, 287] width 392 height 43
click at [121, 293] on td "30/09/2025 23:15:36" at bounding box center [106, 287] width 29 height 43
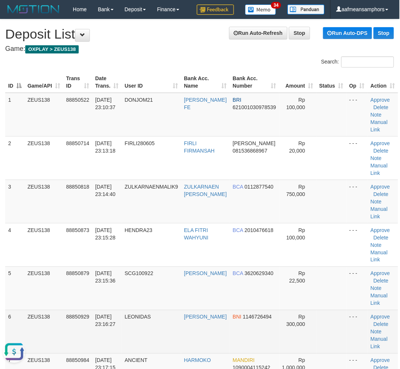
drag, startPoint x: 139, startPoint y: 286, endPoint x: 47, endPoint y: 318, distance: 98.2
click at [138, 287] on td "SCG100922" at bounding box center [151, 287] width 59 height 43
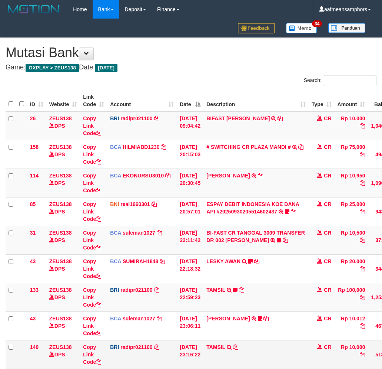
scroll to position [73, 0]
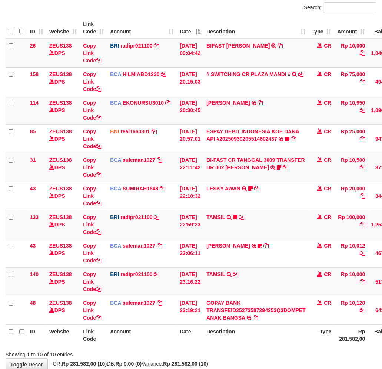
click at [364, 303] on td "Rp 10,120" at bounding box center [352, 310] width 34 height 29
copy td "10,120"
click at [261, 336] on th "Description" at bounding box center [256, 334] width 105 height 21
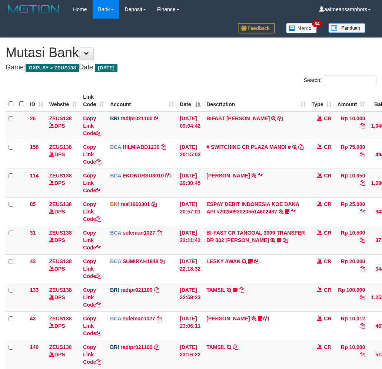
scroll to position [73, 0]
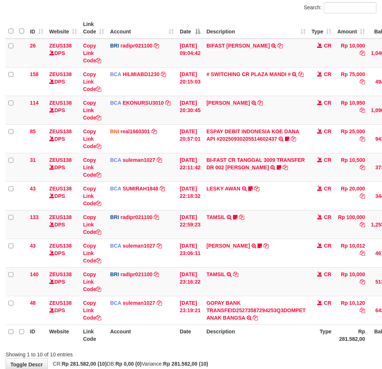
click at [193, 333] on th "Date" at bounding box center [190, 334] width 27 height 21
click at [194, 333] on th "Date" at bounding box center [190, 334] width 27 height 21
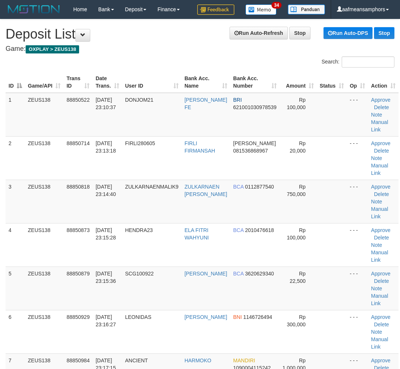
scroll to position [0, 0]
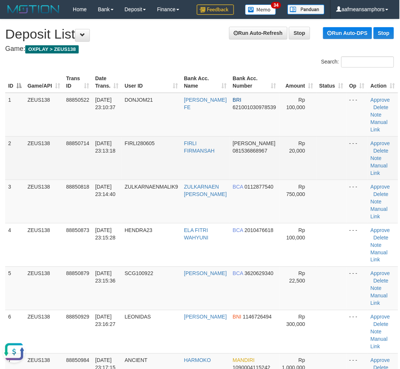
click at [146, 164] on td "FIRLI280605" at bounding box center [151, 157] width 59 height 43
click at [147, 161] on td "FIRLI280605" at bounding box center [151, 157] width 59 height 43
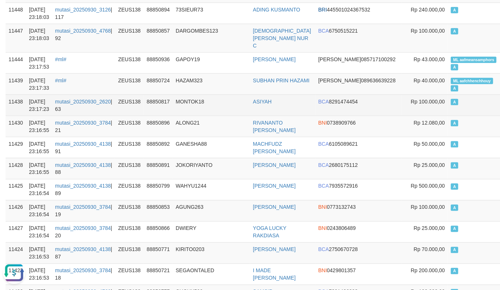
scroll to position [154, 0]
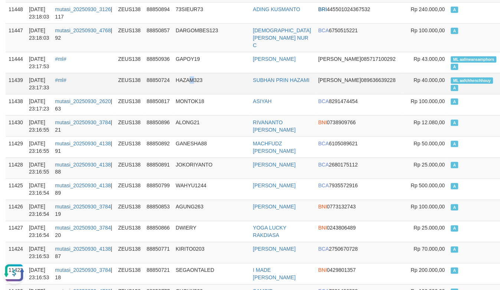
click at [195, 74] on td "HAZAM323" at bounding box center [211, 83] width 77 height 21
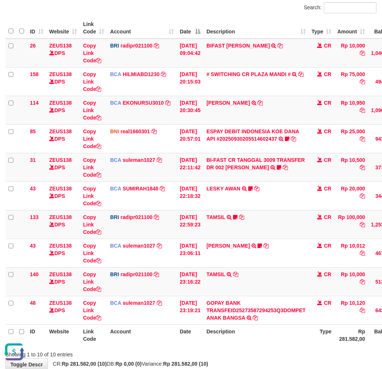
drag, startPoint x: 220, startPoint y: 327, endPoint x: 388, endPoint y: 267, distance: 177.5
click at [221, 327] on th "Description" at bounding box center [256, 334] width 105 height 21
click at [276, 280] on td "TAMSIL TRANSFER NBMB TAMSIL TO REYNALDI ADI PRATAMA" at bounding box center [256, 281] width 105 height 29
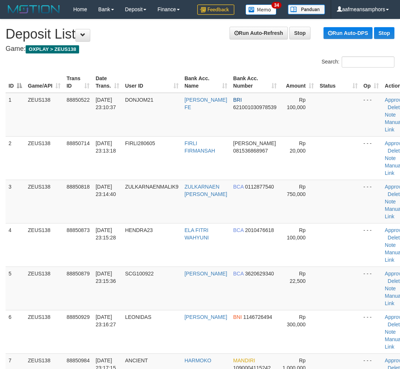
scroll to position [0, 0]
click at [158, 293] on td "SCG100922" at bounding box center [151, 287] width 59 height 43
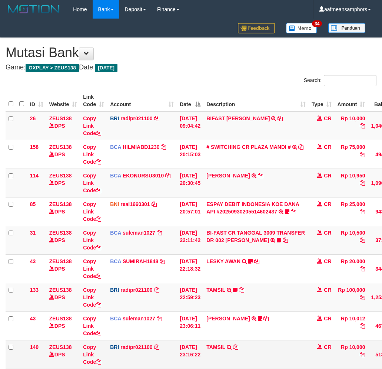
scroll to position [73, 0]
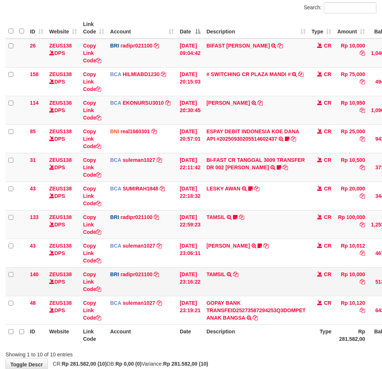
click at [234, 292] on td "TAMSIL TRANSFER NBMB TAMSIL TO [PERSON_NAME]" at bounding box center [256, 281] width 105 height 29
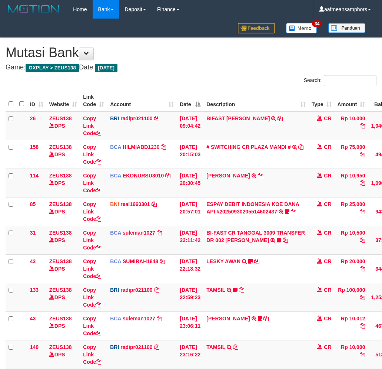
scroll to position [73, 0]
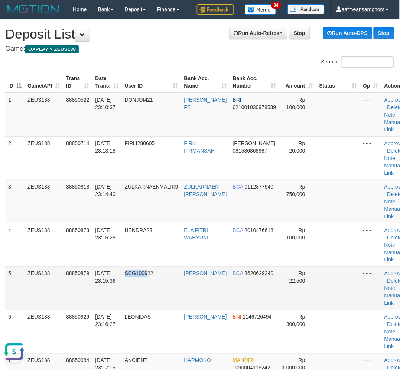
click at [148, 276] on td "SCG100922" at bounding box center [151, 287] width 59 height 43
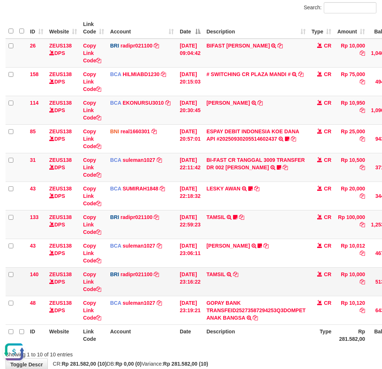
click at [239, 286] on td "TAMSIL TRANSFER NBMB TAMSIL TO [PERSON_NAME]" at bounding box center [256, 281] width 105 height 29
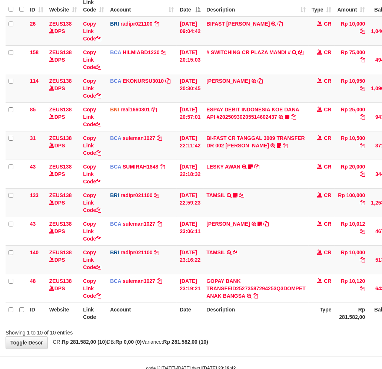
scroll to position [115, 0]
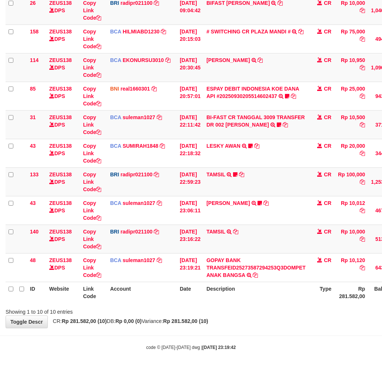
drag, startPoint x: 264, startPoint y: 285, endPoint x: 269, endPoint y: 283, distance: 5.7
click at [264, 285] on th "Description" at bounding box center [256, 292] width 105 height 21
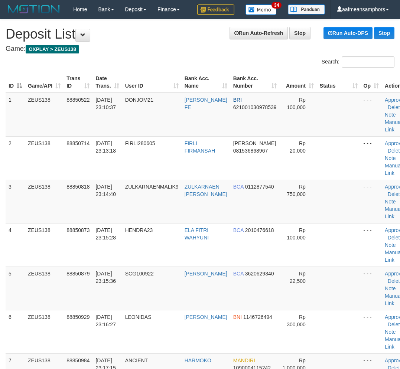
scroll to position [0, 0]
click at [194, 268] on td "[PERSON_NAME]" at bounding box center [205, 287] width 49 height 43
drag, startPoint x: 197, startPoint y: 268, endPoint x: 192, endPoint y: 268, distance: 4.5
click at [196, 268] on td "DAVID SENJA" at bounding box center [205, 287] width 49 height 43
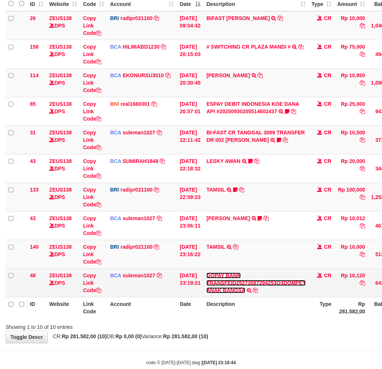
click at [273, 284] on link "GOPAY BANK TRANSFEID25273587294253Q3DOMPET ANAK BANGSA" at bounding box center [256, 282] width 99 height 21
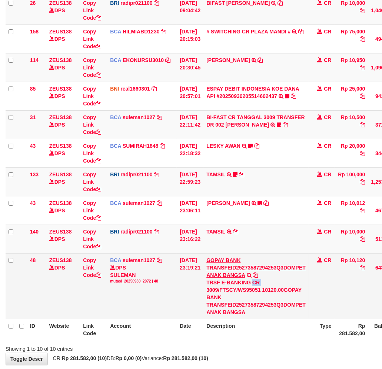
click at [273, 284] on div "TRSF E-BANKING CR 3009/FTSCY/WS95051 10120.00GOPAY BANK TRANSFEID25273587294253…" at bounding box center [256, 297] width 99 height 37
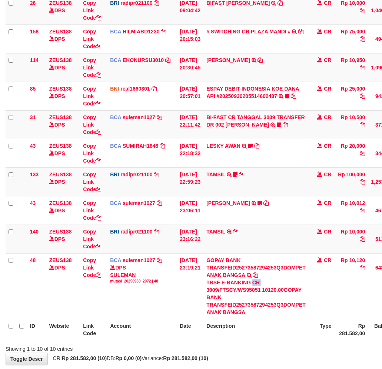
click at [271, 279] on div "TRSF E-BANKING CR 3009/FTSCY/WS95051 10120.00GOPAY BANK TRANSFEID25273587294253…" at bounding box center [256, 297] width 99 height 37
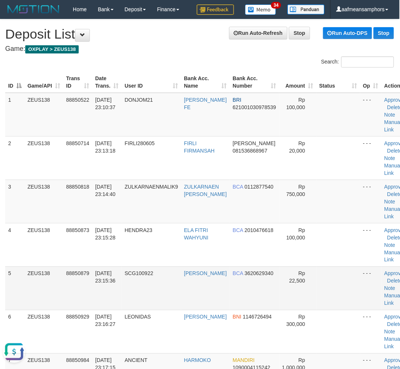
click at [128, 292] on td "SCG100922" at bounding box center [151, 287] width 59 height 43
click at [132, 292] on td "SCG100922" at bounding box center [151, 287] width 59 height 43
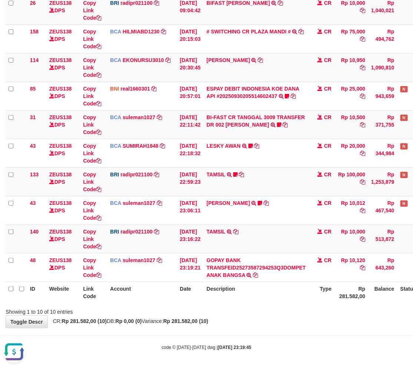
click at [246, 340] on body "Toggle navigation Home Bank Account List Load By Website Group [OXPLAY] ZEUS138…" at bounding box center [206, 136] width 413 height 466
drag, startPoint x: 245, startPoint y: 340, endPoint x: 241, endPoint y: 338, distance: 4.3
click at [245, 339] on body "Toggle navigation Home Bank Account List Load By Website Group [OXPLAY] ZEUS138…" at bounding box center [206, 136] width 413 height 466
click at [239, 336] on body "Toggle navigation Home Bank Account List Load By Website Group [OXPLAY] ZEUS138…" at bounding box center [206, 136] width 413 height 466
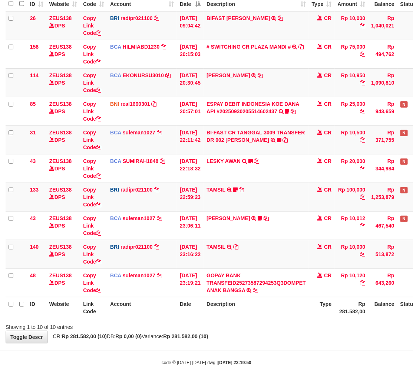
click at [273, 331] on div "**********" at bounding box center [206, 140] width 413 height 405
click at [276, 323] on div "**********" at bounding box center [206, 140] width 413 height 405
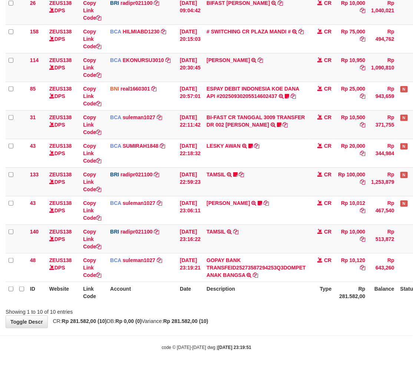
click at [236, 328] on body "Toggle navigation Home Bank Account List Load By Website Group [OXPLAY] ZEUS138…" at bounding box center [206, 136] width 413 height 466
drag, startPoint x: 238, startPoint y: 328, endPoint x: 254, endPoint y: 320, distance: 17.8
click at [239, 328] on body "Toggle navigation Home Bank Account List Load By Website Group [OXPLAY] ZEUS138…" at bounding box center [206, 136] width 413 height 466
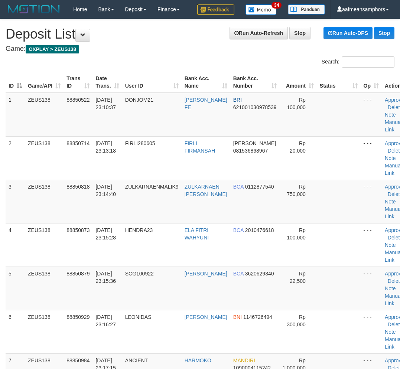
click at [161, 292] on td "SCG100922" at bounding box center [151, 287] width 59 height 43
drag, startPoint x: 158, startPoint y: 291, endPoint x: 154, endPoint y: 291, distance: 4.1
click at [158, 291] on tr "5 ZEUS138 88850879 [DATE] 23:15:36 SCG100922 [PERSON_NAME] BCA 3620629340 Rp 22…" at bounding box center [208, 287] width 406 height 43
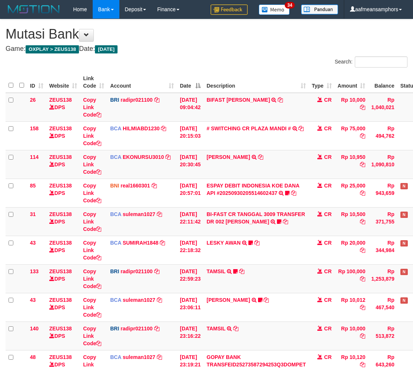
scroll to position [82, 0]
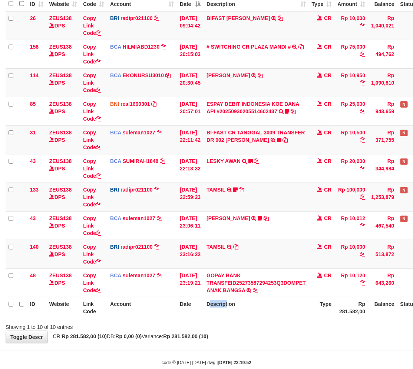
click at [217, 316] on th "Description" at bounding box center [256, 307] width 105 height 21
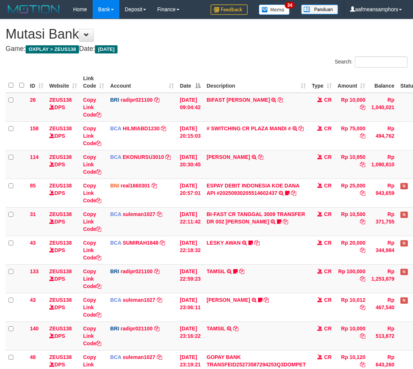
scroll to position [82, 0]
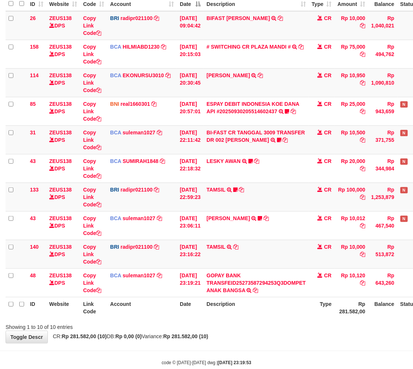
click at [256, 306] on th "Description" at bounding box center [256, 307] width 105 height 21
drag, startPoint x: 264, startPoint y: 302, endPoint x: 419, endPoint y: 261, distance: 160.1
click at [264, 302] on th "Description" at bounding box center [256, 307] width 105 height 21
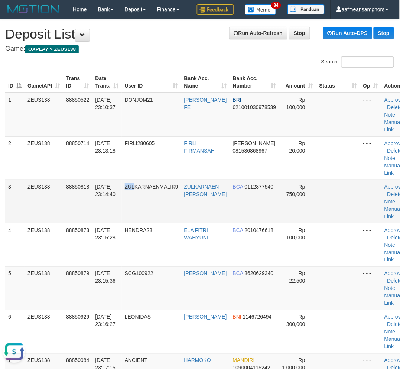
click at [137, 221] on td "ZULKARNAENMALIK9" at bounding box center [151, 201] width 59 height 43
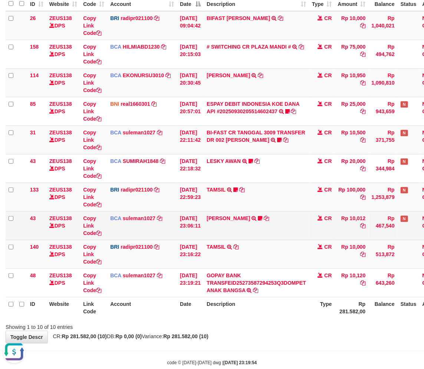
drag, startPoint x: 233, startPoint y: 241, endPoint x: 232, endPoint y: 235, distance: 6.4
click at [234, 240] on td "TAMSIL TRANSFER NBMB TAMSIL TO REYNALDI ADI PRATAMA" at bounding box center [256, 254] width 105 height 29
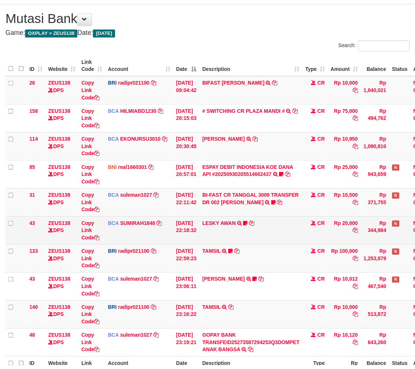
scroll to position [97, 0]
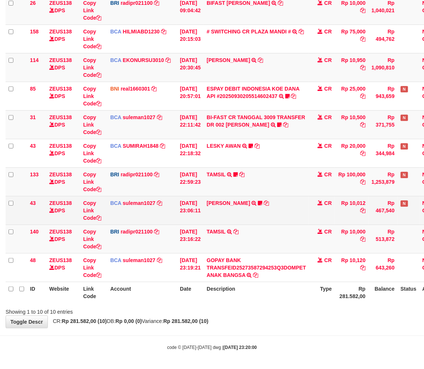
drag, startPoint x: 280, startPoint y: 216, endPoint x: 357, endPoint y: 203, distance: 77.4
click at [284, 215] on td "[PERSON_NAME] TRSF E-BANKING CR 3009/FTSCY/WS95031 10012.00[PERSON_NAME] drmwnr…" at bounding box center [256, 210] width 105 height 29
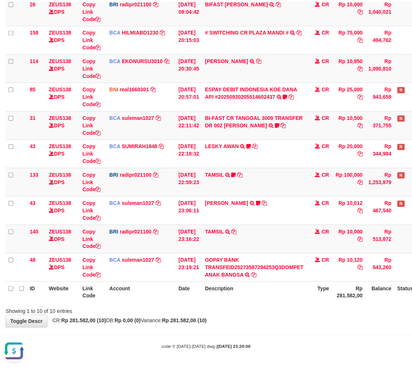
scroll to position [0, 0]
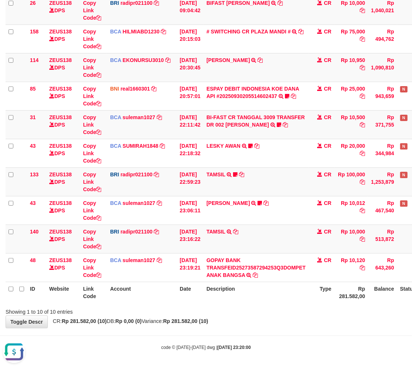
click at [190, 296] on th "Date" at bounding box center [190, 292] width 27 height 21
click at [219, 289] on th "Description" at bounding box center [256, 292] width 105 height 21
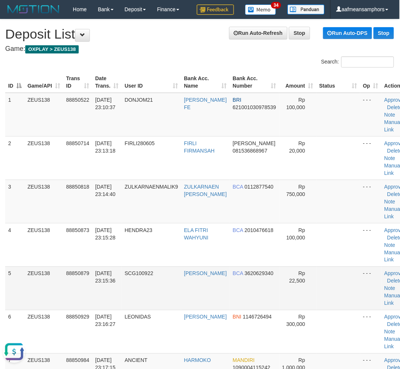
click at [165, 274] on td "SCG100922" at bounding box center [151, 287] width 59 height 43
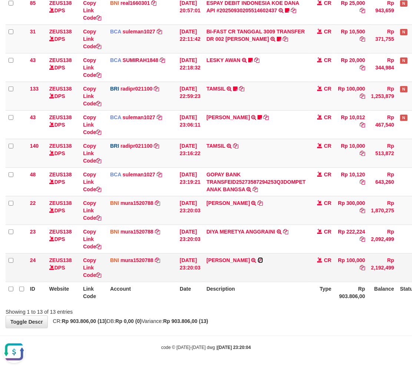
click at [263, 259] on icon at bounding box center [260, 259] width 5 height 5
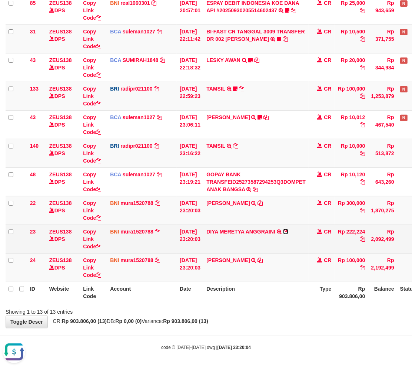
drag, startPoint x: 289, startPoint y: 230, endPoint x: 294, endPoint y: 230, distance: 4.8
click at [289, 230] on icon at bounding box center [285, 231] width 5 height 5
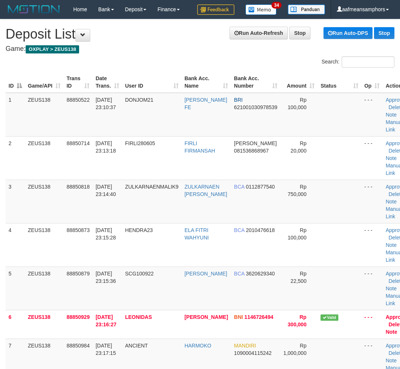
scroll to position [0, 0]
drag, startPoint x: 160, startPoint y: 277, endPoint x: 210, endPoint y: 280, distance: 51.0
click at [210, 280] on tr "5 ZEUS138 88850879 [DATE] 23:15:36 SCG100922 [PERSON_NAME] BCA 3620629340 Rp 22…" at bounding box center [208, 287] width 407 height 43
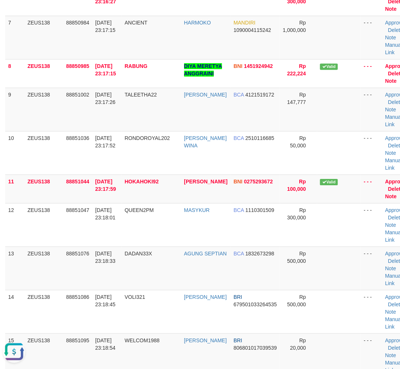
scroll to position [0, 0]
click at [166, 264] on td "DADAN33X" at bounding box center [151, 267] width 59 height 43
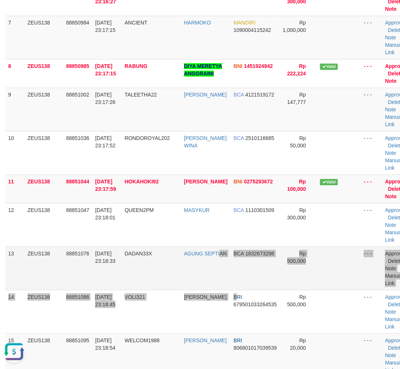
drag, startPoint x: 232, startPoint y: 293, endPoint x: 236, endPoint y: 282, distance: 11.4
click at [233, 292] on tbody "1 ZEUS138 88850522 30/09/2025 23:10:37 DONJOM21 ANDRES FEMY FE BRI 621001030978…" at bounding box center [208, 167] width 407 height 794
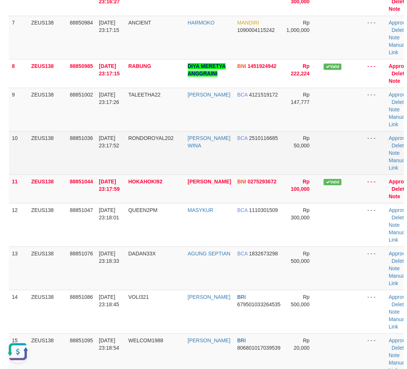
scroll to position [313, 0]
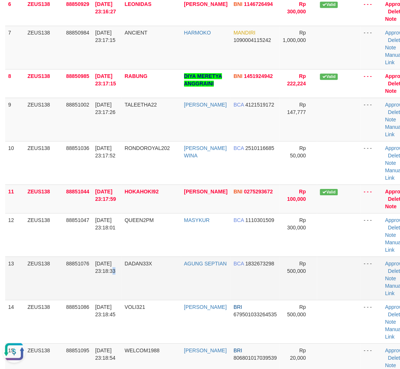
click at [105, 283] on td "30/09/2025 23:18:33" at bounding box center [106, 277] width 29 height 43
click at [106, 281] on td "30/09/2025 23:18:33" at bounding box center [106, 277] width 29 height 43
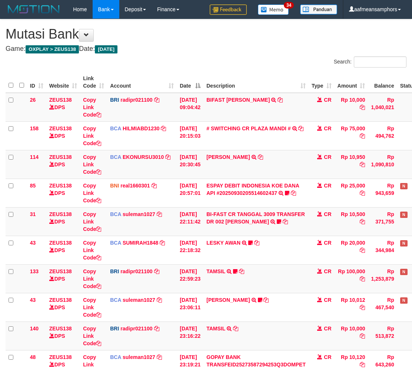
scroll to position [183, 0]
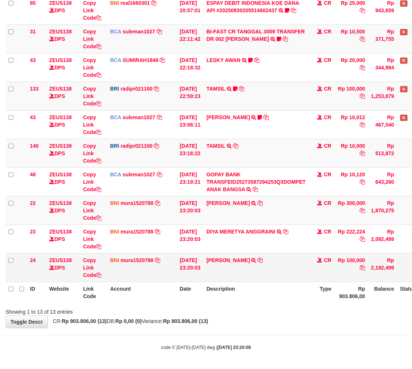
click at [284, 271] on td "[PERSON_NAME] TRANSFER DARI SDR [PERSON_NAME]" at bounding box center [256, 267] width 105 height 29
click at [282, 264] on td "[PERSON_NAME] TRANSFER DARI SDR [PERSON_NAME]" at bounding box center [256, 267] width 105 height 29
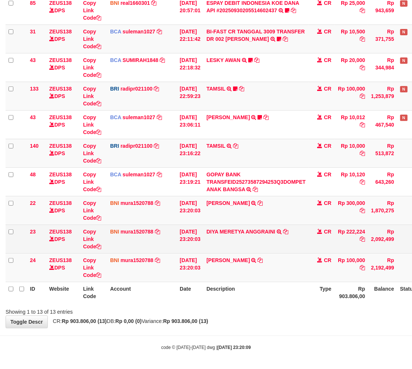
scroll to position [183, 0]
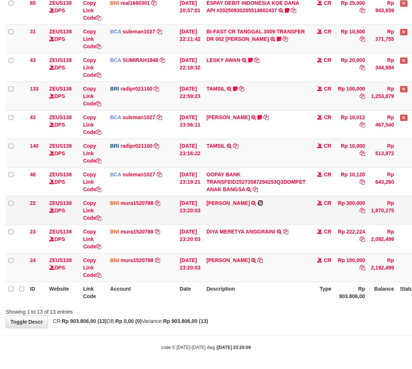
click at [263, 200] on icon at bounding box center [260, 202] width 5 height 5
click at [266, 309] on div "Showing 1 to 13 of 13 entries" at bounding box center [206, 310] width 412 height 10
click at [263, 305] on div "Showing 1 to 13 of 13 entries" at bounding box center [206, 310] width 412 height 10
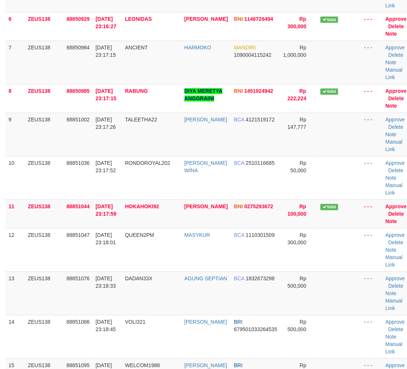
scroll to position [313, 0]
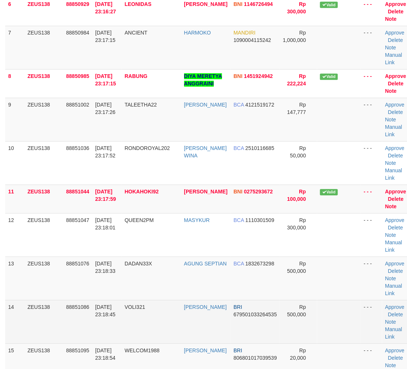
drag, startPoint x: 168, startPoint y: 305, endPoint x: 154, endPoint y: 303, distance: 13.5
click at [165, 305] on td "VOLI321" at bounding box center [151, 321] width 59 height 43
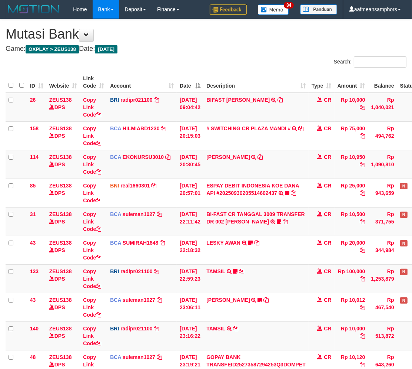
scroll to position [125, 0]
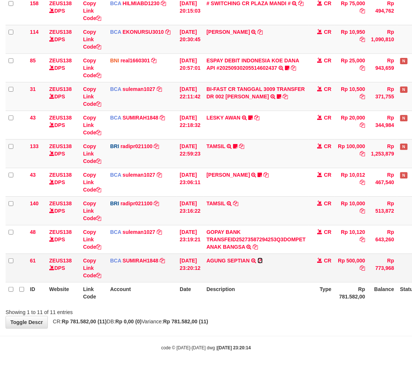
click at [263, 259] on icon at bounding box center [260, 260] width 5 height 5
click at [250, 307] on div "Showing 1 to 11 of 11 entries" at bounding box center [206, 310] width 412 height 10
click at [250, 303] on div "ID Website Link Code Account Date Description Type Amount Balance Status Action…" at bounding box center [206, 124] width 412 height 361
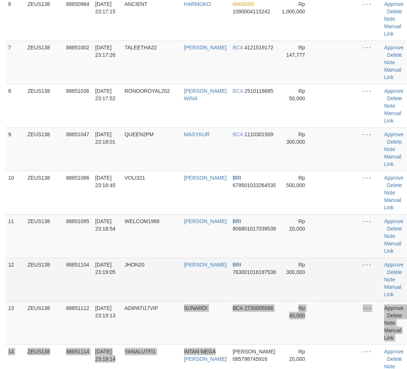
drag, startPoint x: 218, startPoint y: 346, endPoint x: 236, endPoint y: 292, distance: 57.0
click at [218, 345] on tbody "1 ZEUS138 88850522 [DATE] 23:10:37 DONJOM21 [PERSON_NAME] FE BRI 62100103097853…" at bounding box center [208, 120] width 406 height 680
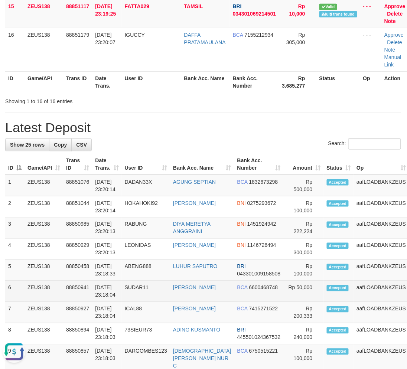
click at [102, 297] on td "30/09/2025 23:18:04" at bounding box center [106, 291] width 29 height 21
drag, startPoint x: 121, startPoint y: 291, endPoint x: 52, endPoint y: 297, distance: 68.9
click at [125, 291] on tr "6 ZEUS138 88850941 30/09/2025 23:18:04 SUDAR11 ADE YULIANTO BCA 6600468748 Rp 5…" at bounding box center [222, 291] width 434 height 21
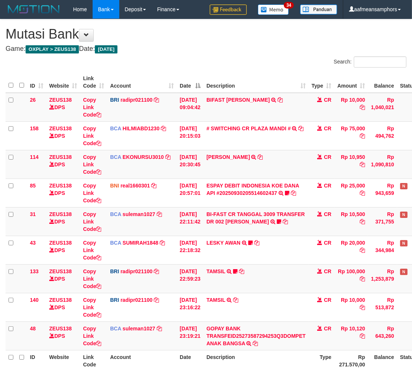
scroll to position [68, 0]
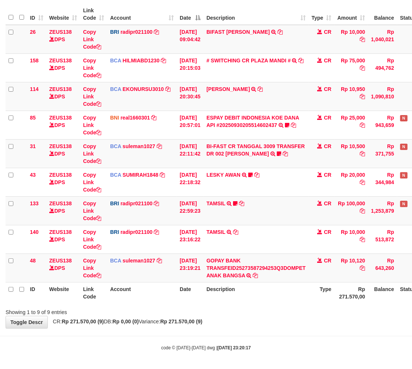
click at [206, 295] on tr "ID Website Link Code Account Date Description Type Rp 271.570,00 Balance Status…" at bounding box center [228, 292] width 444 height 21
drag, startPoint x: 292, startPoint y: 277, endPoint x: 302, endPoint y: 281, distance: 10.6
click at [291, 277] on td "GOPAY BANK TRANSFEID25273587294253Q3DOMPET ANAK BANGSA TRSF E-BANKING CR 3009/F…" at bounding box center [256, 267] width 105 height 29
click at [285, 279] on td "GOPAY BANK TRANSFEID25273587294253Q3DOMPET ANAK BANGSA TRSF E-BANKING CR 3009/F…" at bounding box center [256, 267] width 105 height 29
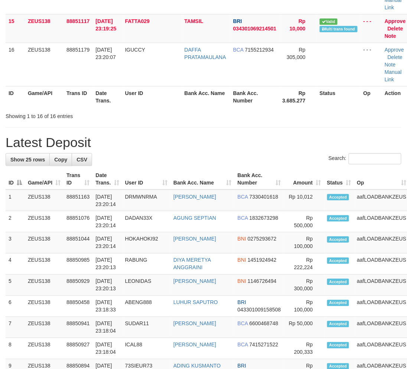
scroll to position [701, 0]
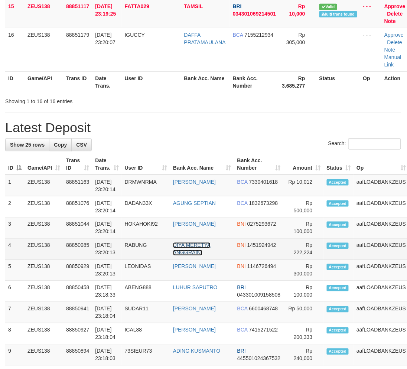
click at [185, 256] on link "DIYA MERETYA ANGGRAINI" at bounding box center [191, 248] width 37 height 13
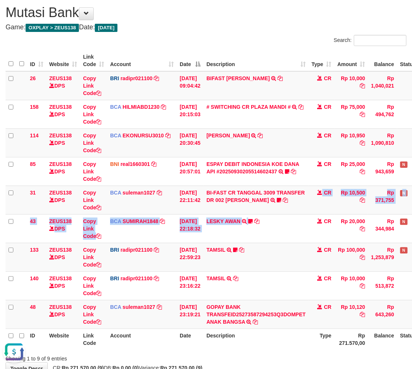
drag, startPoint x: 260, startPoint y: 214, endPoint x: 418, endPoint y: 144, distance: 172.0
click at [259, 216] on tbody "26 ZEUS138 DPS Copy Link Code BRI radipr021100 DPS REYNALDI ADI PRATAMA mutasi_…" at bounding box center [228, 199] width 444 height 257
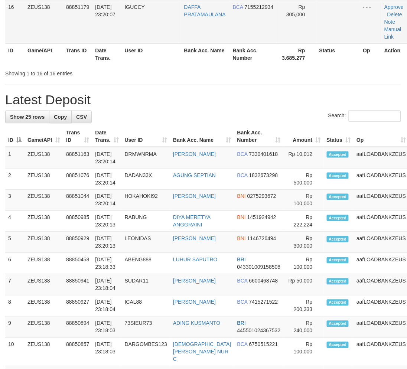
scroll to position [701, 0]
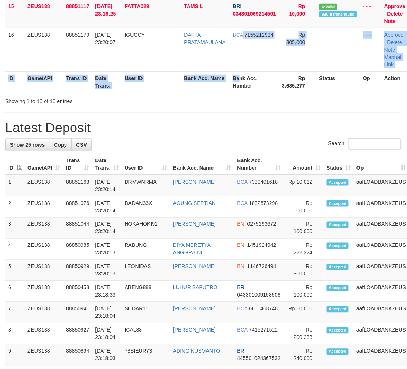
drag, startPoint x: 240, startPoint y: 71, endPoint x: 233, endPoint y: 83, distance: 14.1
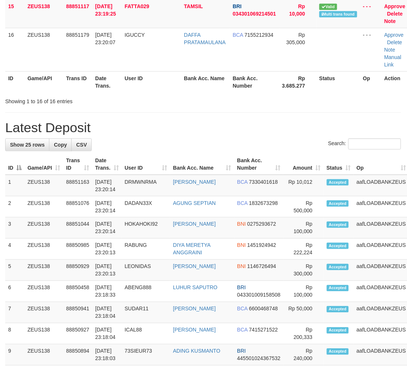
click at [233, 84] on th "Bank Acc. Number" at bounding box center [254, 81] width 49 height 21
drag, startPoint x: 231, startPoint y: 112, endPoint x: 0, endPoint y: 179, distance: 240.3
click at [232, 111] on div "**********" at bounding box center [203, 39] width 407 height 1442
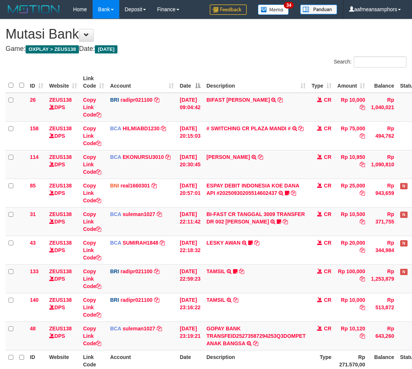
scroll to position [68, 0]
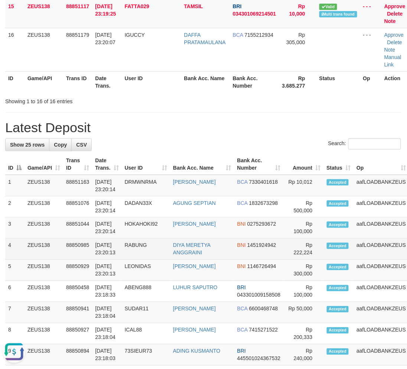
click at [219, 260] on tr "4 ZEUS138 88850985 30/09/2025 23:20:13 RABUNG DIYA MERETYA ANGGRAINI BNI 145192…" at bounding box center [222, 249] width 434 height 21
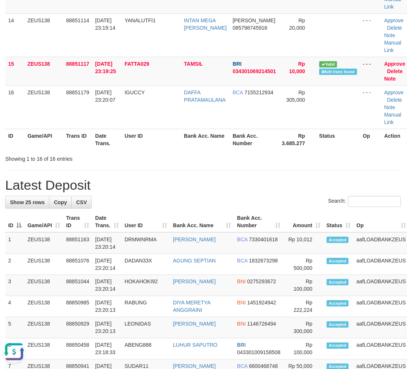
scroll to position [536, 0]
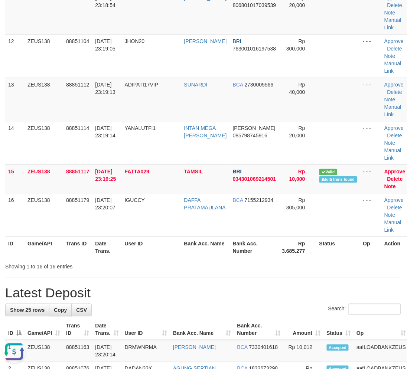
click at [157, 245] on th "User ID" at bounding box center [151, 246] width 59 height 21
drag, startPoint x: 157, startPoint y: 245, endPoint x: 108, endPoint y: 276, distance: 57.0
click at [157, 246] on th "User ID" at bounding box center [151, 246] width 59 height 21
click at [171, 252] on th "User ID" at bounding box center [151, 246] width 59 height 21
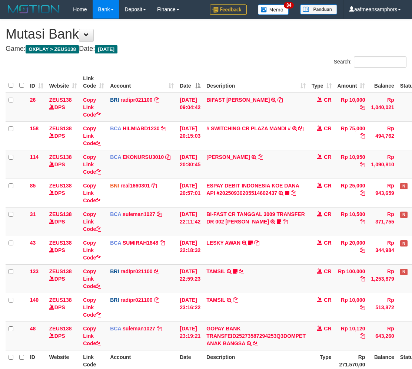
scroll to position [22, 0]
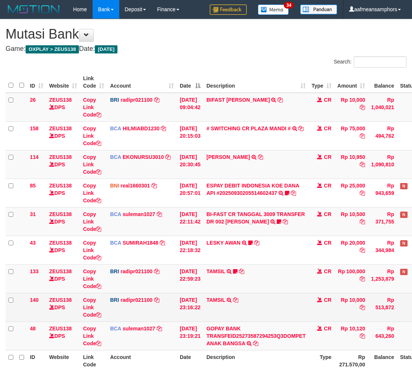
scroll to position [22, 0]
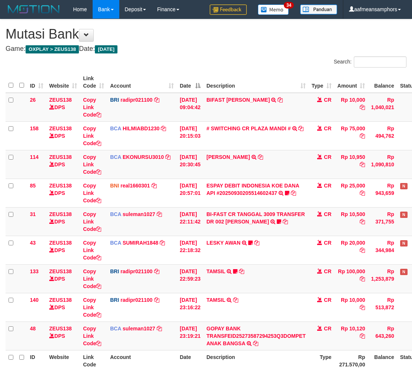
scroll to position [22, 0]
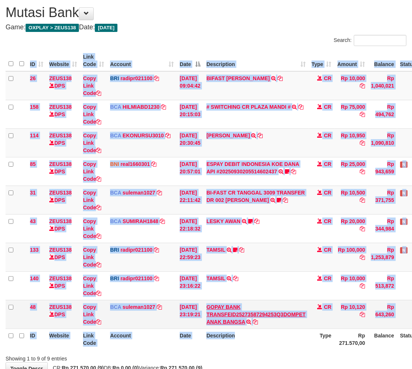
drag, startPoint x: 244, startPoint y: 346, endPoint x: 291, endPoint y: 310, distance: 59.0
click at [249, 349] on div "ID Website Link Code Account Date Description Type Amount Balance Status Action…" at bounding box center [206, 200] width 412 height 304
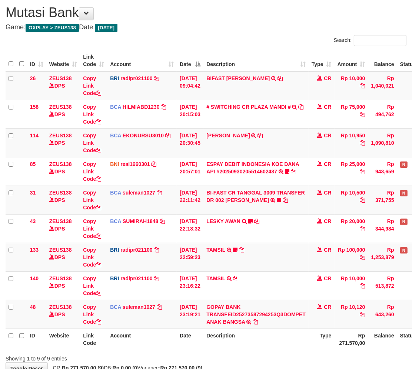
click at [290, 361] on body "Toggle navigation Home Bank Account List Load By Website Group [OXPLAY] ZEUS138…" at bounding box center [206, 196] width 412 height 437
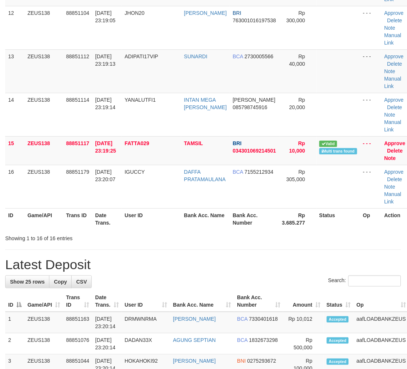
click at [191, 267] on h1 "Latest Deposit" at bounding box center [202, 264] width 395 height 15
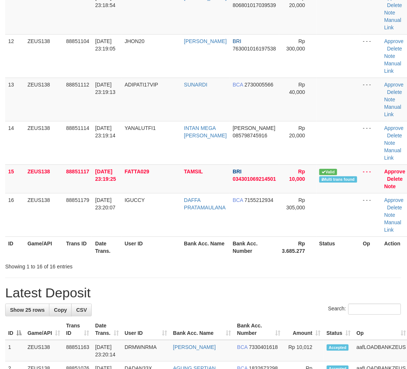
click at [191, 267] on div "Showing 1 to 16 of 16 entries" at bounding box center [203, 265] width 407 height 10
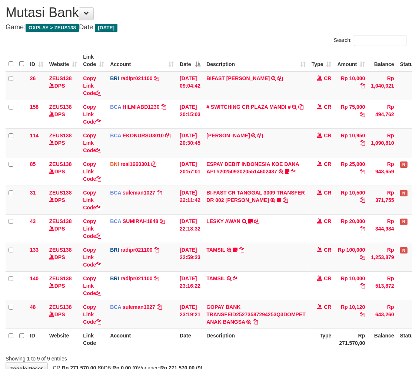
scroll to position [68, 0]
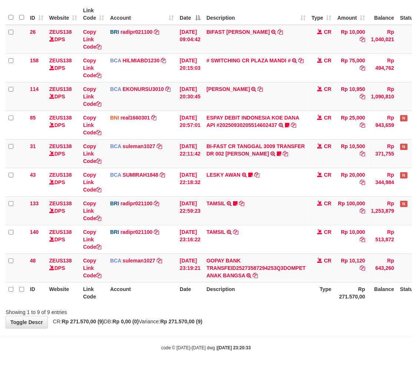
click at [273, 343] on div "code © [DATE]-[DATE] dwg | [DATE] 23:20:33" at bounding box center [206, 346] width 412 height 7
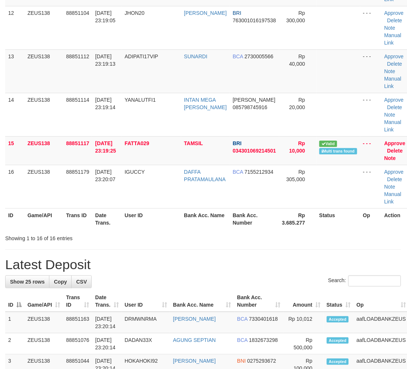
click at [163, 254] on div "**********" at bounding box center [203, 176] width 407 height 1442
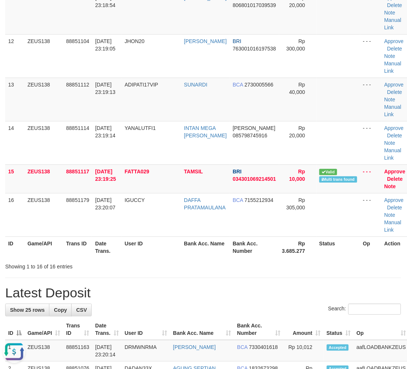
drag, startPoint x: 136, startPoint y: 328, endPoint x: 126, endPoint y: 314, distance: 17.3
click at [132, 320] on th "User ID" at bounding box center [146, 329] width 48 height 21
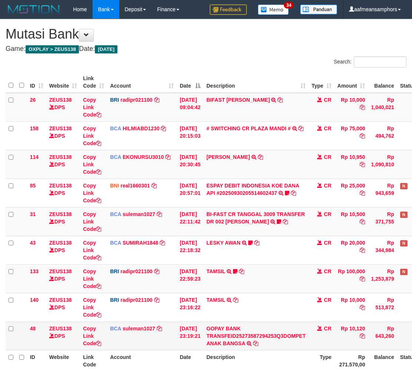
scroll to position [22, 0]
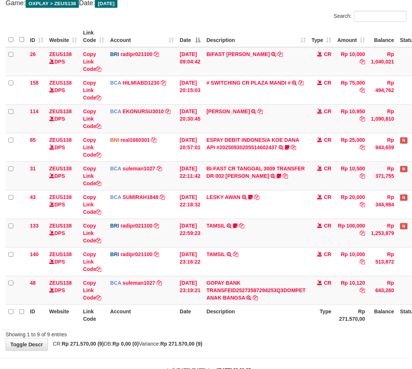
scroll to position [68, 0]
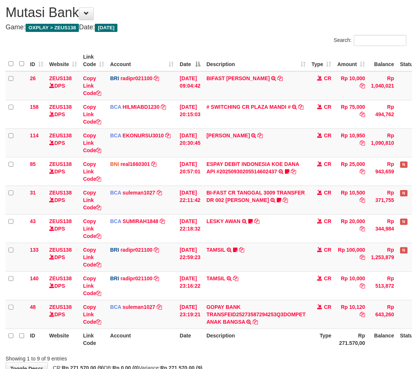
scroll to position [68, 0]
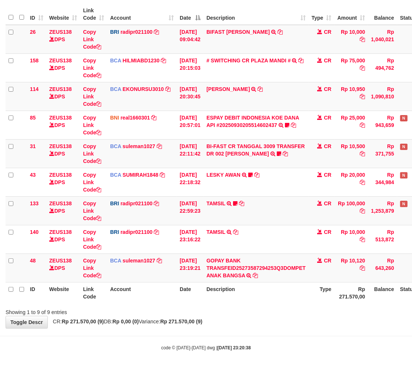
click at [247, 312] on div "Showing 1 to 9 of 9 entries" at bounding box center [206, 310] width 412 height 10
click at [265, 298] on th "Description" at bounding box center [256, 292] width 105 height 21
click at [217, 329] on body "Toggle navigation Home Bank Account List Load By Website Group [OXPLAY] ZEUS138…" at bounding box center [206, 150] width 412 height 437
click at [262, 313] on div "Showing 1 to 9 of 9 entries" at bounding box center [206, 310] width 412 height 10
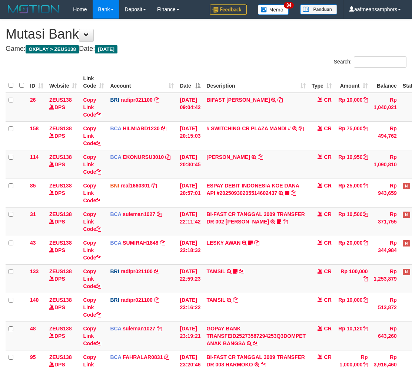
click at [269, 350] on td "BI-FAST CR TANGGAL 3009 TRANSFER DR 008 HARMOKO BI-FAST CR TANGGAL :30/09 TRANS…" at bounding box center [256, 364] width 105 height 29
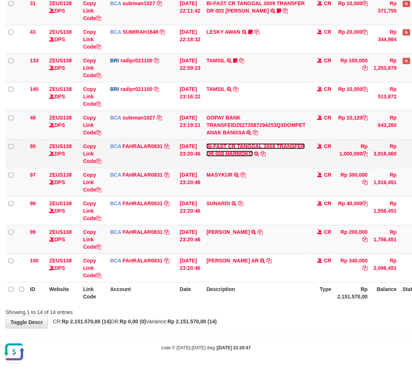
click at [237, 153] on link "BI-FAST CR TANGGAL 3009 TRANSFER DR 008 HARMOKO" at bounding box center [256, 149] width 99 height 13
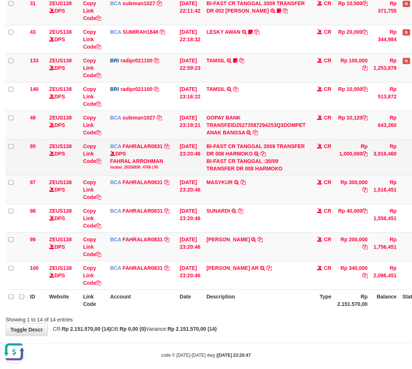
click at [260, 168] on div "BI-FAST CR TANGGAL :30/09 TRANSFER DR 008 HARMOKO" at bounding box center [256, 164] width 99 height 15
copy div "HARMOKO"
click at [93, 153] on link "Copy Link Code" at bounding box center [92, 153] width 18 height 21
copy div "HARMOKO"
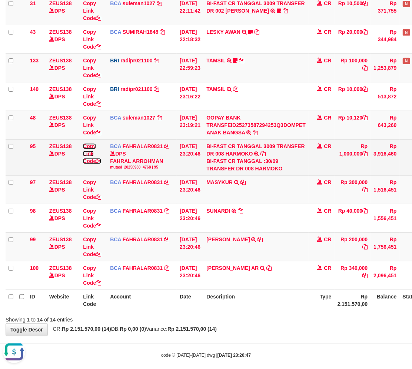
click at [93, 153] on link "Copy Link Code" at bounding box center [92, 153] width 18 height 21
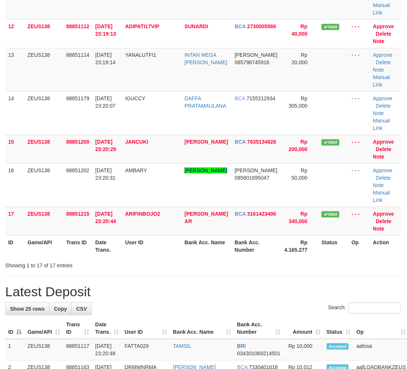
drag, startPoint x: 213, startPoint y: 303, endPoint x: 250, endPoint y: 195, distance: 114.5
click at [219, 296] on h1 "Latest Deposit" at bounding box center [202, 291] width 395 height 15
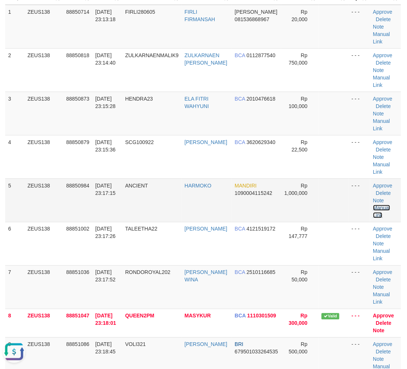
click at [376, 207] on link "Manual Link" at bounding box center [381, 211] width 17 height 13
click at [373, 205] on link "Manual Link" at bounding box center [381, 211] width 17 height 13
click at [380, 205] on link "Manual Link" at bounding box center [381, 211] width 17 height 13
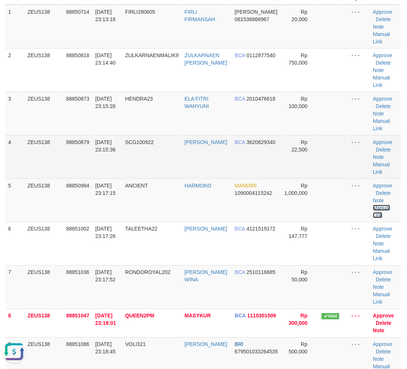
click at [373, 205] on link "Manual Link" at bounding box center [381, 211] width 17 height 13
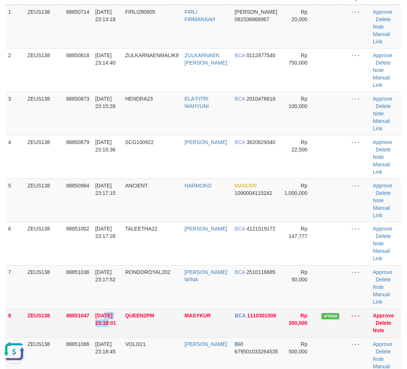
drag, startPoint x: 99, startPoint y: 319, endPoint x: 103, endPoint y: 314, distance: 6.2
click at [103, 317] on span "30/09/2025 23:18:01" at bounding box center [105, 319] width 21 height 13
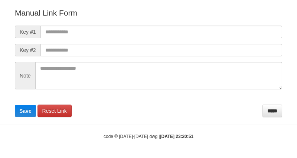
scroll to position [82, 0]
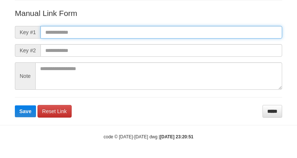
click at [221, 35] on input "text" at bounding box center [160, 32] width 241 height 13
paste input "**********"
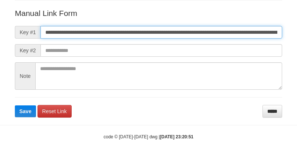
scroll to position [0, 428]
type input "**********"
click at [15, 105] on button "Save" at bounding box center [25, 111] width 21 height 12
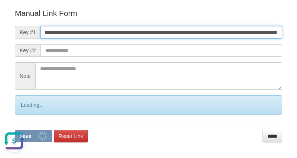
click at [15, 130] on button "Save" at bounding box center [33, 136] width 37 height 12
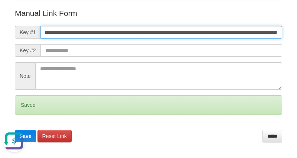
click at [15, 130] on button "Save" at bounding box center [25, 136] width 21 height 12
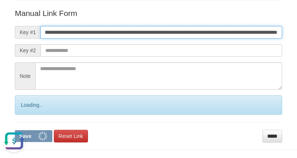
click at [15, 130] on button "Save" at bounding box center [33, 136] width 37 height 12
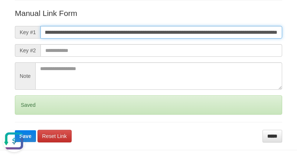
click at [15, 130] on button "Save" at bounding box center [25, 136] width 21 height 12
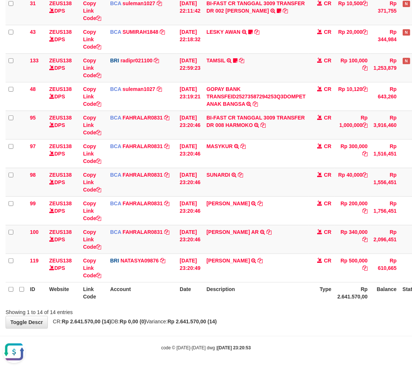
click at [233, 310] on div "Showing 1 to 14 of 14 entries" at bounding box center [206, 310] width 412 height 10
click at [234, 309] on div "Showing 1 to 14 of 14 entries" at bounding box center [206, 310] width 412 height 10
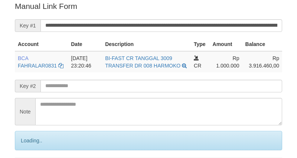
scroll to position [150, 0]
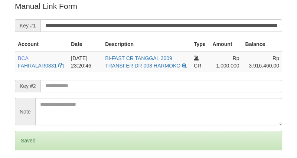
click at [194, 24] on input "**********" at bounding box center [160, 25] width 241 height 13
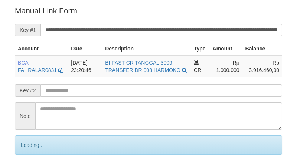
click at [191, 26] on input "**********" at bounding box center [160, 30] width 241 height 13
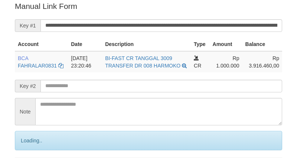
click at [187, 28] on input "**********" at bounding box center [160, 25] width 241 height 13
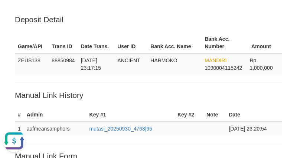
scroll to position [0, 0]
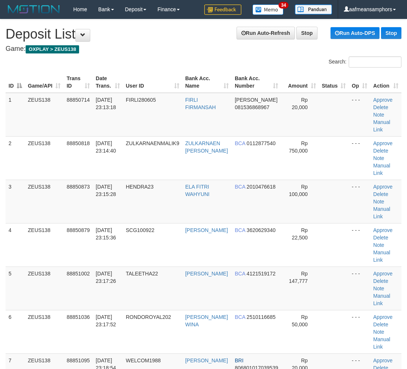
scroll to position [13, 0]
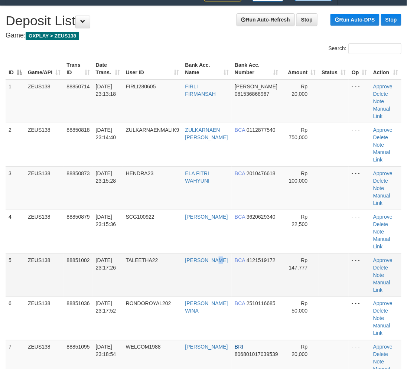
click at [217, 283] on td "[PERSON_NAME]" at bounding box center [207, 274] width 50 height 43
click at [198, 290] on tr "5 ZEUS138 88851002 30/09/2025 23:17:26 TALEETHA22 IBNU FADILLAH BCA 4121519172 …" at bounding box center [203, 274] width 395 height 43
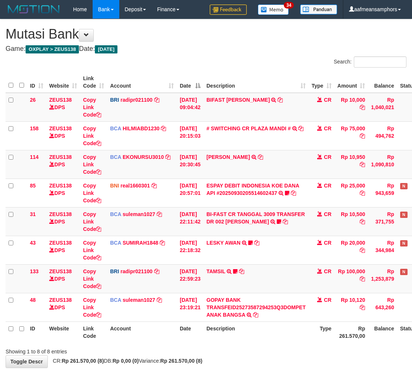
scroll to position [39, 0]
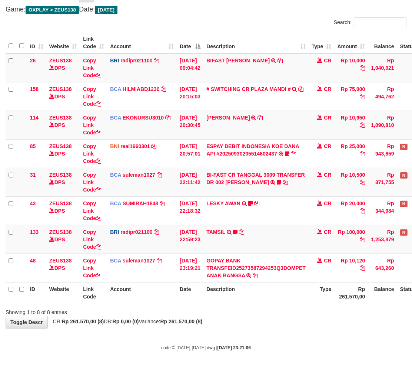
drag, startPoint x: 287, startPoint y: 320, endPoint x: 362, endPoint y: 296, distance: 78.2
click at [288, 318] on div "**********" at bounding box center [206, 154] width 412 height 348
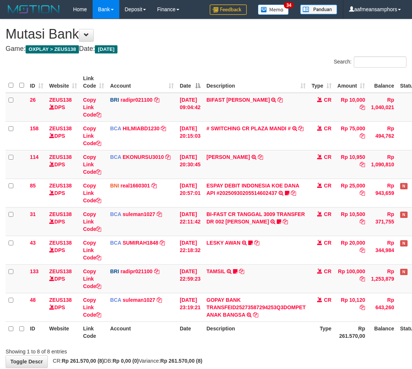
scroll to position [39, 0]
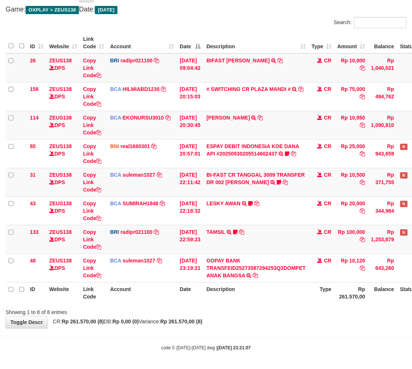
drag, startPoint x: 241, startPoint y: 312, endPoint x: 256, endPoint y: 310, distance: 15.0
click at [242, 312] on div "Showing 1 to 8 of 8 entries" at bounding box center [206, 310] width 412 height 10
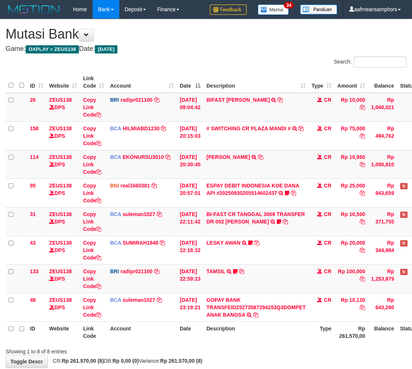
scroll to position [39, 0]
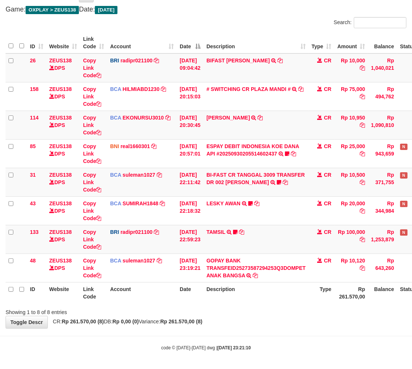
click at [269, 313] on div "Showing 1 to 8 of 8 entries" at bounding box center [206, 310] width 412 height 10
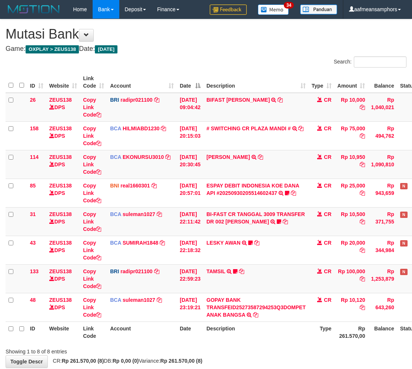
scroll to position [39, 0]
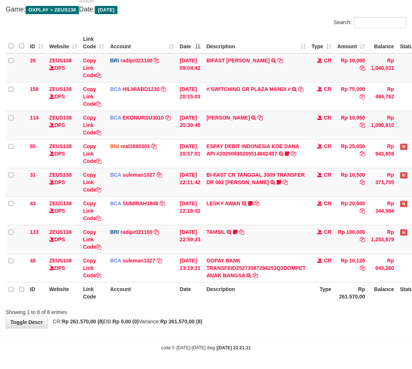
click at [246, 328] on body "Toggle navigation Home Bank Account List Load By Website Group [OXPLAY] ZEUS138…" at bounding box center [206, 165] width 412 height 409
click at [121, 322] on span "CR: Rp 261.570,00 (8) DB: Rp 0,00 (0) Variance: Rp 261.570,00 (8)" at bounding box center [126, 321] width 154 height 6
click at [149, 319] on span "CR: Rp 261.570,00 (8) DB: Rp 0,00 (0) Variance: Rp 261.570,00 (8)" at bounding box center [126, 321] width 154 height 6
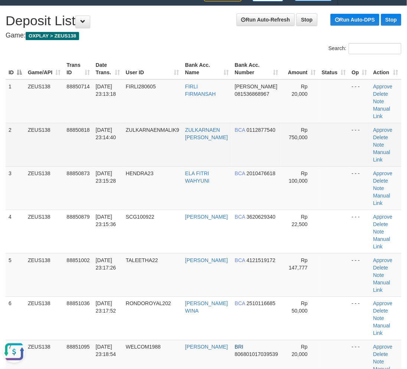
click at [184, 164] on td "ZULKARNAEN [PERSON_NAME]" at bounding box center [207, 144] width 50 height 43
click at [182, 164] on td "ZULKARNAENMALIK9" at bounding box center [152, 144] width 59 height 43
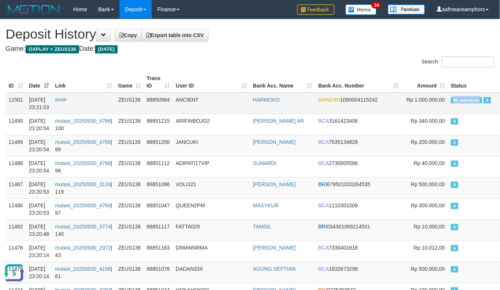
copy span "ML aafsoksela"
drag, startPoint x: 416, startPoint y: 100, endPoint x: 447, endPoint y: 99, distance: 31.5
click at [448, 99] on td "ML aafsoksela A" at bounding box center [475, 104] width 55 height 22
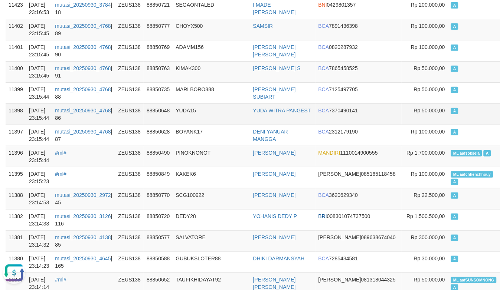
click at [162, 106] on td "88850648" at bounding box center [158, 113] width 29 height 21
click at [180, 103] on td "YUDA15" at bounding box center [211, 113] width 77 height 21
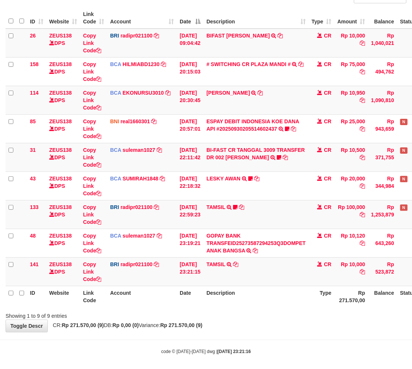
scroll to position [68, 0]
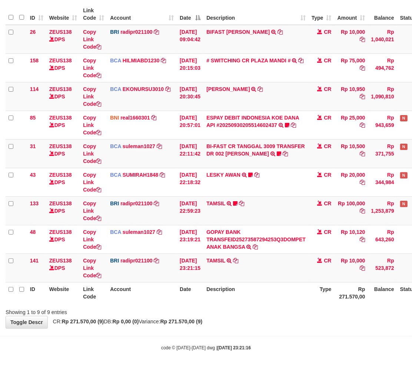
drag, startPoint x: 273, startPoint y: 305, endPoint x: 282, endPoint y: 305, distance: 8.9
click at [277, 305] on div at bounding box center [292, 305] width 241 height 0
click at [280, 299] on th "Description" at bounding box center [256, 292] width 105 height 21
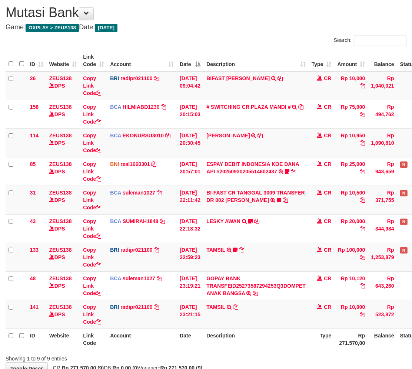
scroll to position [68, 0]
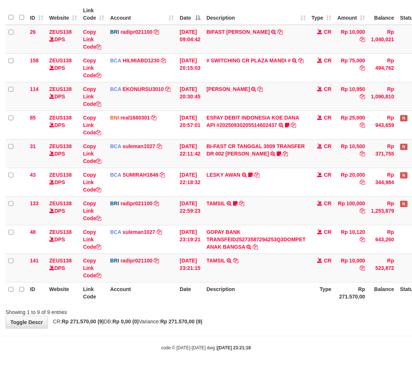
click at [292, 312] on div "Showing 1 to 9 of 9 entries" at bounding box center [206, 310] width 412 height 10
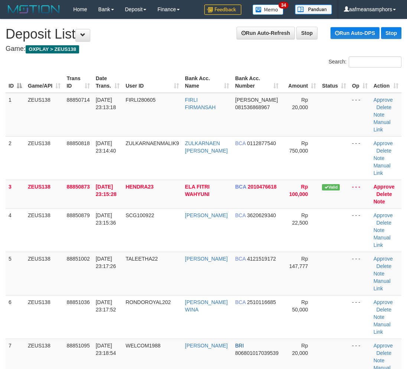
scroll to position [13, 0]
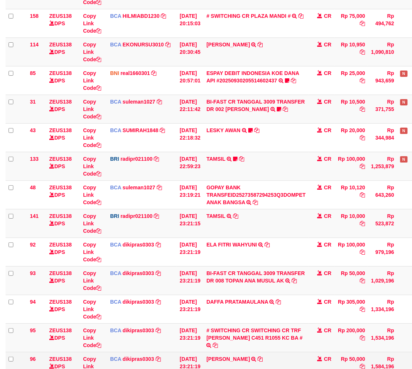
scroll to position [211, 0]
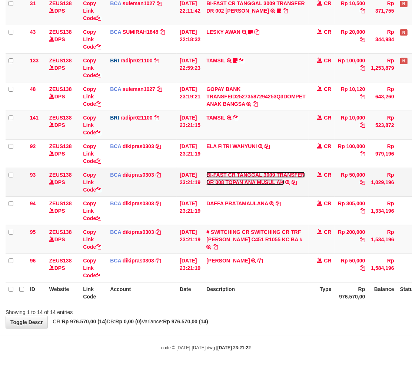
click at [233, 182] on link "BI-FAST CR TANGGAL 3009 TRANSFER DR 008 TOPAN ANA MUSUL AK" at bounding box center [256, 178] width 99 height 13
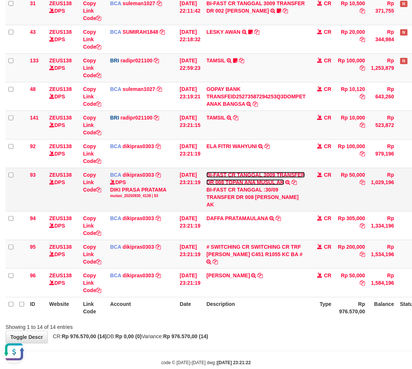
scroll to position [0, 0]
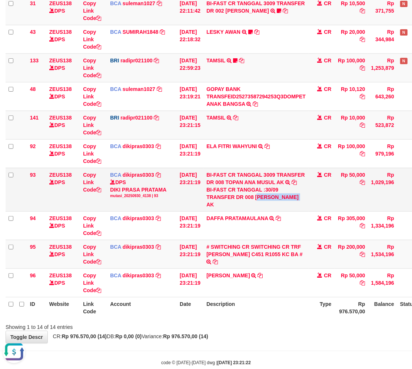
drag, startPoint x: 264, startPoint y: 199, endPoint x: 306, endPoint y: 199, distance: 42.7
click at [306, 199] on div "BI-FAST CR TANGGAL :30/09 TRANSFER DR 008 [PERSON_NAME] AK" at bounding box center [256, 197] width 99 height 22
copy div "OPAN [PERSON_NAME] [PERSON_NAME]"
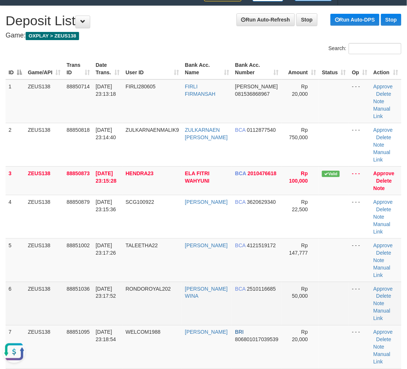
click at [69, 290] on span "88851036" at bounding box center [77, 289] width 23 height 6
drag, startPoint x: 69, startPoint y: 287, endPoint x: 52, endPoint y: 287, distance: 16.7
click at [68, 287] on span "88851036" at bounding box center [77, 289] width 23 height 6
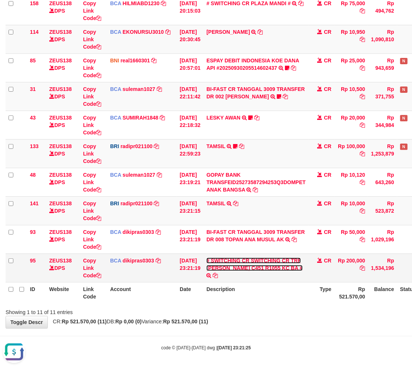
click at [265, 265] on link "# SWITCHING CR SWITCHING CR TRF [PERSON_NAME] C451 R1055 KC BA #" at bounding box center [255, 263] width 96 height 13
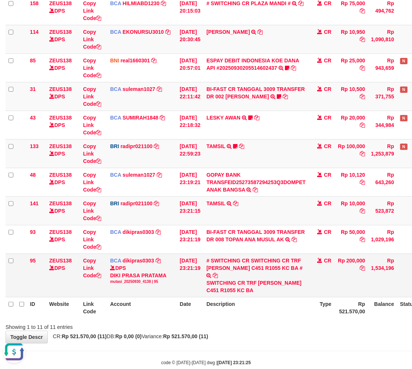
click at [212, 290] on div "SWITCHING CR TRF [PERSON_NAME] C451 R1055 KC BA" at bounding box center [256, 286] width 99 height 15
click at [212, 289] on div "SWITCHING CR TRF CARLES PAMBESTAN C451 R1055 KC BA" at bounding box center [256, 286] width 99 height 15
copy div "PAMBESTAN"
drag, startPoint x: 264, startPoint y: 280, endPoint x: 227, endPoint y: 292, distance: 38.7
click at [227, 292] on div "SWITCHING CR TRF CARLES PAMBESTAN C451 R1055 KC BA" at bounding box center [256, 286] width 99 height 15
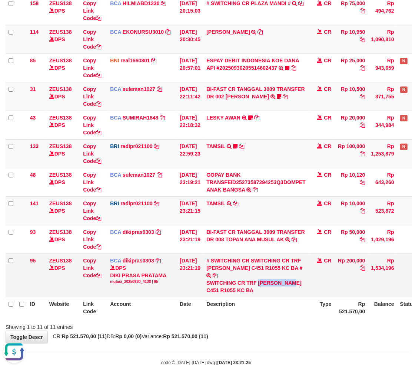
copy div "CARLES PAMB"
click at [193, 340] on div "**********" at bounding box center [206, 118] width 412 height 448
click at [259, 321] on div "Showing 1 to 11 of 11 entries" at bounding box center [206, 325] width 412 height 10
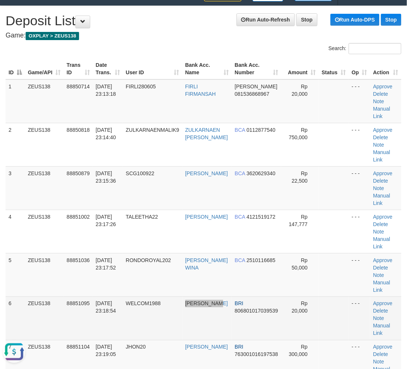
drag, startPoint x: 199, startPoint y: 332, endPoint x: 217, endPoint y: 303, distance: 33.9
click at [202, 331] on tr "6 ZEUS138 88851095 [DATE] 23:18:54 WELCOM1988 [PERSON_NAME] BRI 806801017039539…" at bounding box center [203, 317] width 395 height 43
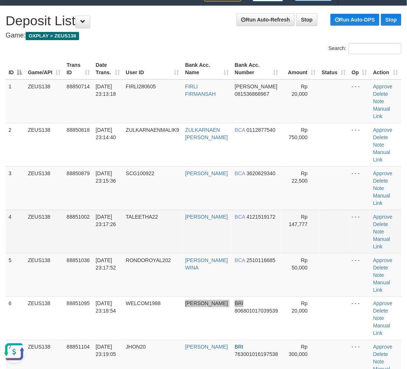
drag, startPoint x: 251, startPoint y: 300, endPoint x: 231, endPoint y: 227, distance: 76.4
click at [251, 298] on tr "6 ZEUS138 88851095 [DATE] 23:18:54 WELCOM1988 [PERSON_NAME] BRI 806801017039539…" at bounding box center [203, 317] width 395 height 43
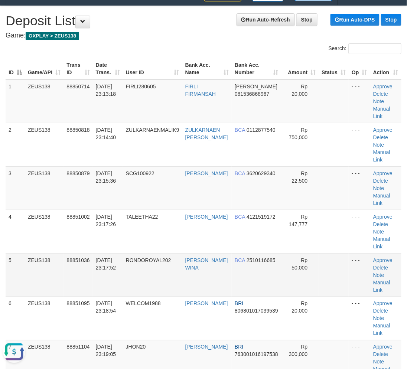
click at [132, 262] on span "RONDOROYAL202" at bounding box center [148, 260] width 45 height 6
click at [138, 264] on td "RONDOROYAL202" at bounding box center [152, 274] width 59 height 43
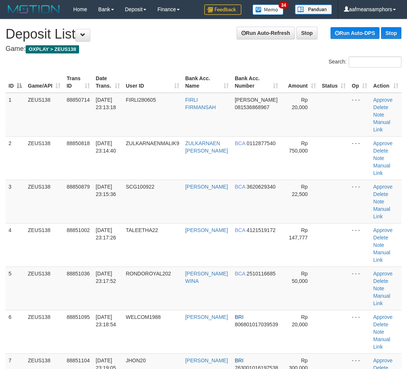
scroll to position [13, 0]
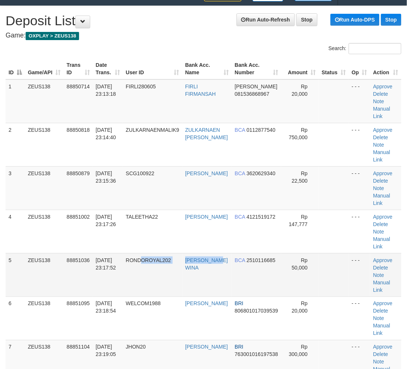
click at [195, 290] on tr "5 ZEUS138 88851036 30/09/2025 23:17:52 RONDOROYAL202 MUHAMAD PANDU WINA BCA 251…" at bounding box center [203, 274] width 395 height 43
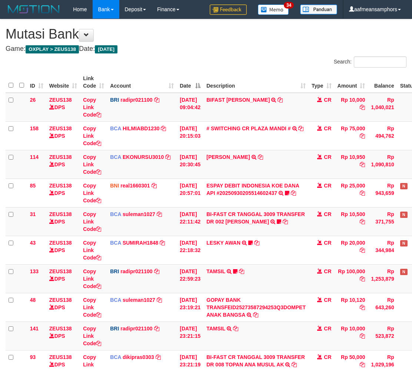
scroll to position [117, 0]
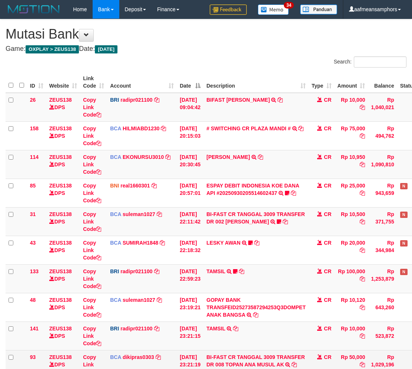
scroll to position [117, 0]
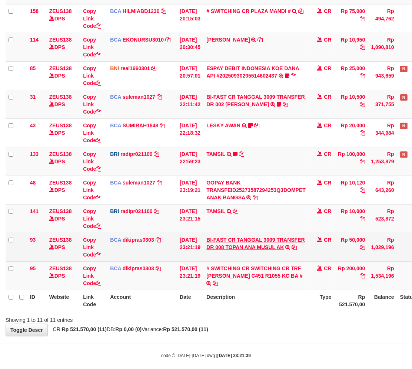
click at [272, 247] on link "BI-FAST CR TANGGAL 3009 TRANSFER DR 008 TOPAN ANA MUSUL AK" at bounding box center [256, 243] width 99 height 13
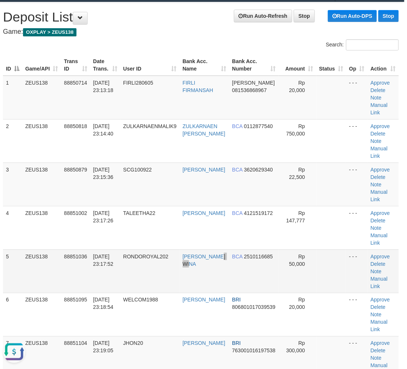
click at [212, 286] on td "MUHAMAD PANDU WINA" at bounding box center [205, 270] width 50 height 43
click at [219, 287] on tr "5 ZEUS138 88851036 30/09/2025 23:17:52 RONDOROYAL202 MUHAMAD PANDU WINA BCA 251…" at bounding box center [200, 270] width 395 height 43
click at [135, 261] on td "RONDOROYAL202" at bounding box center [149, 270] width 59 height 43
click at [136, 261] on td "RONDOROYAL202" at bounding box center [149, 270] width 59 height 43
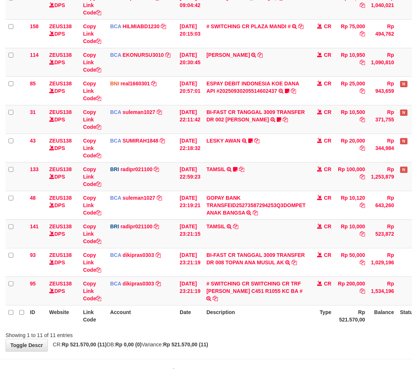
click at [260, 261] on link "BI-FAST CR TANGGAL 3009 TRANSFER DR 008 TOPAN ANA MUSUL AK" at bounding box center [256, 258] width 99 height 13
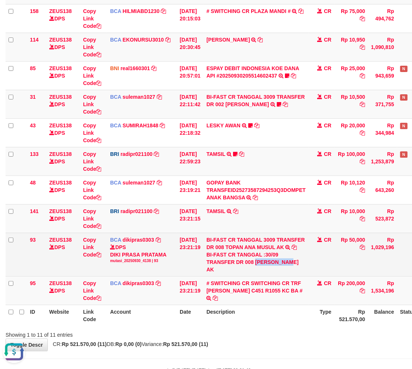
drag, startPoint x: 261, startPoint y: 262, endPoint x: 298, endPoint y: 261, distance: 36.7
click at [298, 261] on div "BI-FAST CR TANGGAL :30/09 TRANSFER DR 008 [PERSON_NAME] AK" at bounding box center [256, 262] width 99 height 22
copy div "[PERSON_NAME]"
drag, startPoint x: 267, startPoint y: 257, endPoint x: 266, endPoint y: 261, distance: 4.2
click at [267, 257] on div "BI-FAST CR TANGGAL :30/09 TRANSFER DR 008 [PERSON_NAME] AK" at bounding box center [256, 262] width 99 height 22
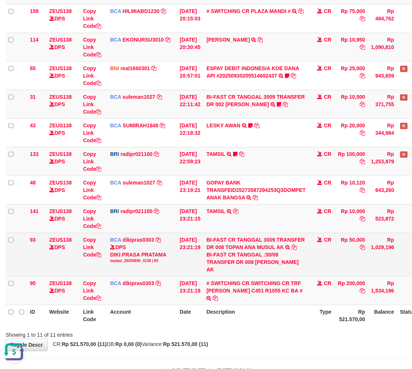
click at [266, 261] on div "BI-FAST CR TANGGAL :30/09 TRANSFER DR 008 [PERSON_NAME] AK" at bounding box center [256, 262] width 99 height 22
copy div "TOPAN"
click at [86, 243] on link "Copy Link Code" at bounding box center [92, 247] width 18 height 21
copy div "TOPAN"
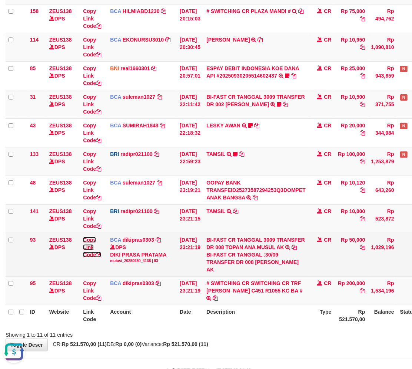
drag, startPoint x: 86, startPoint y: 243, endPoint x: 171, endPoint y: 235, distance: 86.1
click at [86, 243] on link "Copy Link Code" at bounding box center [92, 247] width 18 height 21
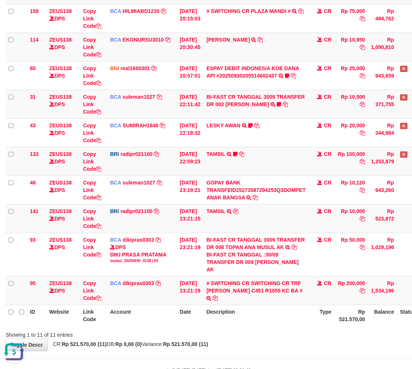
scroll to position [102, 0]
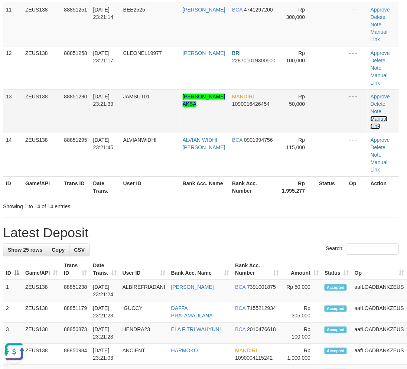
click at [379, 117] on link "Manual Link" at bounding box center [378, 122] width 17 height 13
click at [372, 117] on link "Manual Link" at bounding box center [378, 122] width 17 height 13
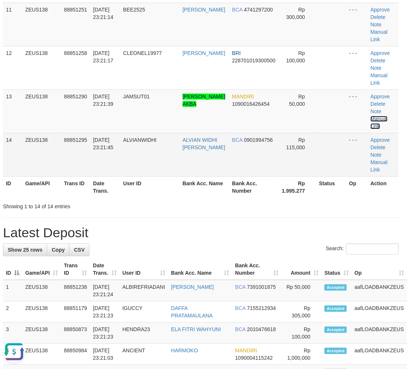
click at [370, 116] on link "Manual Link" at bounding box center [378, 122] width 17 height 13
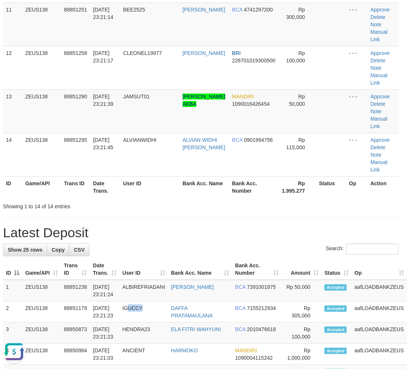
drag, startPoint x: 145, startPoint y: 319, endPoint x: 2, endPoint y: 302, distance: 144.6
click at [135, 317] on td "IGUCCY" at bounding box center [143, 311] width 49 height 21
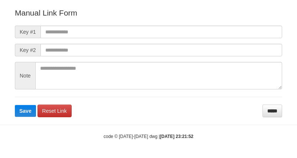
scroll to position [82, 0]
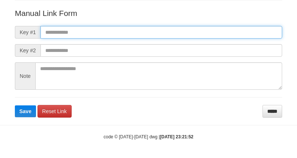
click at [209, 29] on input "text" at bounding box center [160, 32] width 241 height 13
paste input "**********"
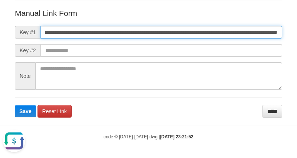
scroll to position [0, 0]
type input "**********"
click at [15, 105] on button "Save" at bounding box center [25, 111] width 21 height 12
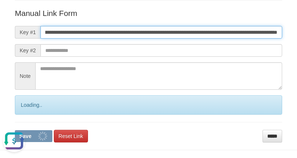
click at [15, 130] on button "Save" at bounding box center [33, 136] width 37 height 12
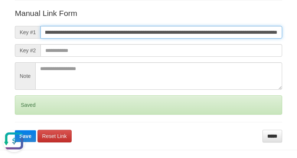
click at [15, 130] on button "Save" at bounding box center [25, 136] width 21 height 12
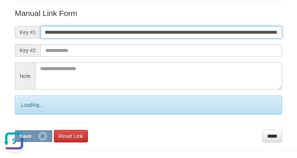
click at [15, 130] on button "Save" at bounding box center [33, 136] width 37 height 12
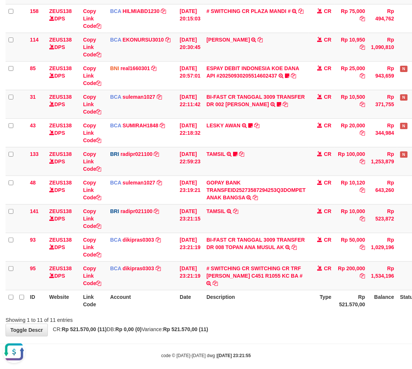
drag, startPoint x: 266, startPoint y: 321, endPoint x: 417, endPoint y: 315, distance: 150.4
click at [267, 321] on div "Showing 1 to 11 of 11 entries" at bounding box center [206, 318] width 412 height 10
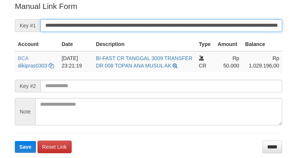
click at [176, 19] on input "**********" at bounding box center [160, 25] width 241 height 13
click at [15, 141] on button "Save" at bounding box center [25, 147] width 21 height 12
click at [176, 19] on input "**********" at bounding box center [160, 25] width 241 height 13
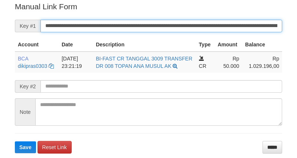
click at [15, 141] on button "Save" at bounding box center [25, 147] width 21 height 12
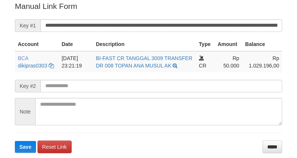
click at [171, 26] on input "**********" at bounding box center [160, 25] width 241 height 13
click at [15, 141] on button "Save" at bounding box center [25, 147] width 21 height 12
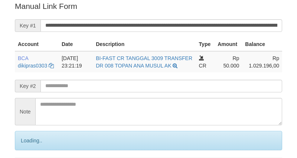
scroll to position [150, 0]
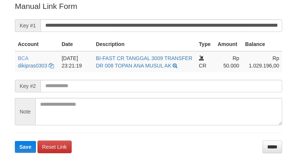
drag, startPoint x: 0, startPoint y: 0, endPoint x: 175, endPoint y: 26, distance: 176.6
click at [171, 24] on input "**********" at bounding box center [160, 25] width 241 height 13
click at [15, 141] on button "Save" at bounding box center [25, 147] width 21 height 12
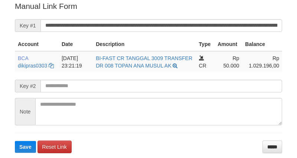
click at [162, 28] on input "**********" at bounding box center [160, 25] width 241 height 13
click at [15, 141] on button "Save" at bounding box center [25, 147] width 21 height 12
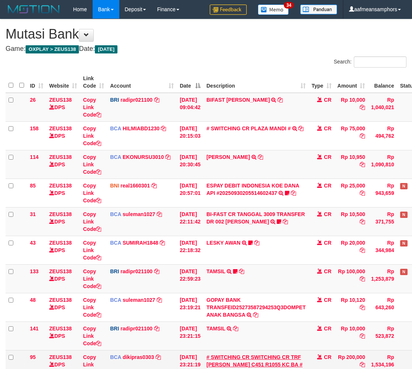
scroll to position [97, 0]
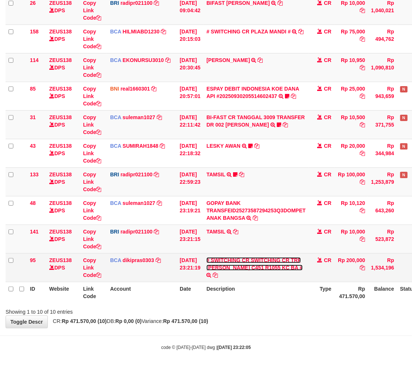
click at [248, 267] on link "# SWITCHING CR SWITCHING CR TRF [PERSON_NAME] C451 R1055 KC BA #" at bounding box center [255, 263] width 96 height 13
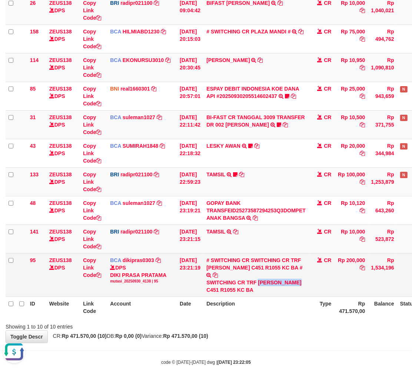
scroll to position [0, 0]
drag, startPoint x: 261, startPoint y: 283, endPoint x: 223, endPoint y: 293, distance: 39.8
click at [223, 293] on td "# SWITCHING CR SWITCHING CR TRF [PERSON_NAME] C451 R1055 KC BA # SWITCHING CR T…" at bounding box center [256, 274] width 105 height 43
copy div "[PERSON_NAME]"
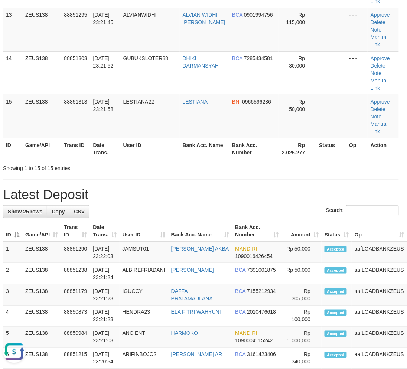
drag, startPoint x: 187, startPoint y: 270, endPoint x: 219, endPoint y: 181, distance: 94.2
click at [191, 263] on tr "2 ZEUS138 88851238 30/09/2025 23:21:24 ALBIREFRIADANI SUPRIYADI RASYID BCA 7391…" at bounding box center [220, 273] width 434 height 21
click at [176, 179] on hr at bounding box center [200, 179] width 395 height 0
click at [177, 178] on div "**********" at bounding box center [200, 121] width 407 height 1414
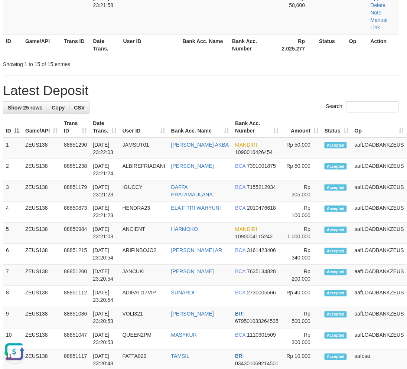
scroll to position [0, 3]
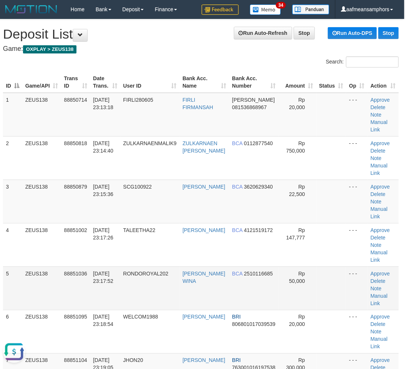
click at [180, 287] on td "RONDOROYAL202" at bounding box center [149, 287] width 59 height 43
